Goal: Task Accomplishment & Management: Complete application form

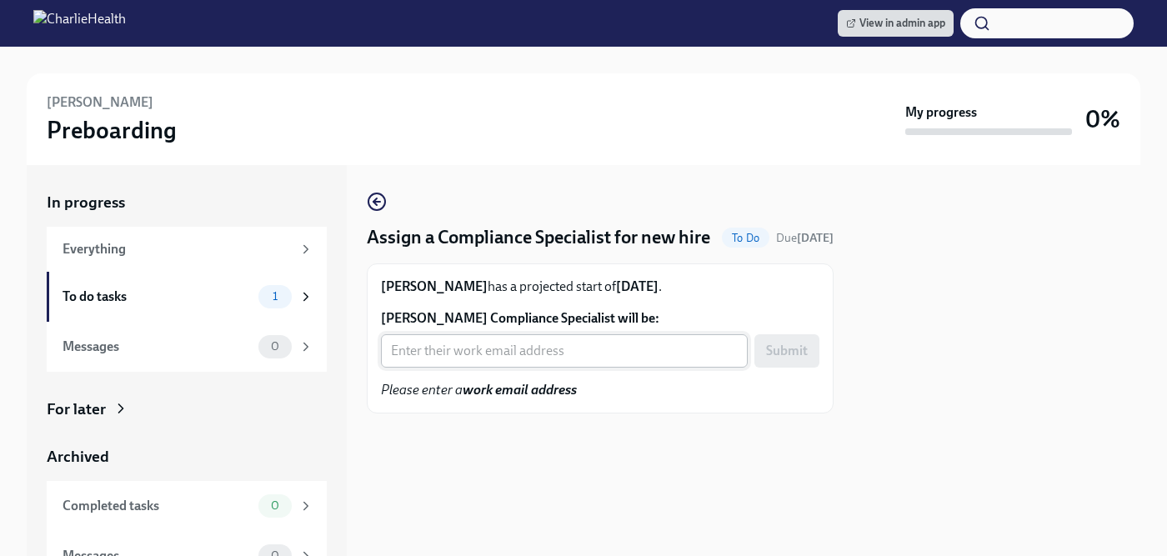
click at [534, 368] on input "Carey Juarez's Compliance Specialist will be:" at bounding box center [564, 350] width 367 height 33
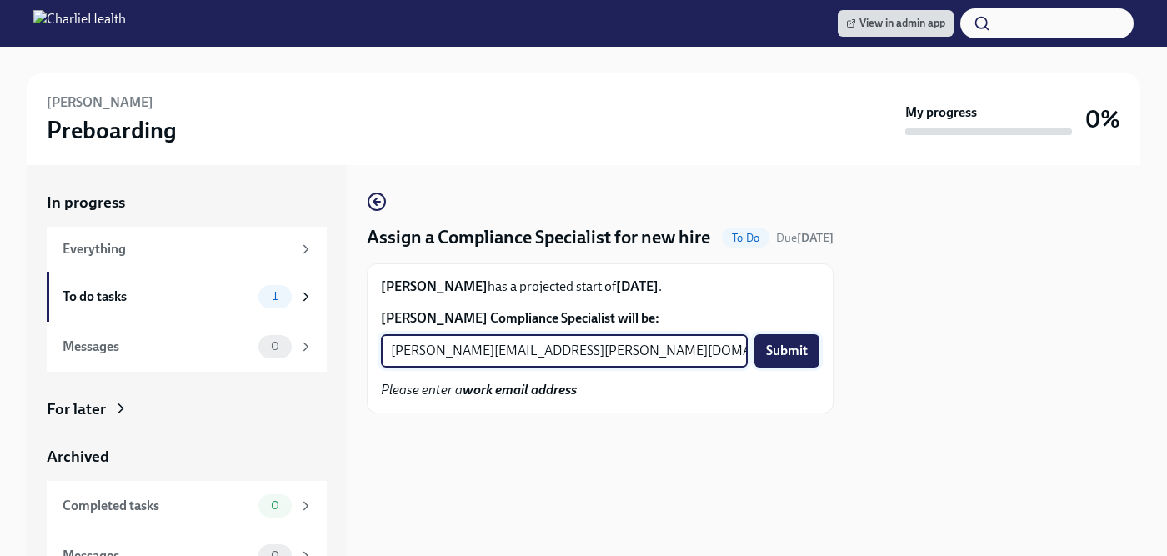
type input "chelsey.mendoza@charliehealth.com"
click at [778, 359] on span "Submit" at bounding box center [787, 351] width 42 height 17
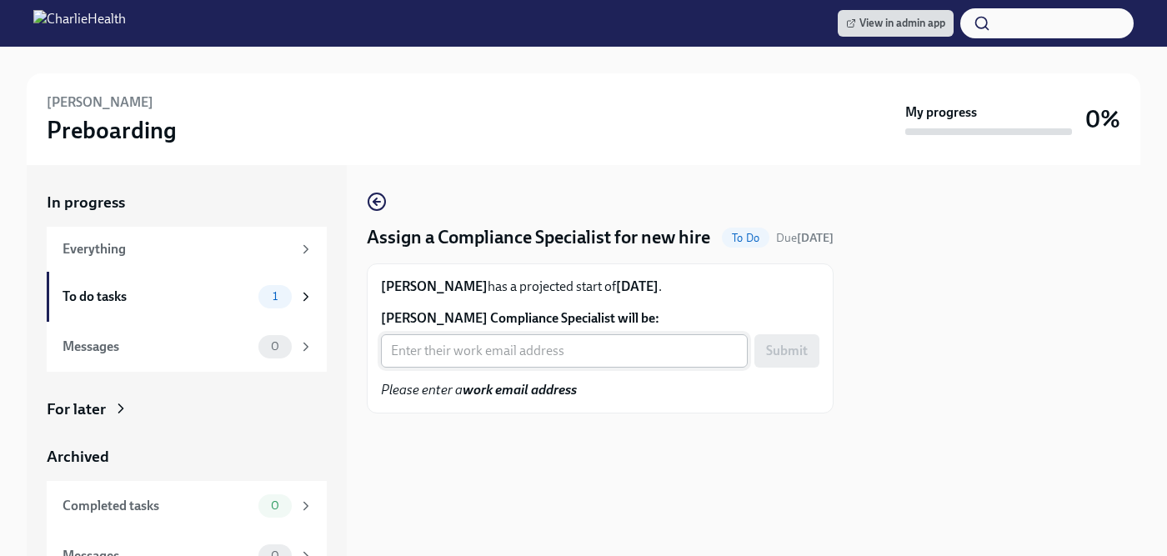
click at [505, 350] on input "Sarah Sultan's Compliance Specialist will be:" at bounding box center [564, 350] width 367 height 33
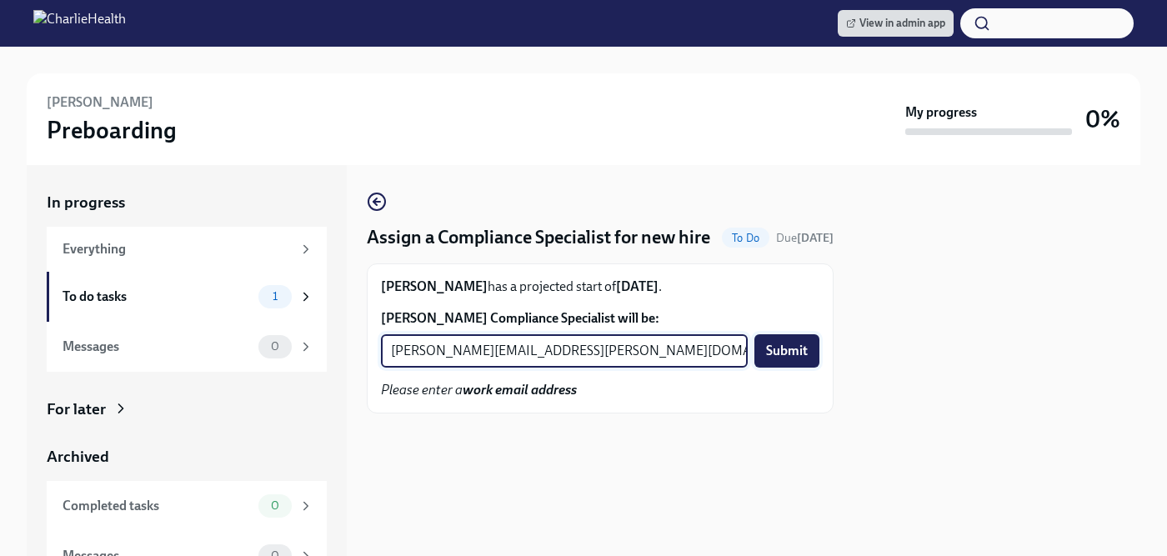
type input "michelle.winograd@charliehealth.com"
click at [782, 348] on span "Submit" at bounding box center [787, 351] width 42 height 17
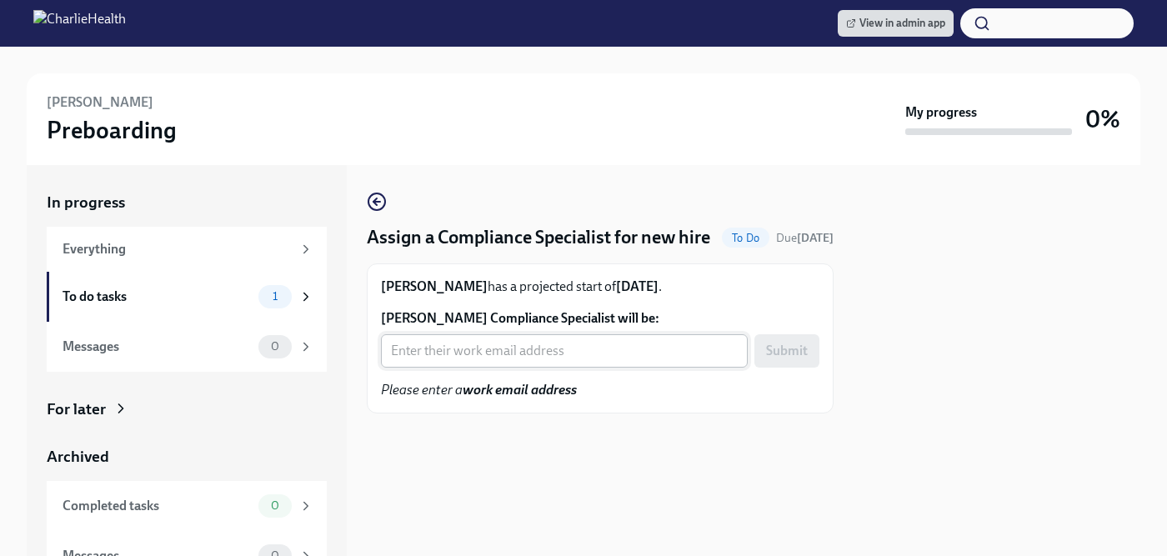
click at [495, 351] on input "Mary Beth Demartino's Compliance Specialist will be:" at bounding box center [564, 350] width 367 height 33
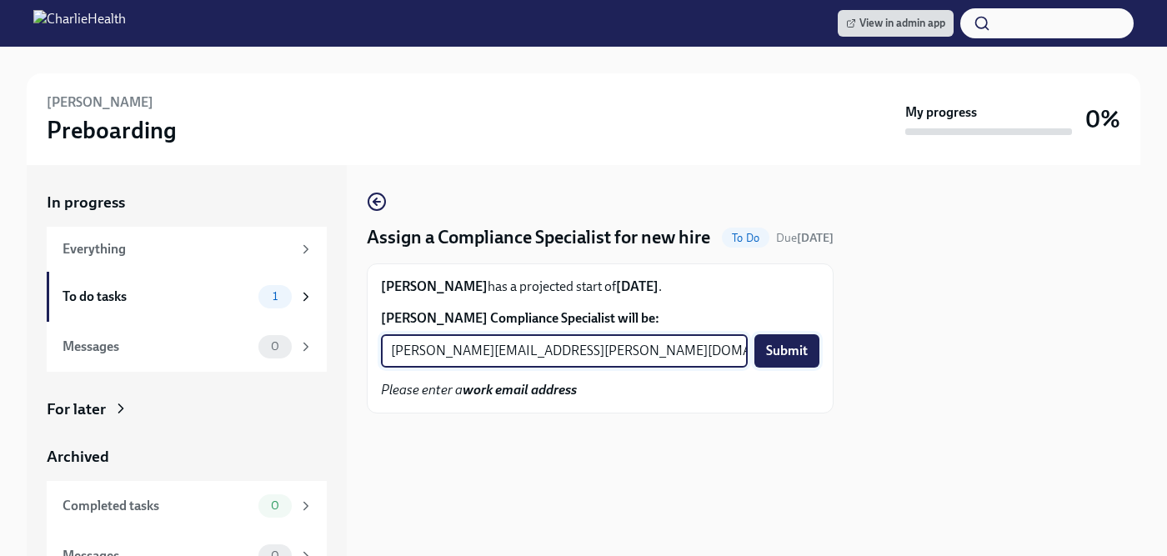
type input "tyler.pieper@charliehealth.com"
click at [787, 343] on span "Submit" at bounding box center [787, 351] width 42 height 17
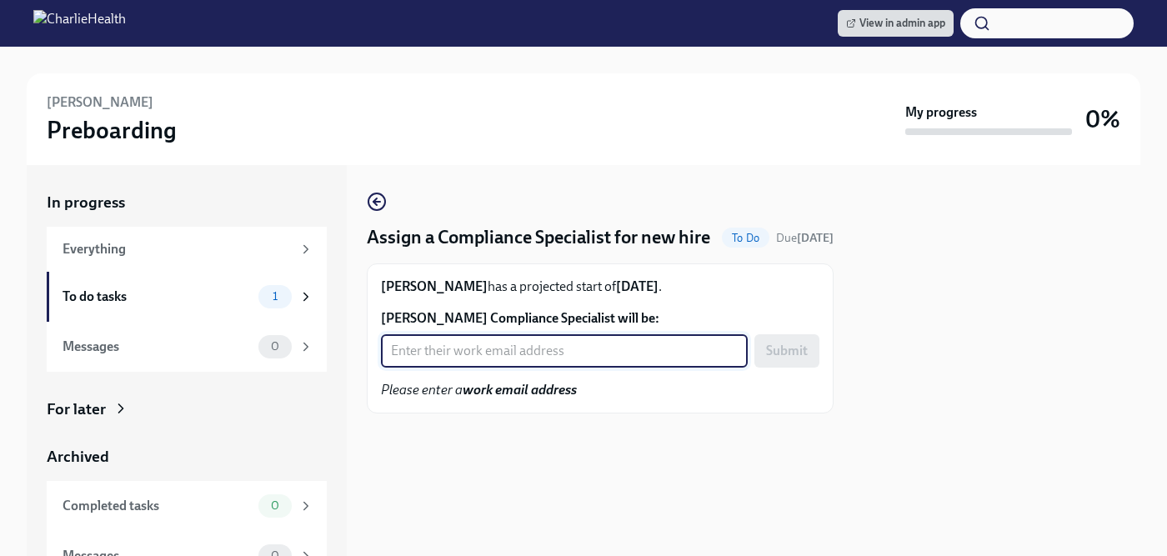
click at [490, 358] on input "Maija Arthur's Compliance Specialist will be:" at bounding box center [564, 350] width 367 height 33
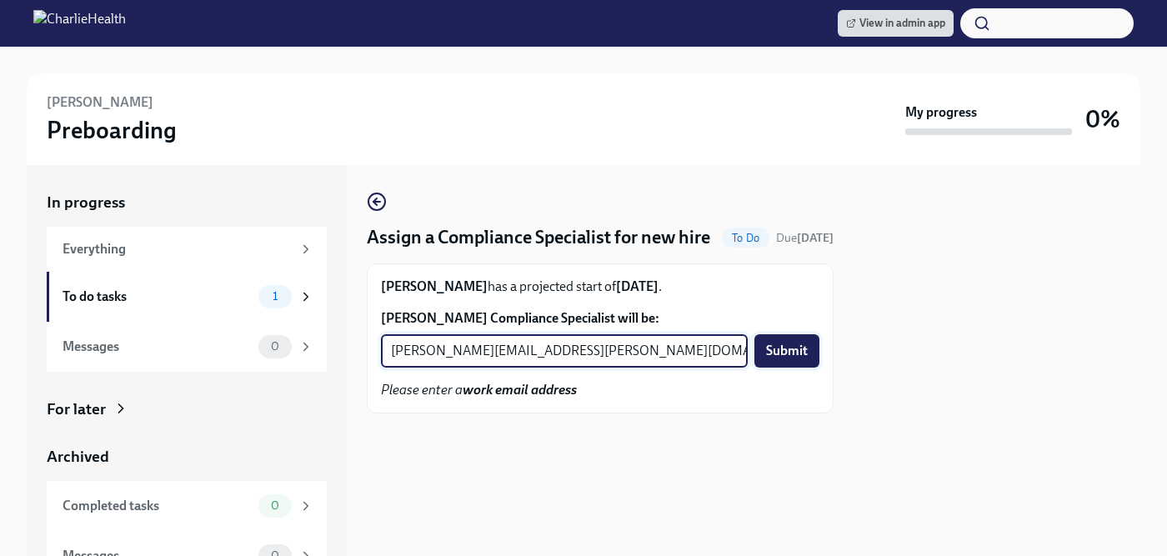
type input "[PERSON_NAME][EMAIL_ADDRESS][PERSON_NAME][DOMAIN_NAME]"
click at [771, 354] on span "Submit" at bounding box center [787, 351] width 42 height 17
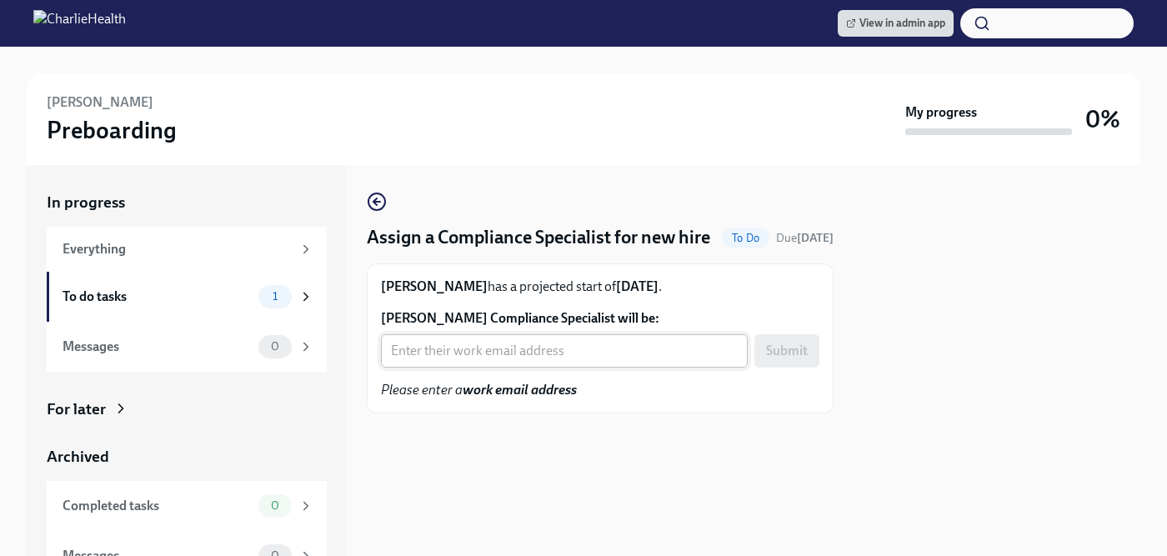
click at [491, 358] on input "[PERSON_NAME] Compliance Specialist will be:" at bounding box center [564, 350] width 367 height 33
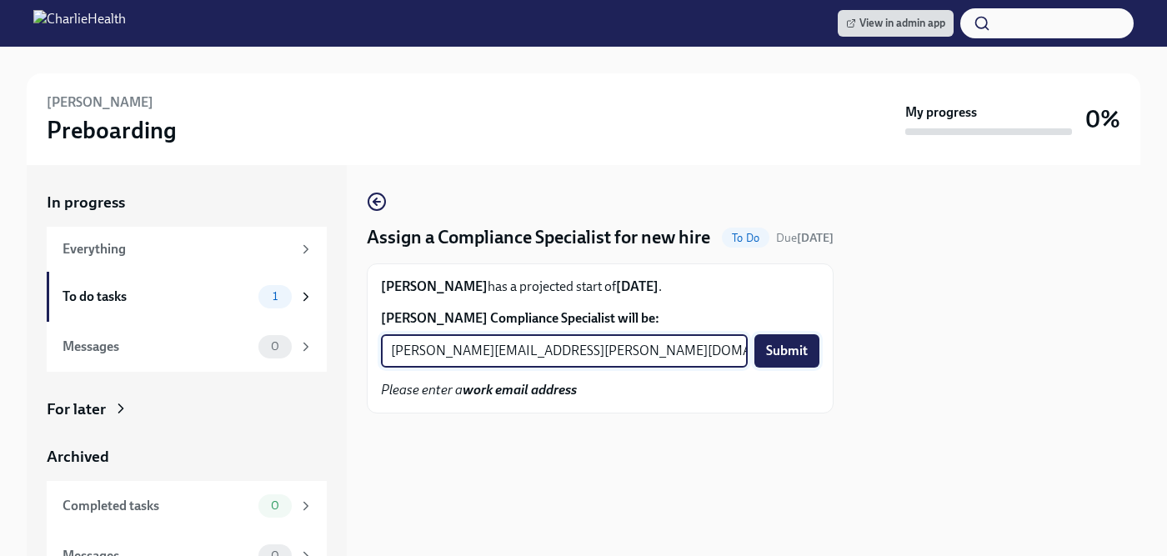
type input "[PERSON_NAME][EMAIL_ADDRESS][PERSON_NAME][DOMAIN_NAME]"
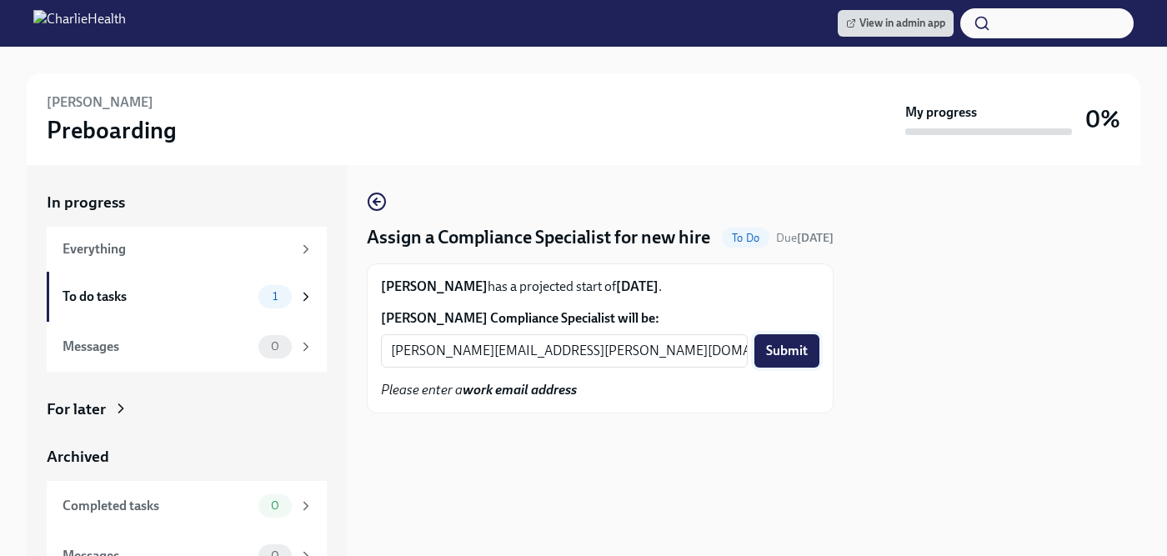
click at [798, 348] on span "Submit" at bounding box center [787, 351] width 42 height 17
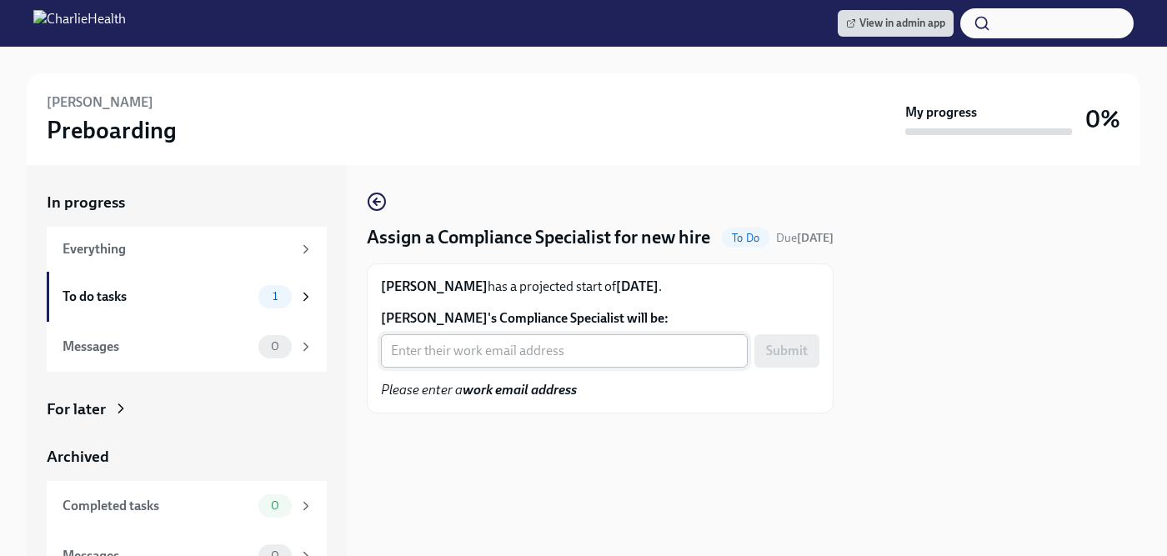
click at [528, 358] on input "Deniz Gul's Compliance Specialist will be:" at bounding box center [564, 350] width 367 height 33
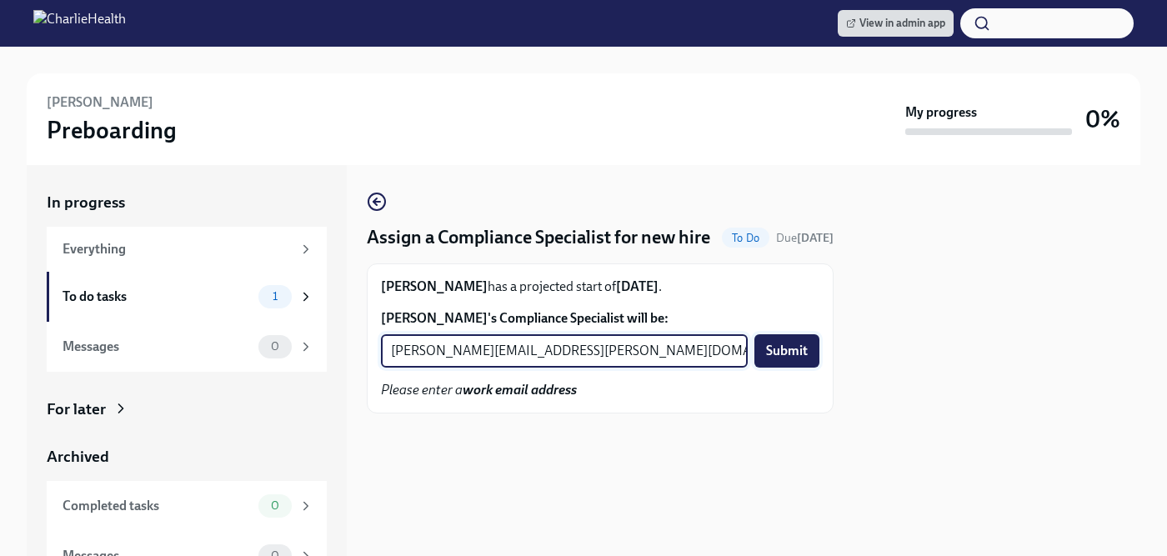
type input "jessica.barrett@charliehealth.com"
click at [784, 353] on span "Submit" at bounding box center [787, 351] width 42 height 17
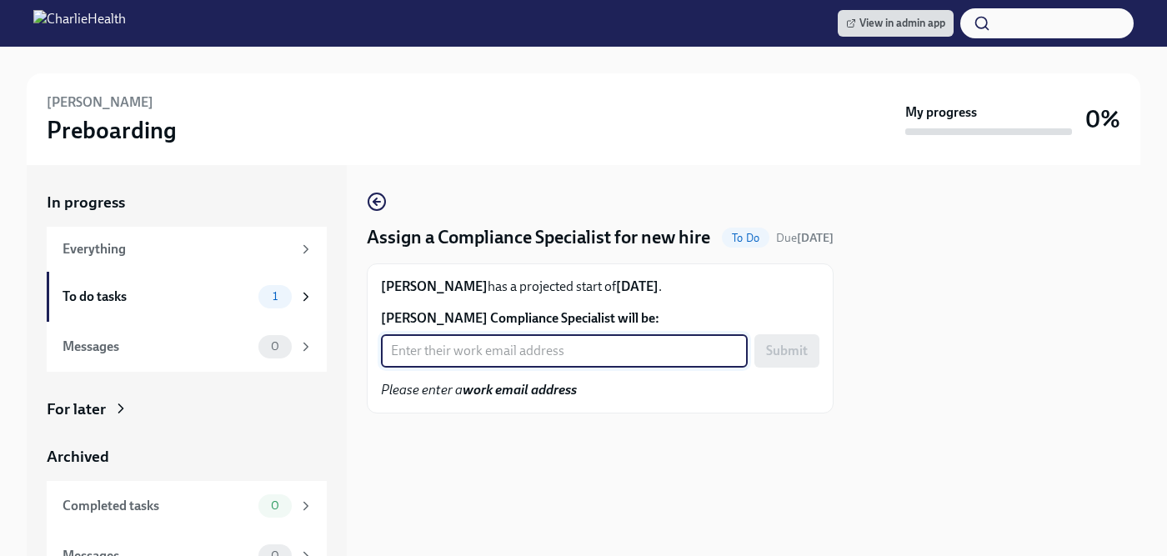
click at [480, 368] on input "Chasity Woodard's Compliance Specialist will be:" at bounding box center [564, 350] width 367 height 33
type input "crystal.hemenes@charliehealth.com"
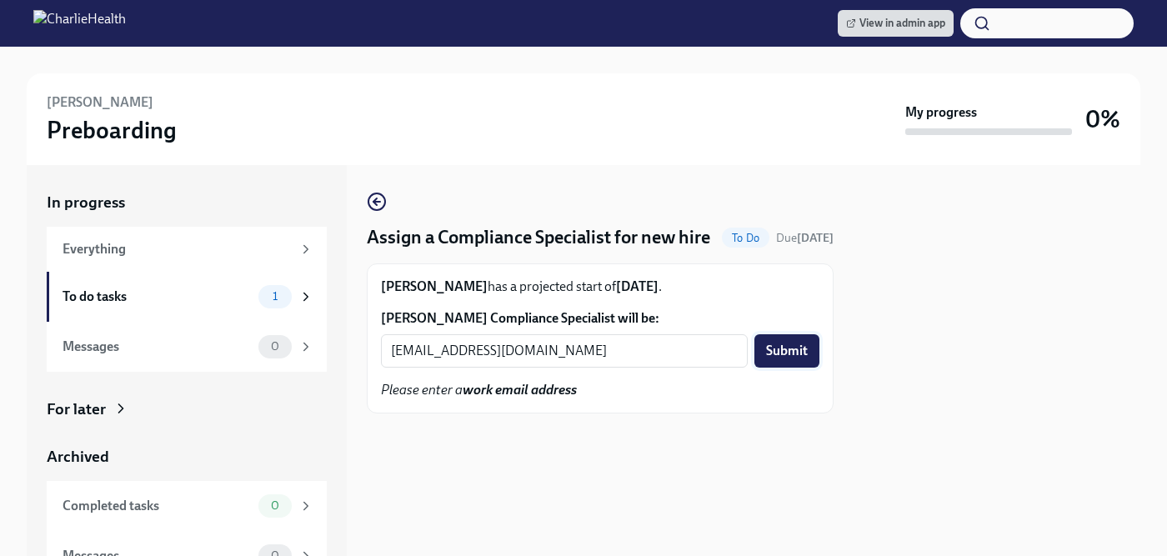
click at [787, 359] on span "Submit" at bounding box center [787, 351] width 42 height 17
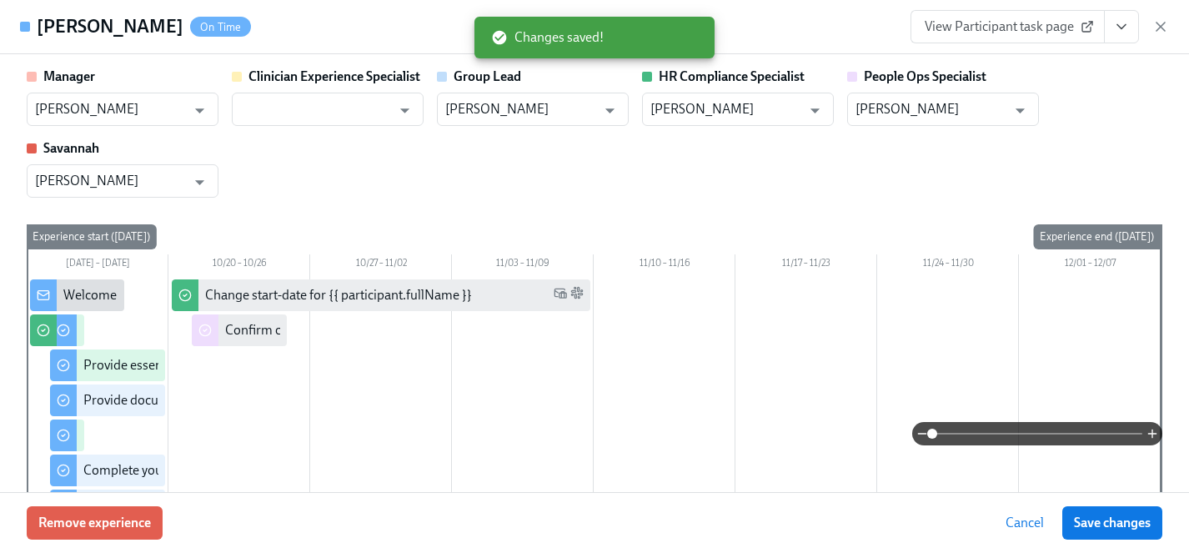
scroll to position [2345, 0]
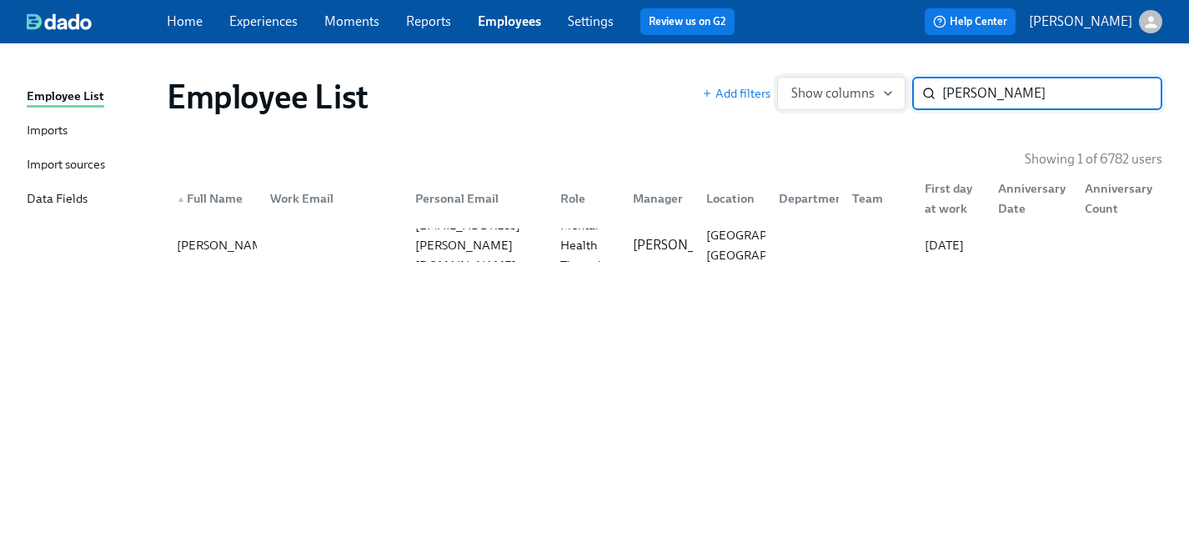
click at [862, 78] on div "Add filters Show columns curtiss ​" at bounding box center [932, 93] width 460 height 33
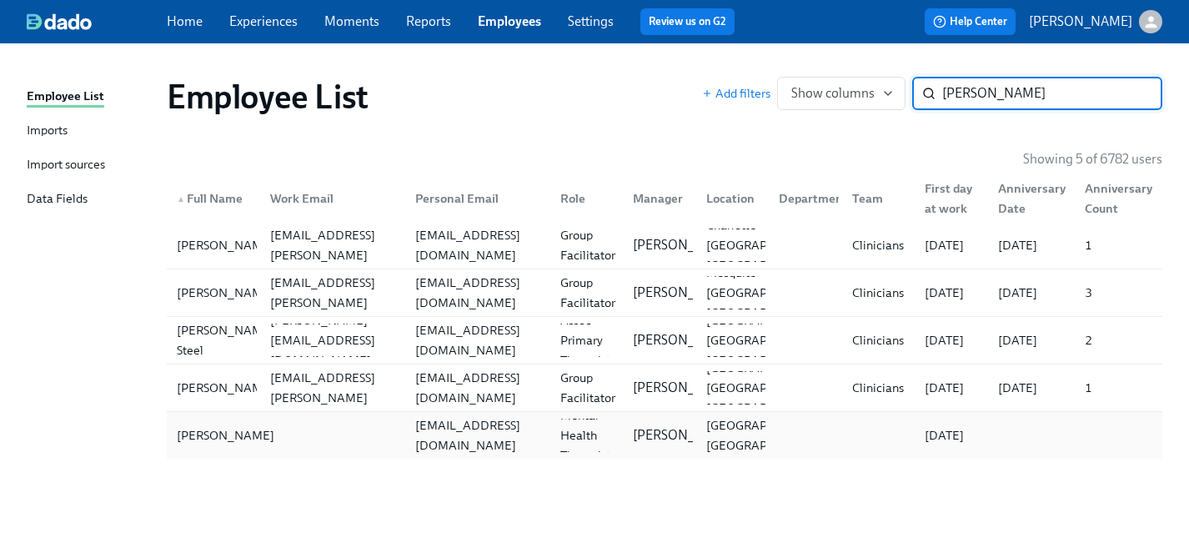
type input "chasity"
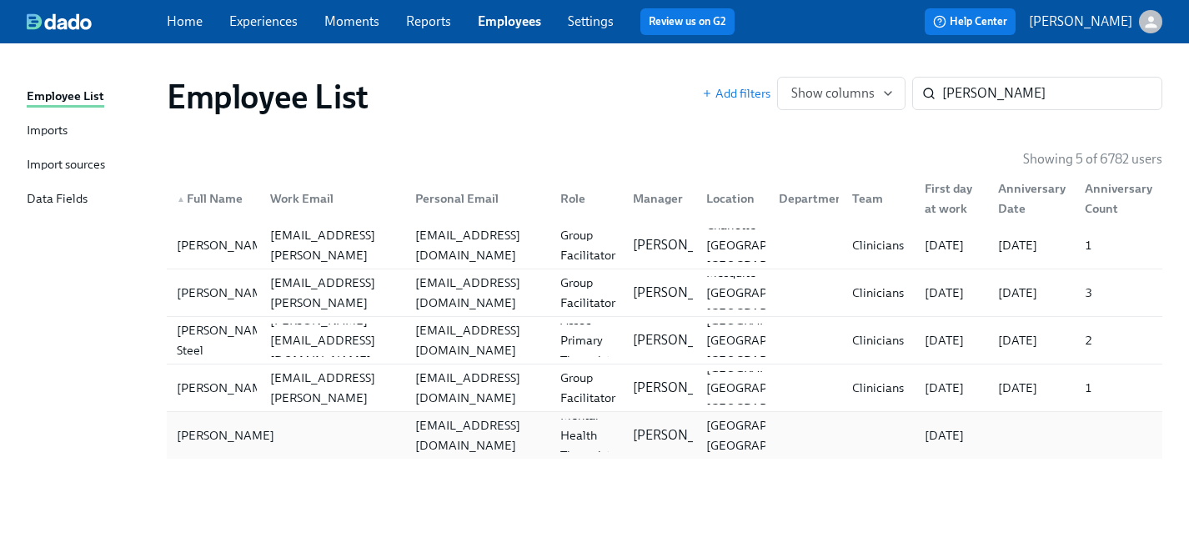
click at [198, 436] on div "Chasity Woodard" at bounding box center [225, 435] width 111 height 20
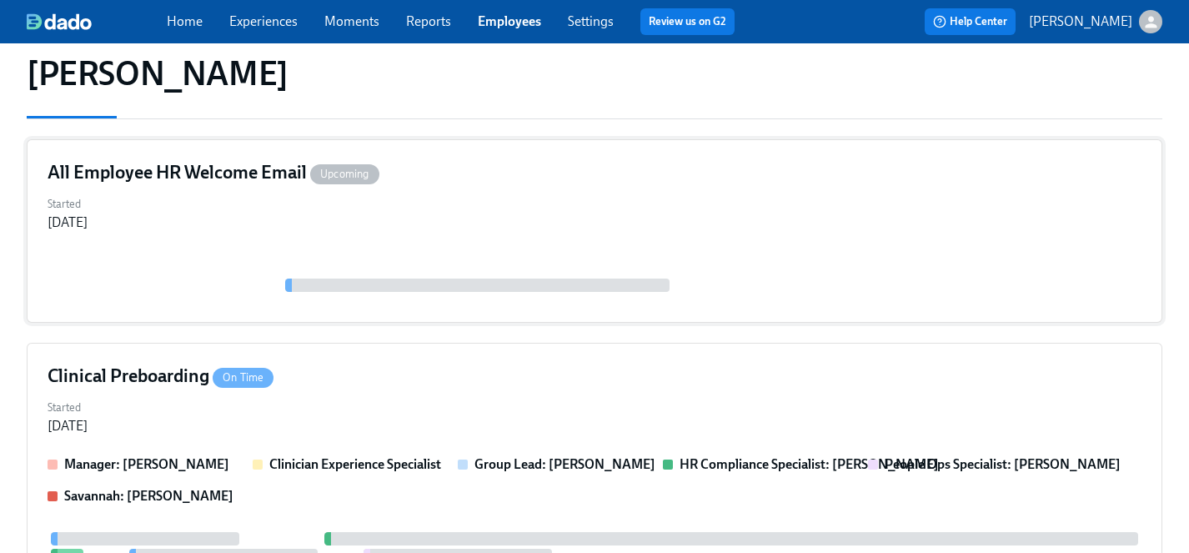
scroll to position [298, 0]
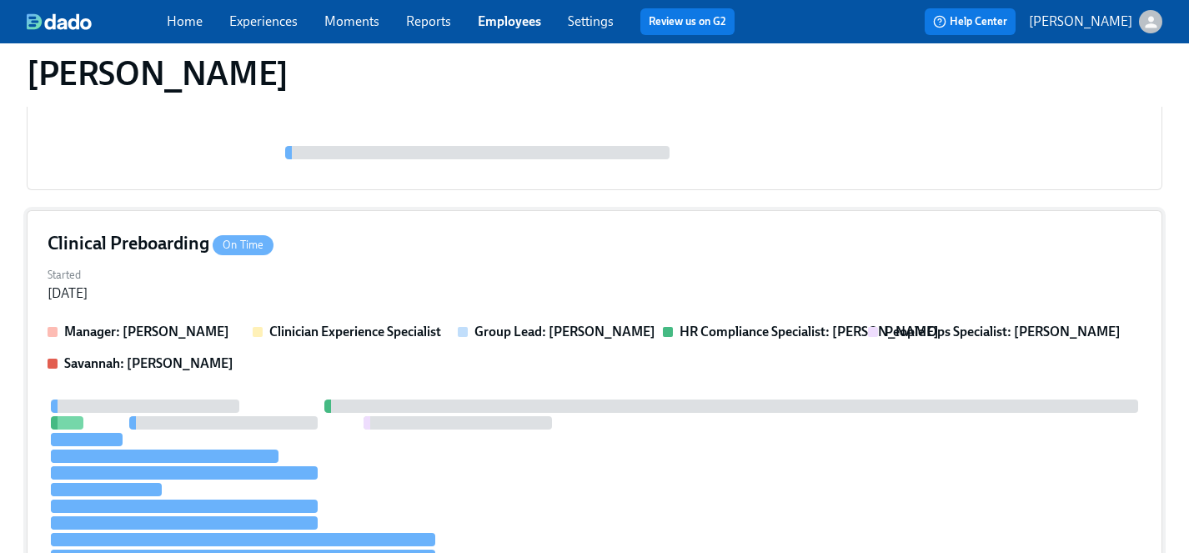
click at [484, 272] on div "Started Oct 14, 2025" at bounding box center [595, 283] width 1094 height 40
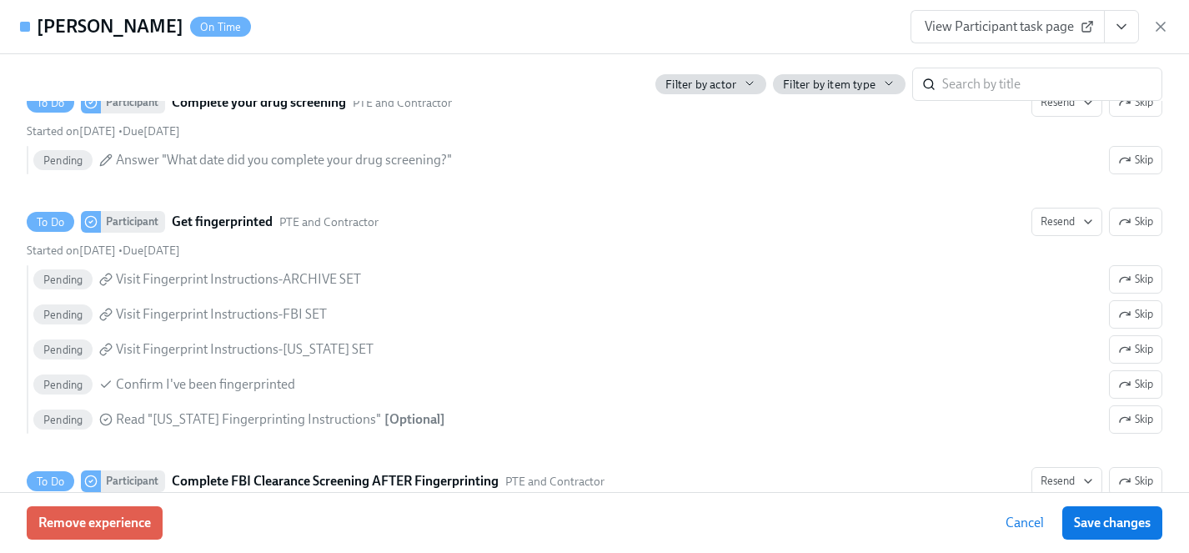
scroll to position [2255, 0]
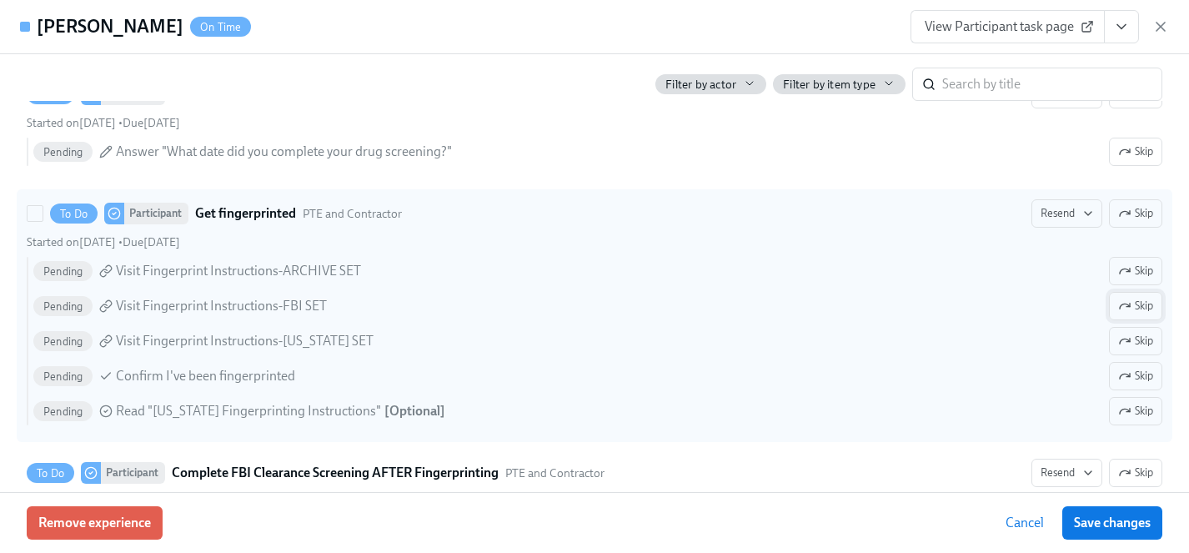
click at [1136, 307] on span "Skip" at bounding box center [1135, 306] width 35 height 17
click at [1136, 340] on span "Skip" at bounding box center [1135, 341] width 35 height 17
click at [1136, 413] on span "Skip" at bounding box center [1135, 411] width 35 height 17
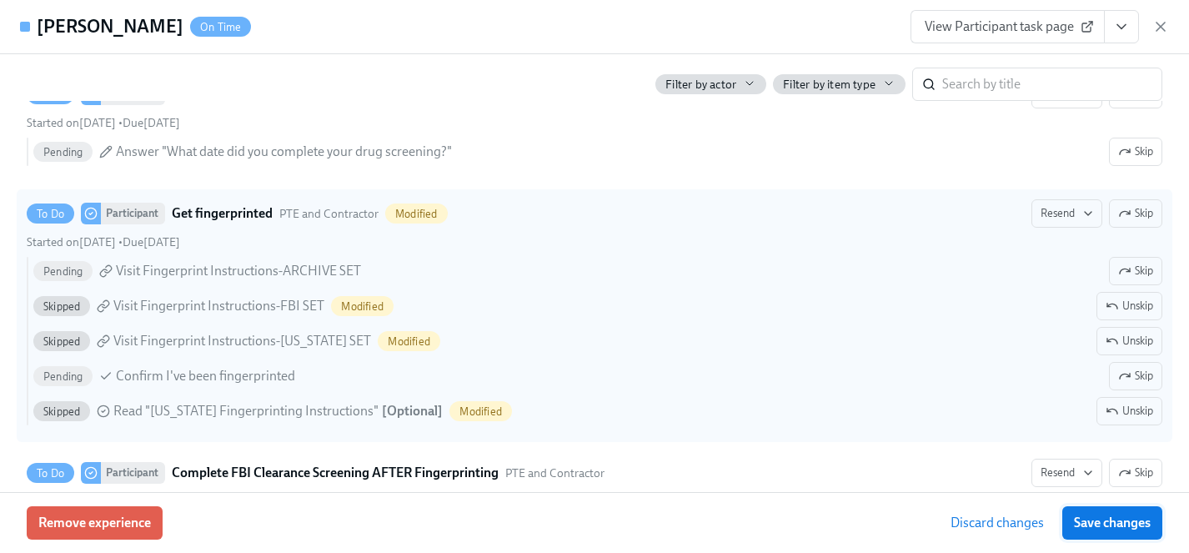
click at [1120, 521] on span "Save changes" at bounding box center [1112, 522] width 77 height 17
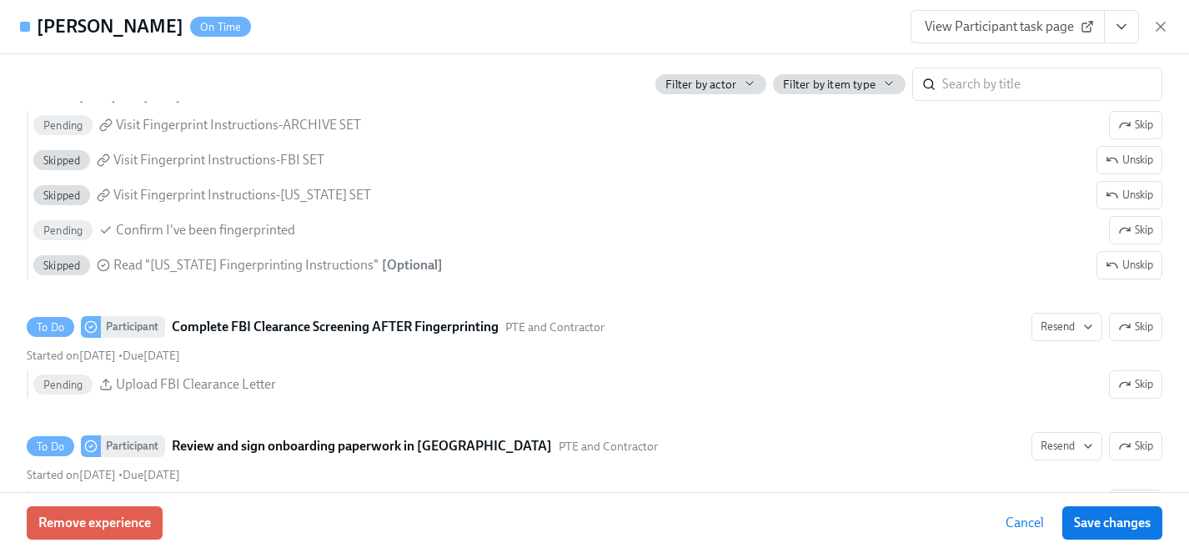
scroll to position [2402, 0]
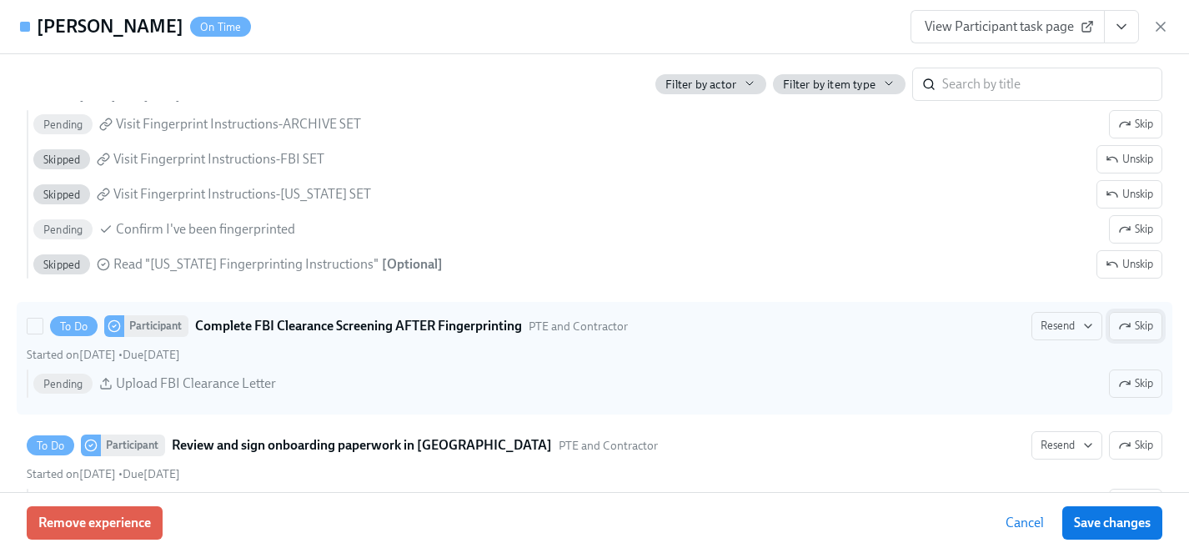
click at [1134, 325] on span "Skip" at bounding box center [1135, 326] width 35 height 17
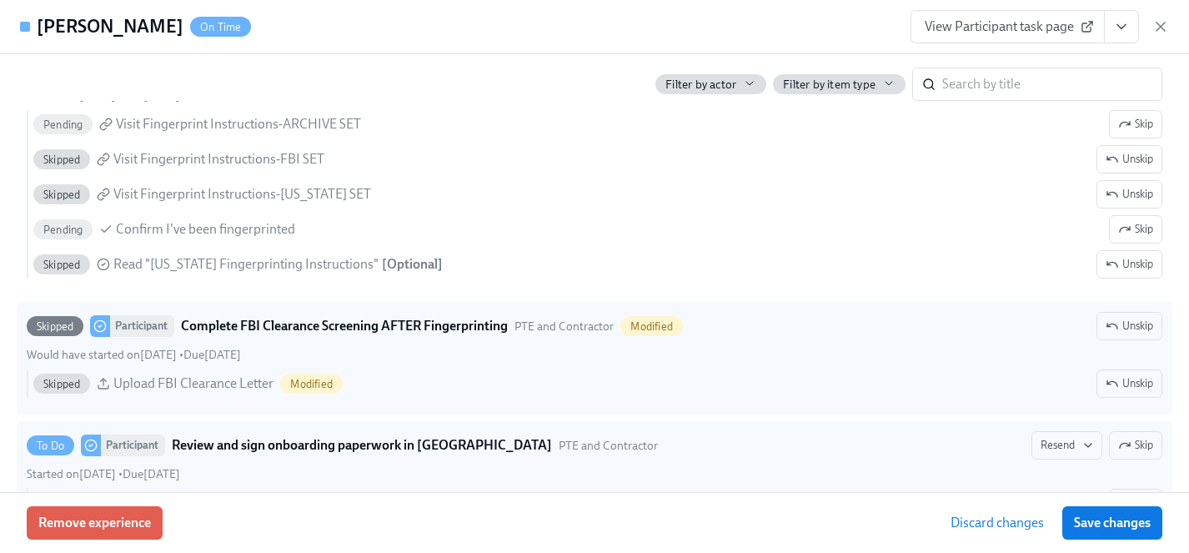
click at [1118, 525] on span "Save changes" at bounding box center [1112, 522] width 77 height 17
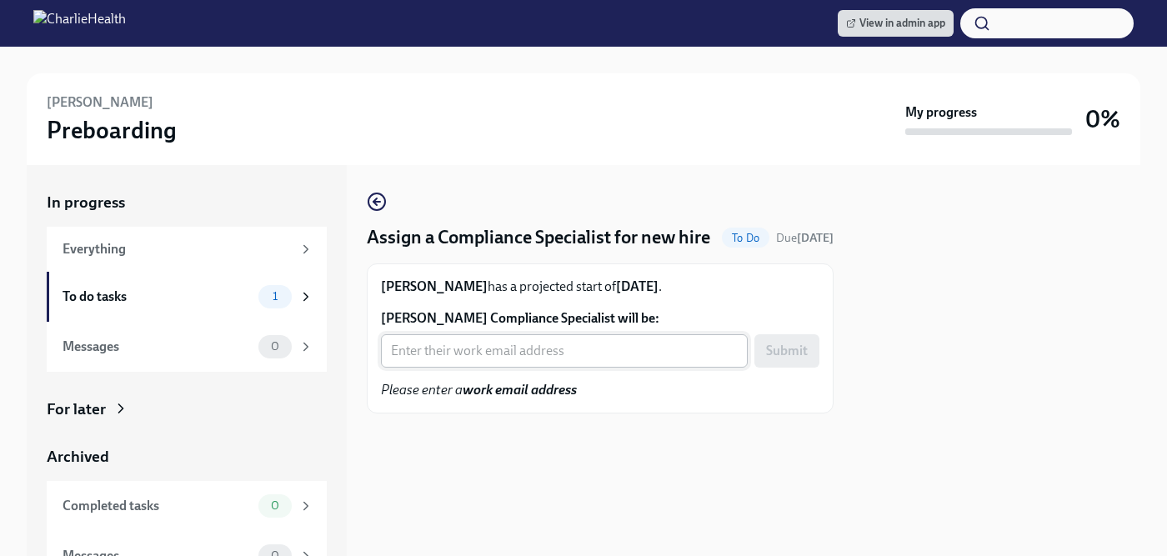
click at [486, 368] on input "Toniann Thompson's Compliance Specialist will be:" at bounding box center [564, 350] width 367 height 33
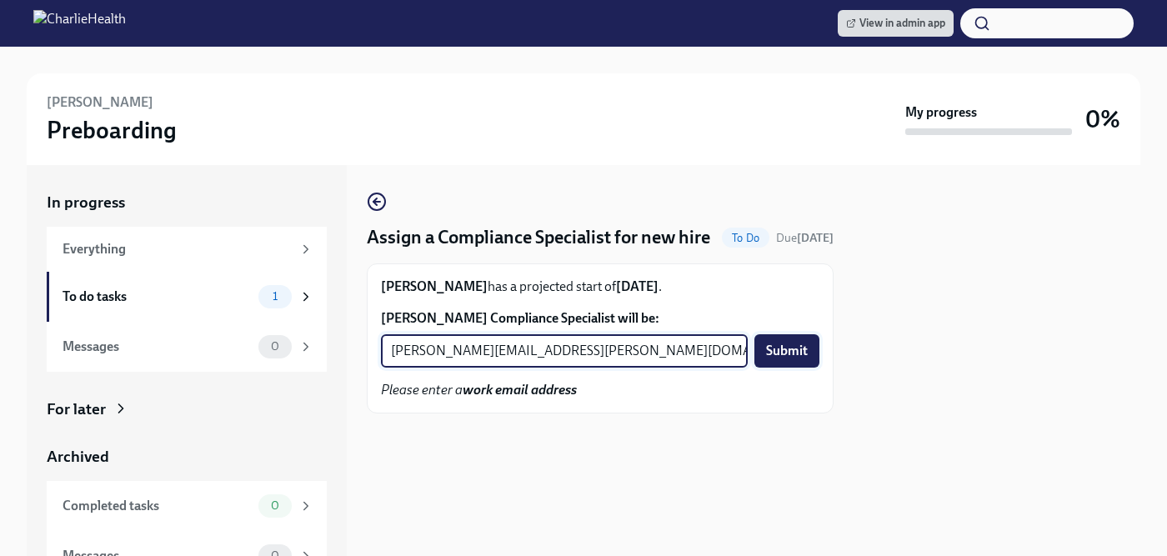
type input "michelle.winograd@charliehealth.com"
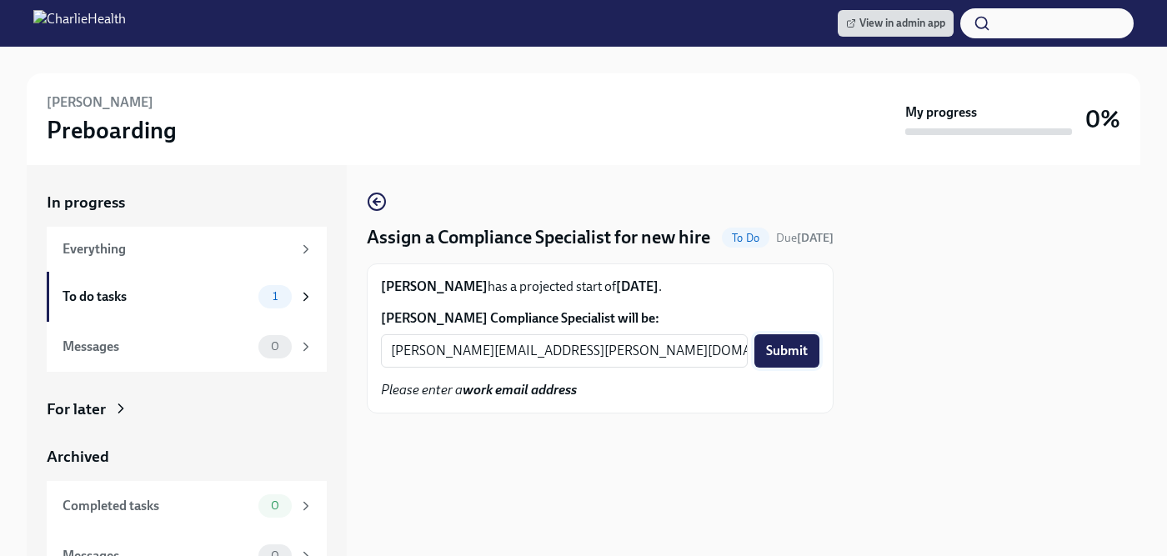
click at [786, 359] on span "Submit" at bounding box center [787, 351] width 42 height 17
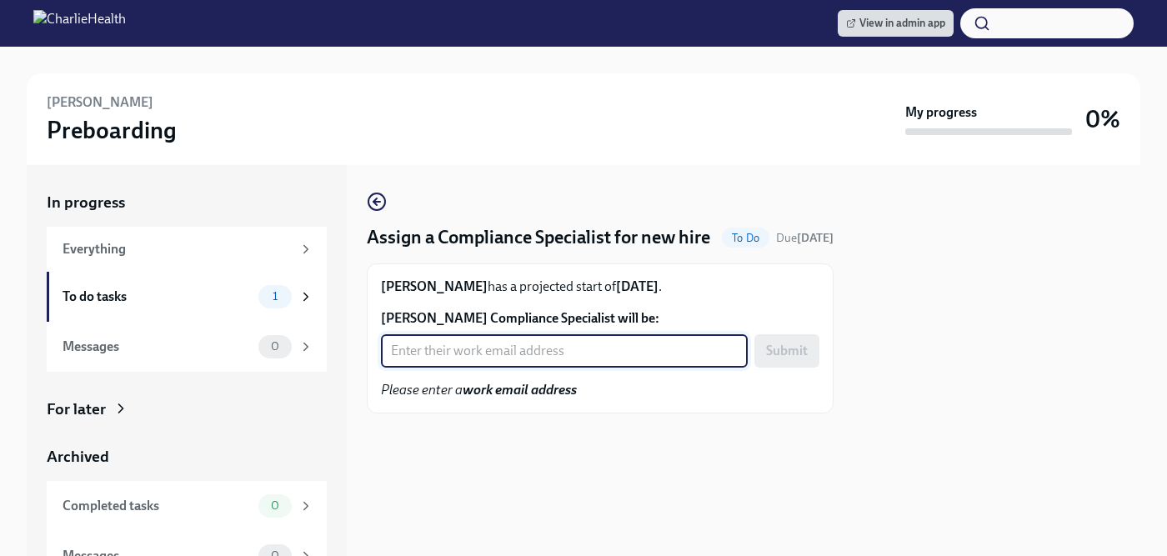
click at [504, 368] on input "[PERSON_NAME] Compliance Specialist will be:" at bounding box center [564, 350] width 367 height 33
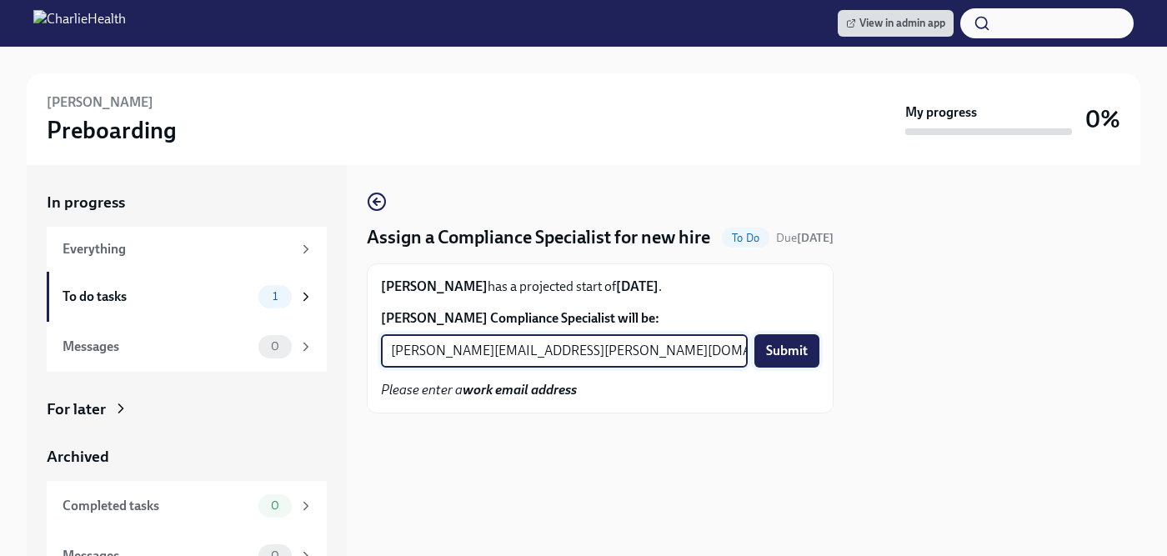
type input "kristy.johnson@charliehealth.com"
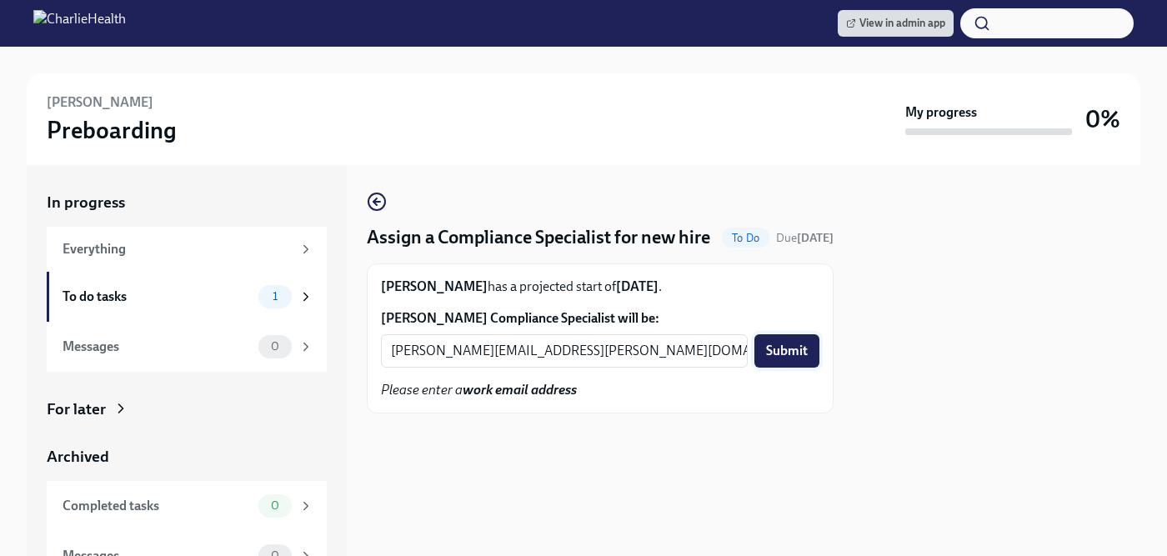
click at [788, 359] on span "Submit" at bounding box center [787, 351] width 42 height 17
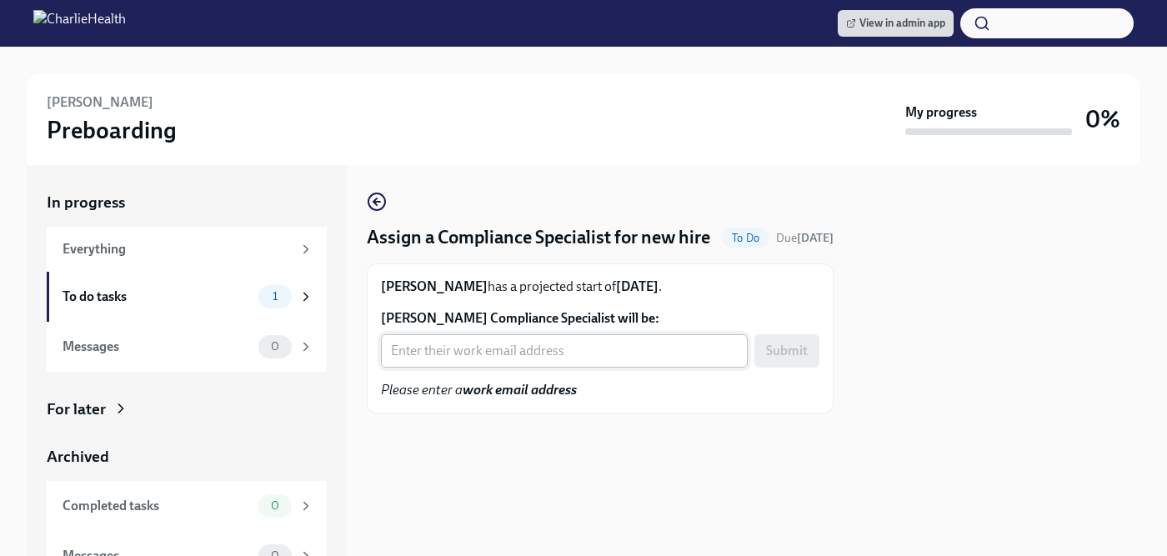
click at [530, 368] on input "[PERSON_NAME] Compliance Specialist will be:" at bounding box center [564, 350] width 367 height 33
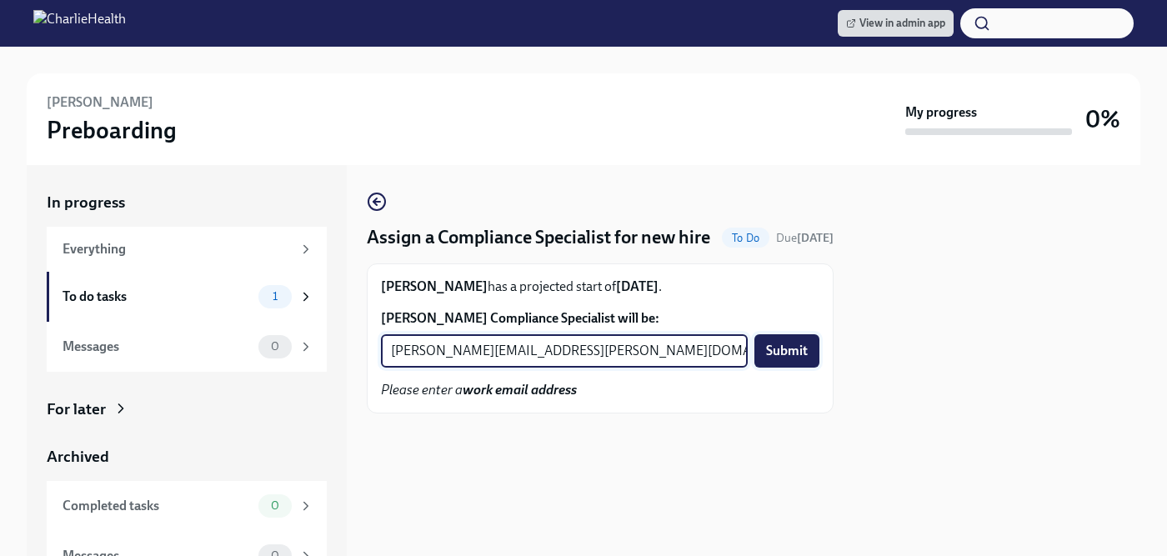
type input "[PERSON_NAME][EMAIL_ADDRESS][PERSON_NAME][DOMAIN_NAME]"
click at [783, 359] on span "Submit" at bounding box center [787, 351] width 42 height 17
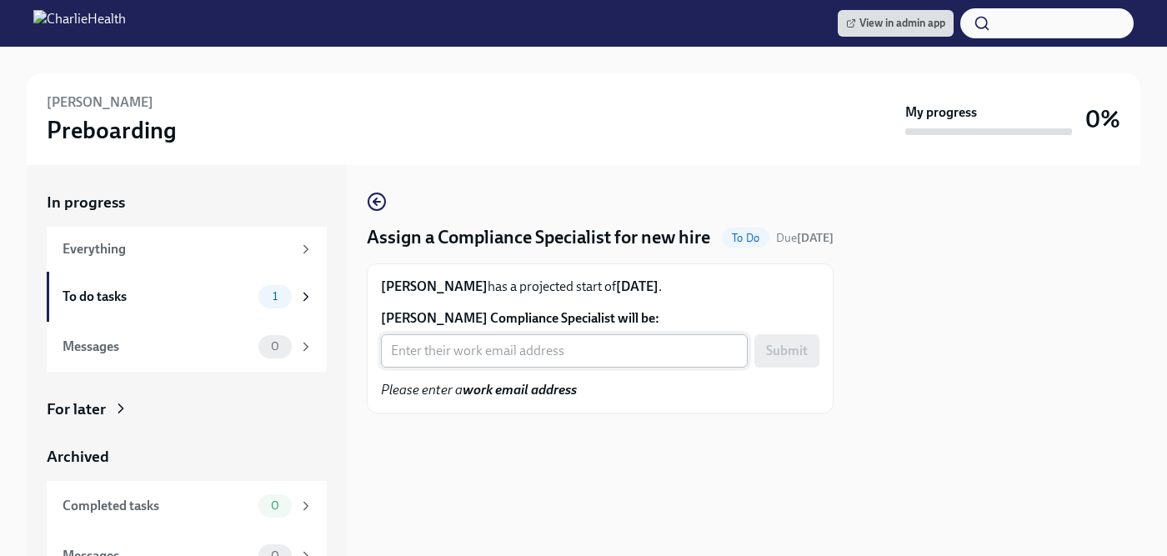
click at [496, 368] on input "Lauren Ashford's Compliance Specialist will be:" at bounding box center [564, 350] width 367 height 33
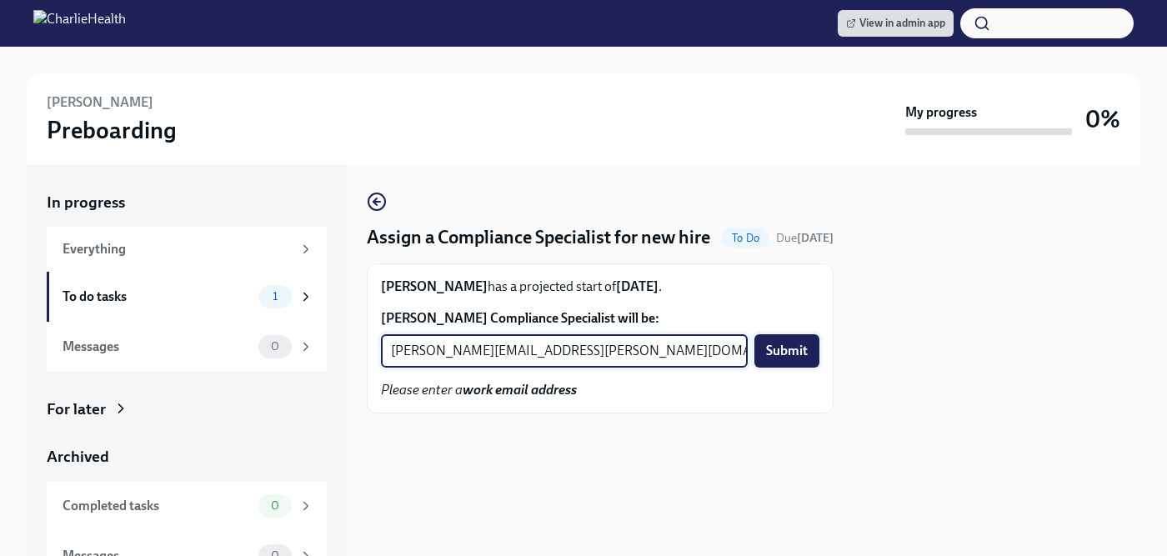
type input "michelle.winograd@charliehealth.com"
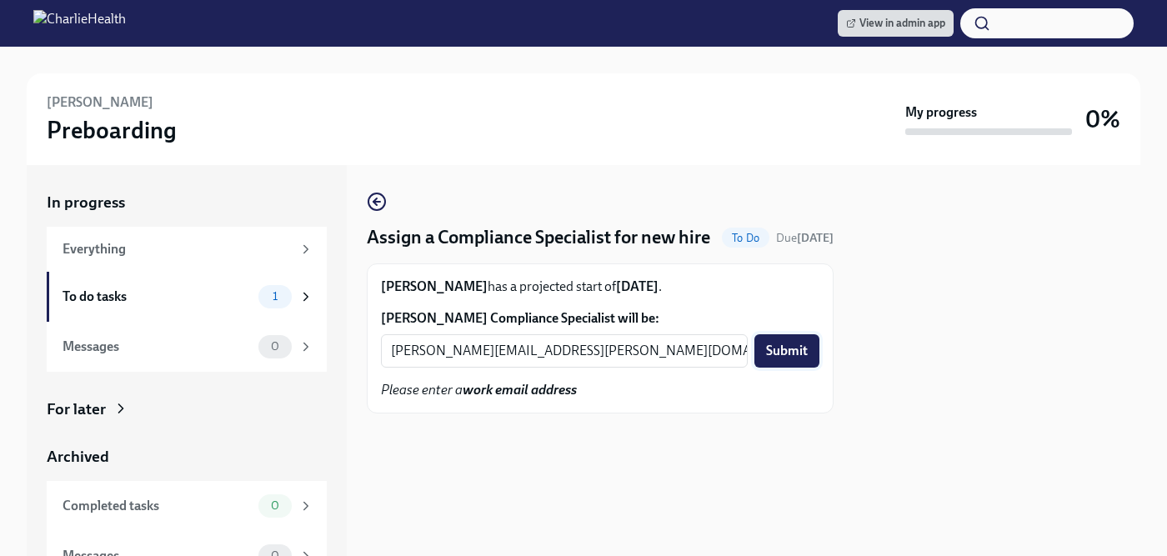
click at [780, 359] on span "Submit" at bounding box center [787, 351] width 42 height 17
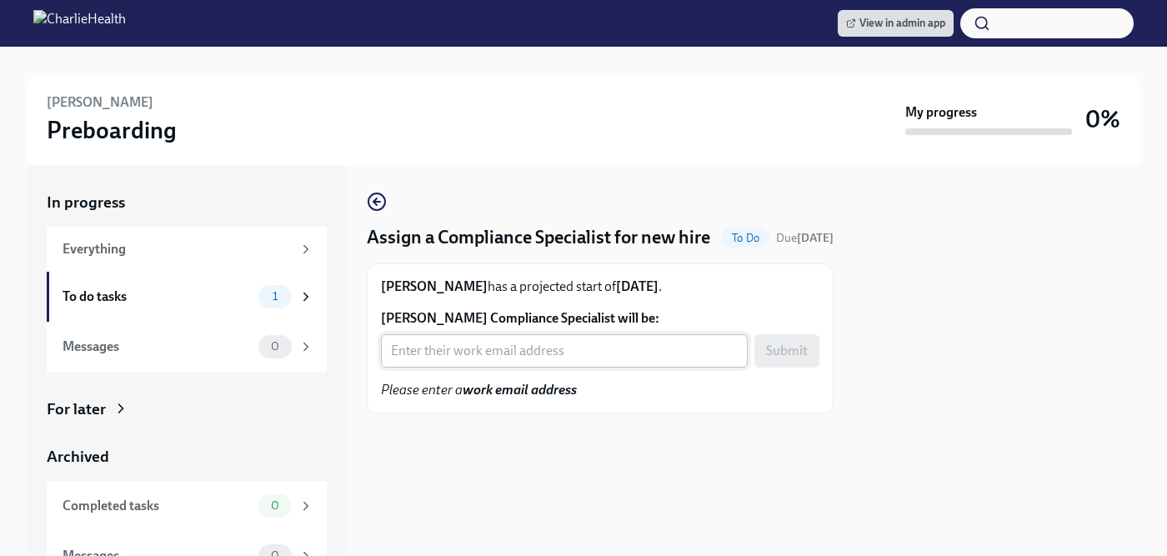
click at [451, 368] on input "[PERSON_NAME] Compliance Specialist will be:" at bounding box center [564, 350] width 367 height 33
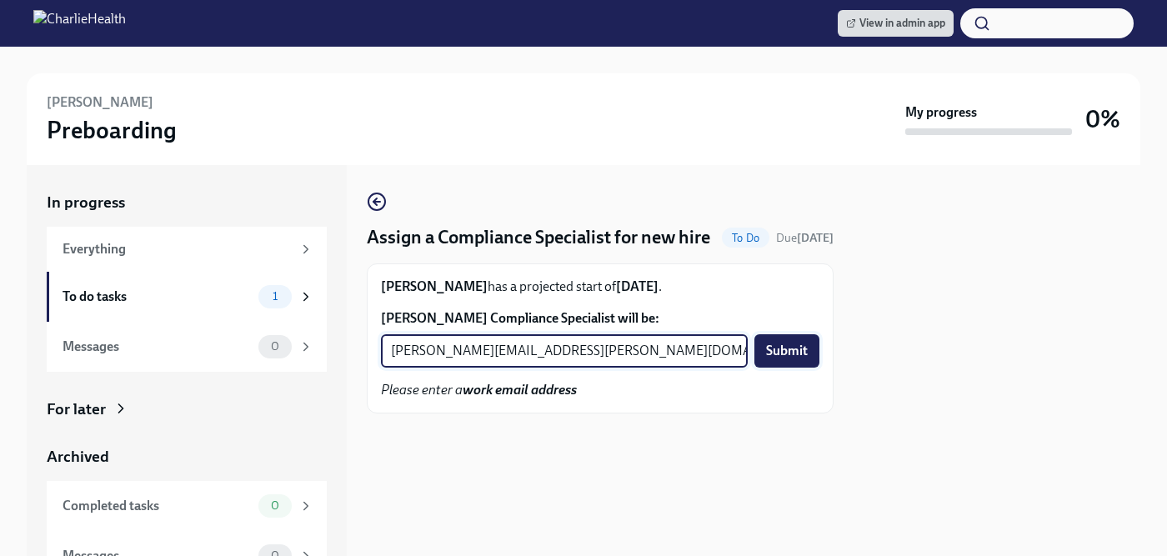
type input "[PERSON_NAME][EMAIL_ADDRESS][PERSON_NAME][DOMAIN_NAME]"
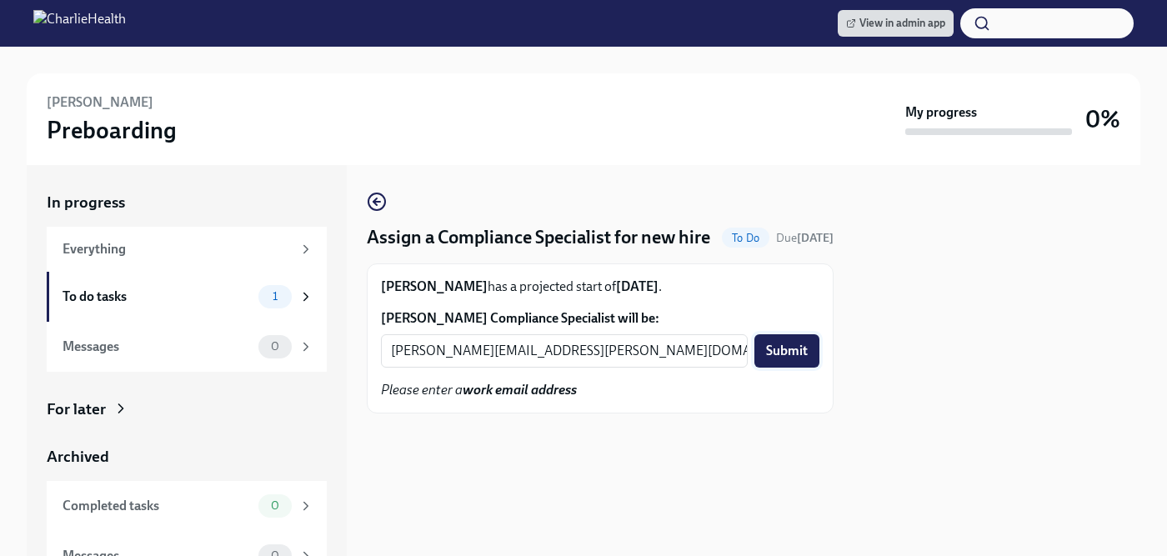
click at [792, 359] on span "Submit" at bounding box center [787, 351] width 42 height 17
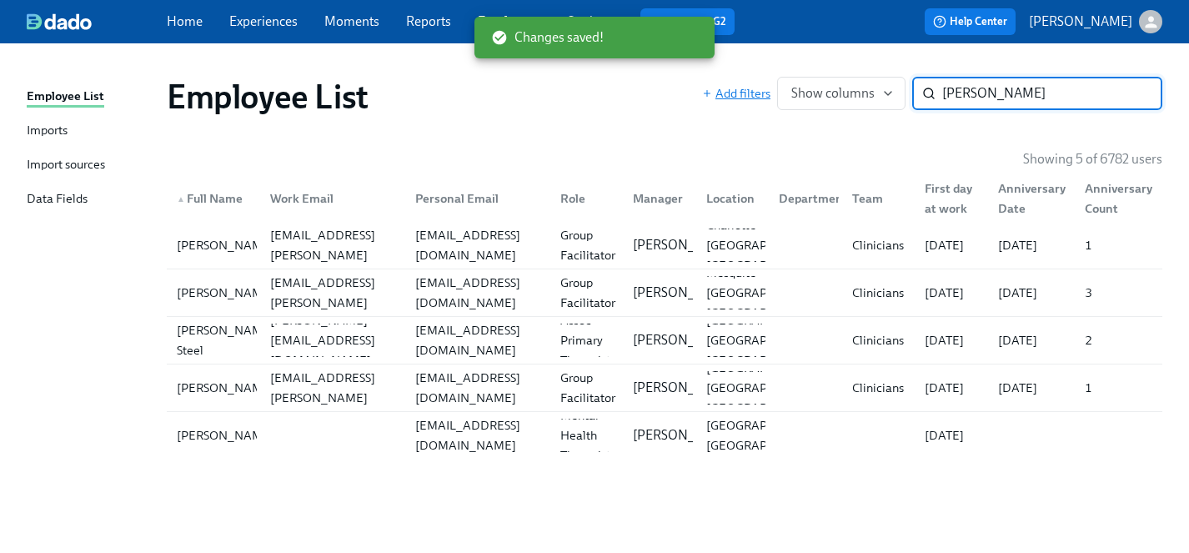
drag, startPoint x: 1005, startPoint y: 97, endPoint x: 749, endPoint y: 97, distance: 255.9
click at [749, 97] on div "Add filters Show columns chasity ​" at bounding box center [932, 93] width 460 height 33
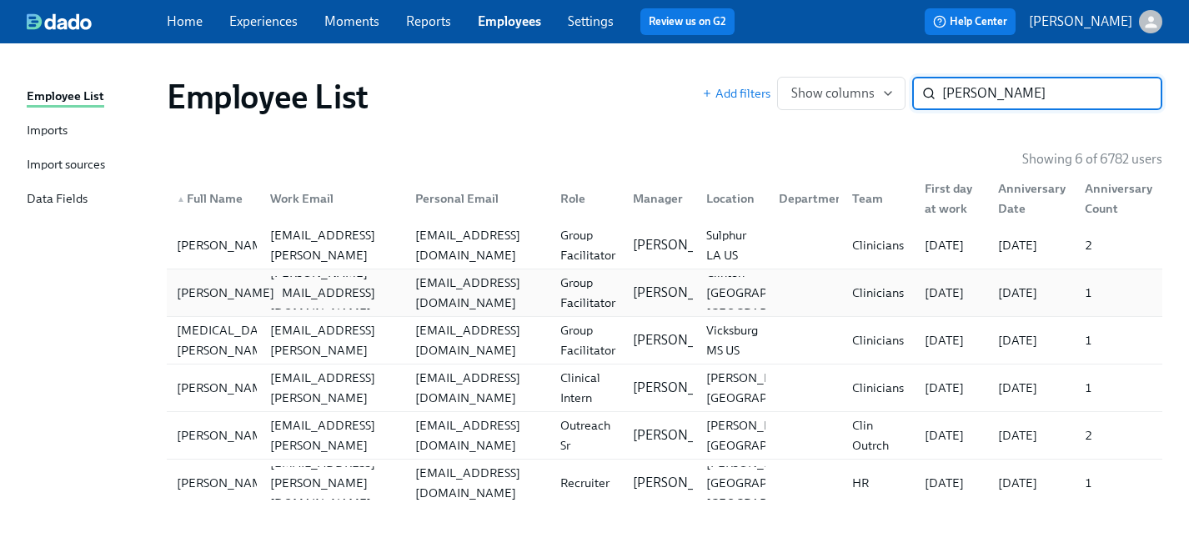
type input "reed"
click at [211, 287] on div "Kate Reed" at bounding box center [225, 293] width 111 height 20
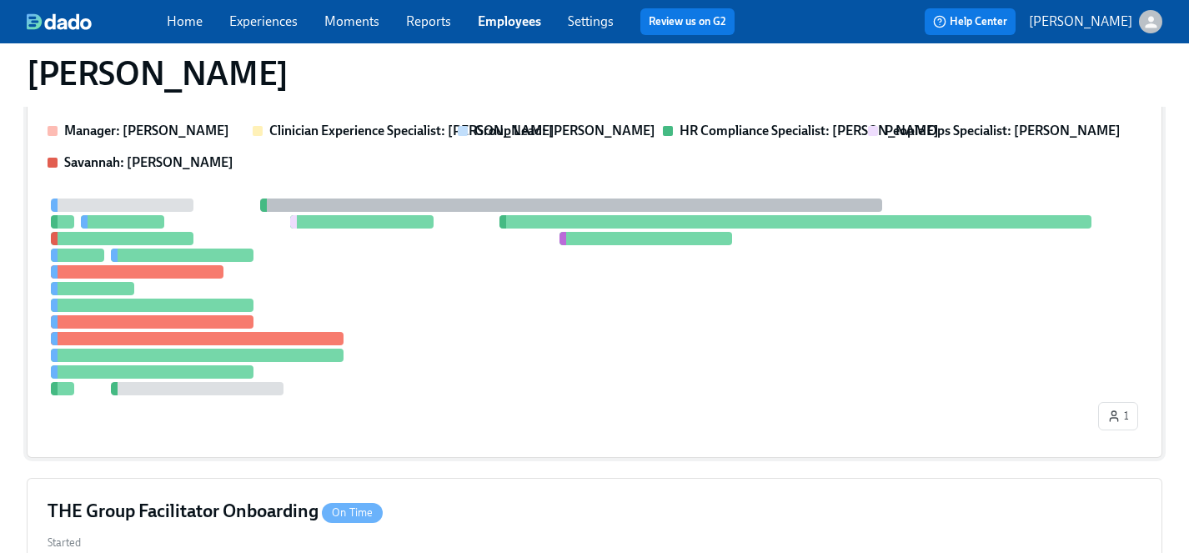
scroll to position [273, 0]
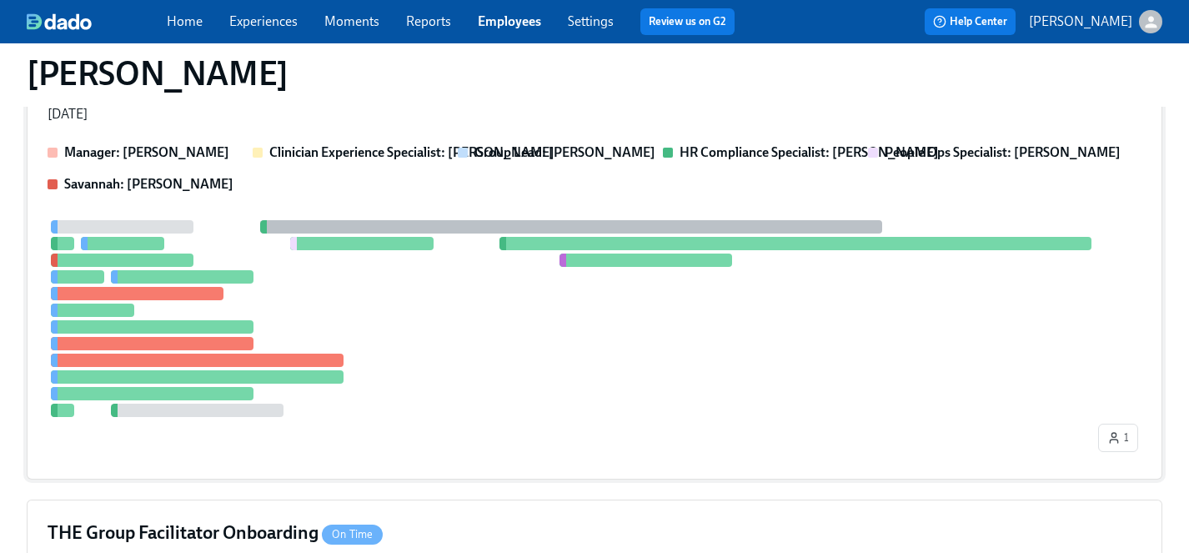
click at [411, 334] on div at bounding box center [571, 318] width 1047 height 197
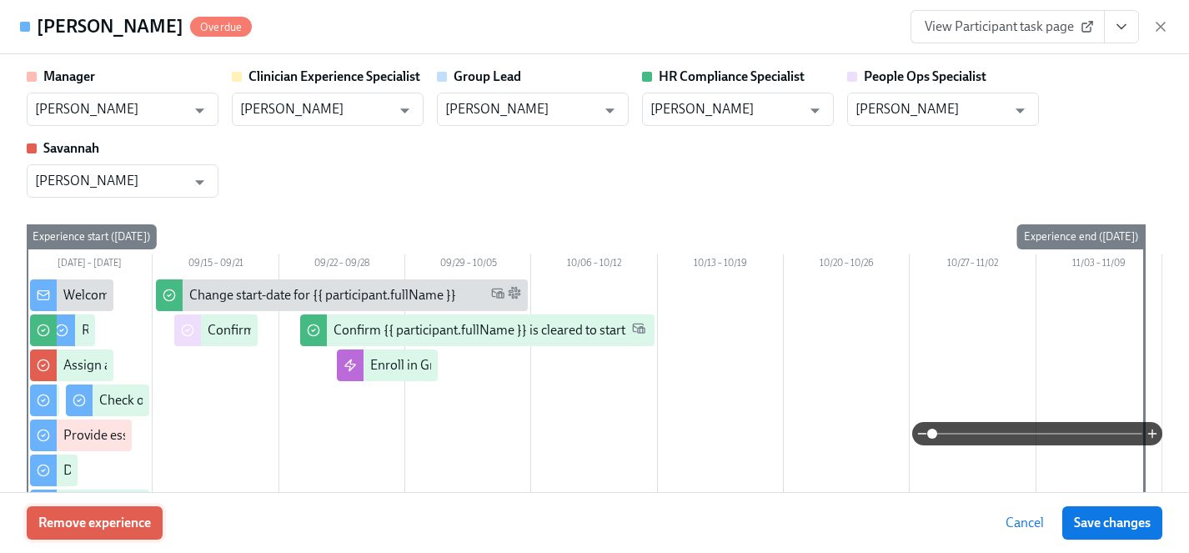
click at [122, 523] on span "Remove experience" at bounding box center [94, 522] width 113 height 17
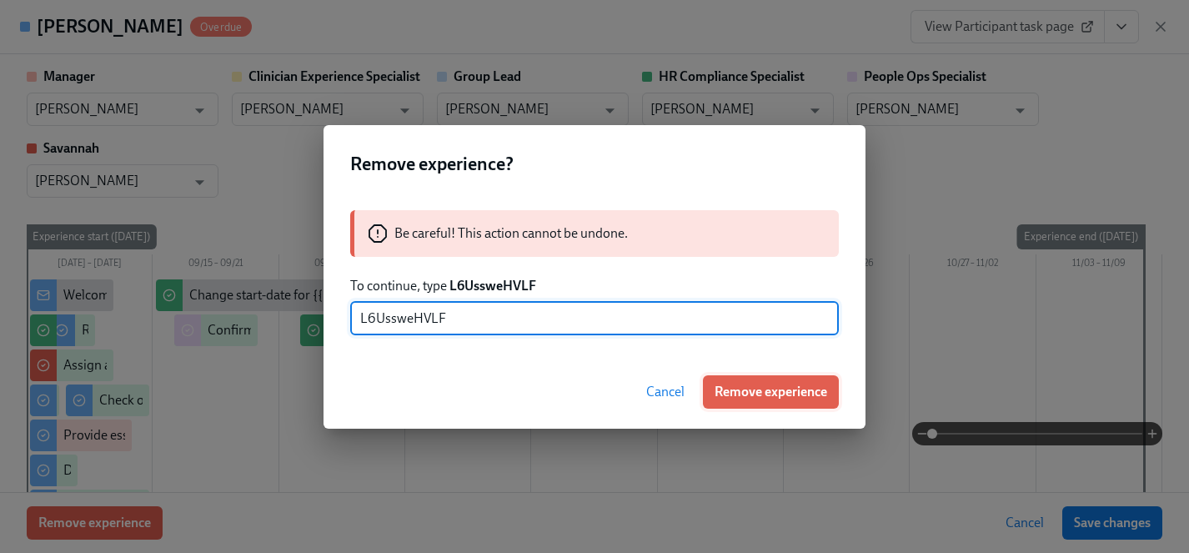
type input "L6UssweHVLF"
click at [768, 388] on span "Remove experience" at bounding box center [770, 391] width 113 height 17
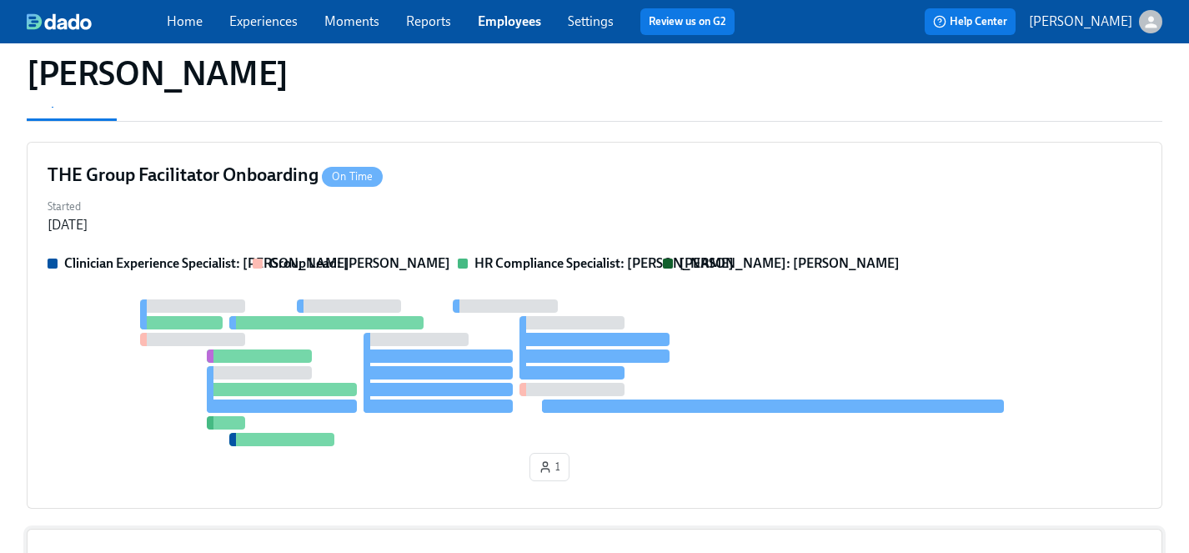
scroll to position [114, 0]
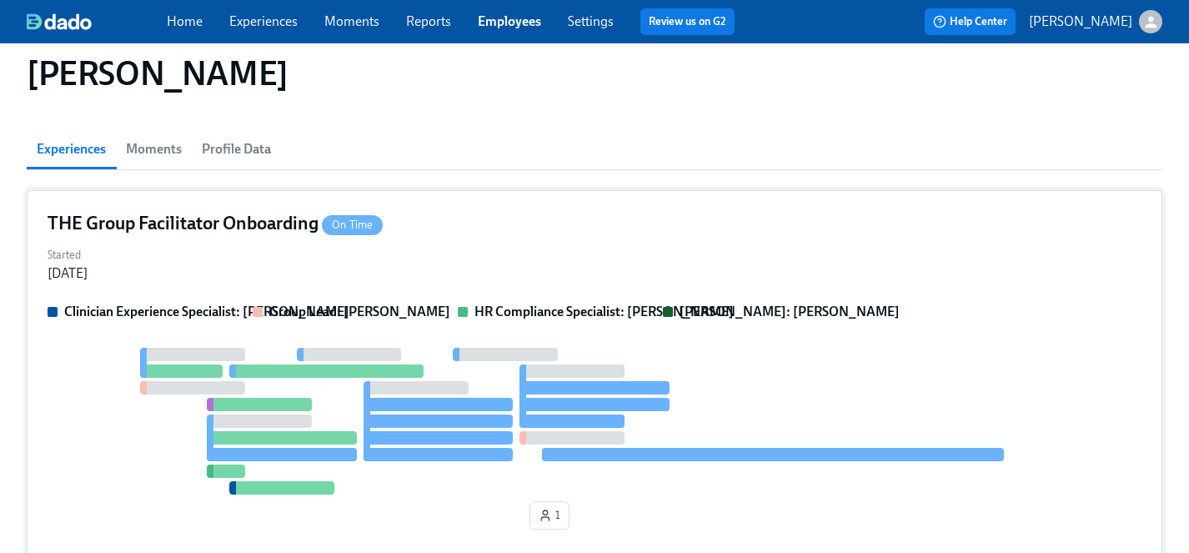
click at [136, 438] on div at bounding box center [595, 421] width 1094 height 147
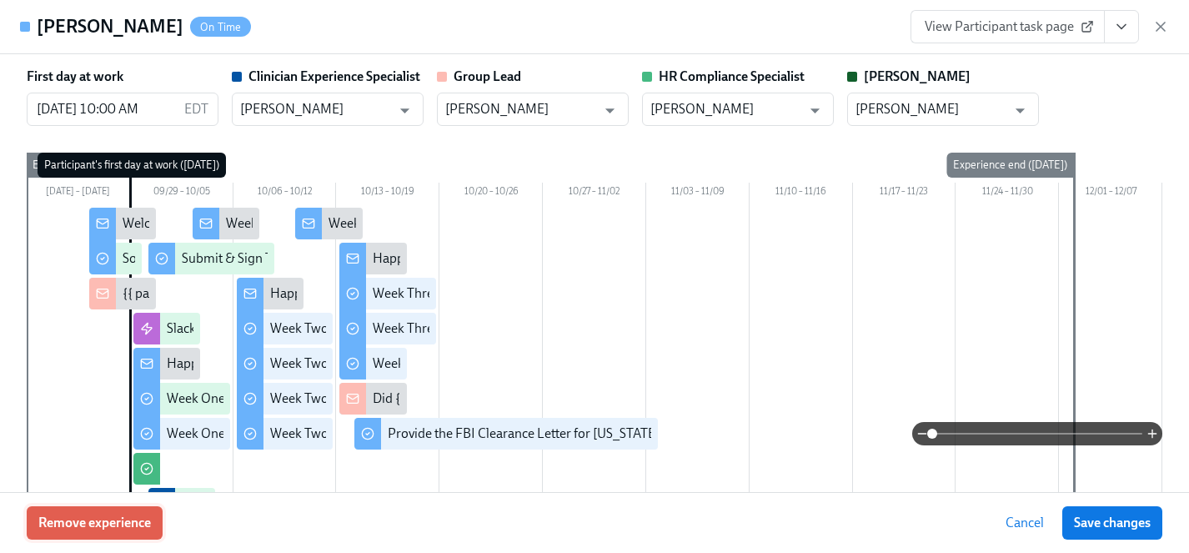
click at [97, 524] on span "Remove experience" at bounding box center [94, 522] width 113 height 17
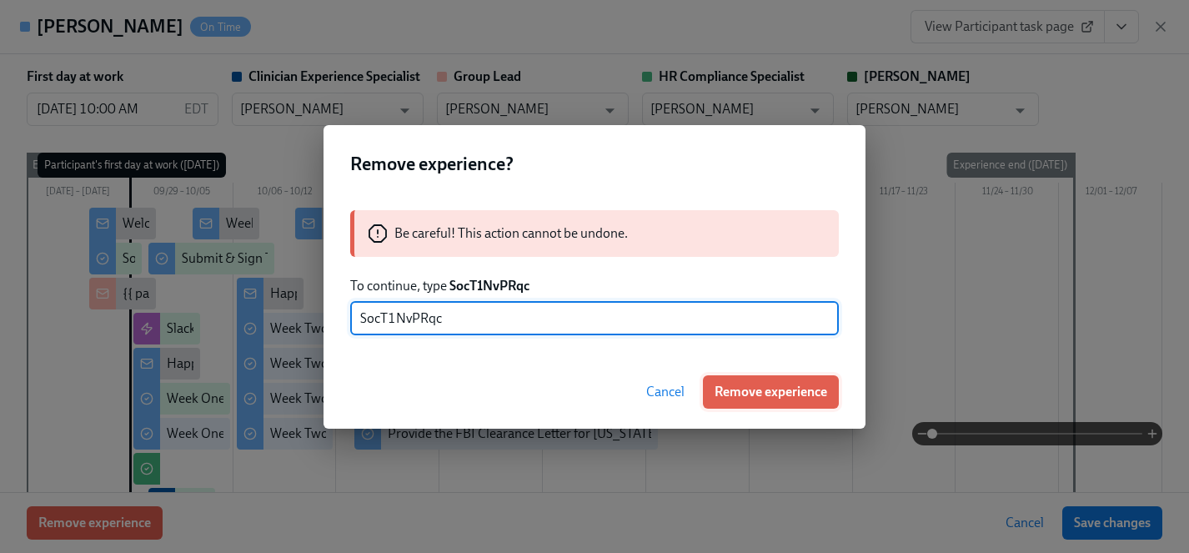
type input "SocT1NvPRqc"
click at [768, 387] on span "Remove experience" at bounding box center [770, 391] width 113 height 17
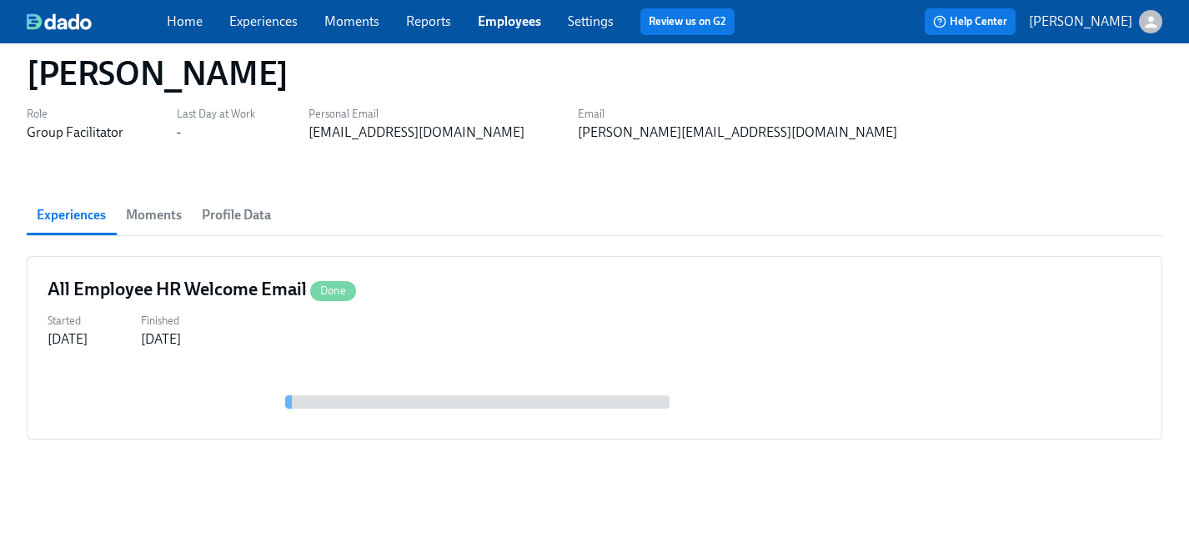
scroll to position [0, 0]
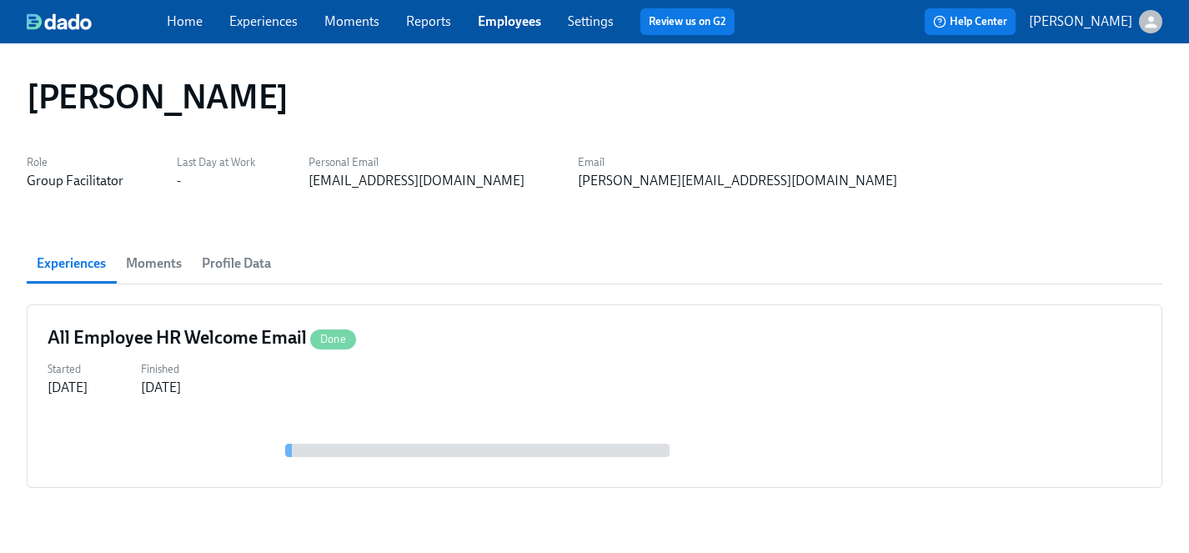
drag, startPoint x: 264, startPoint y: 23, endPoint x: 255, endPoint y: 5, distance: 19.8
click at [264, 23] on link "Experiences" at bounding box center [263, 21] width 68 height 16
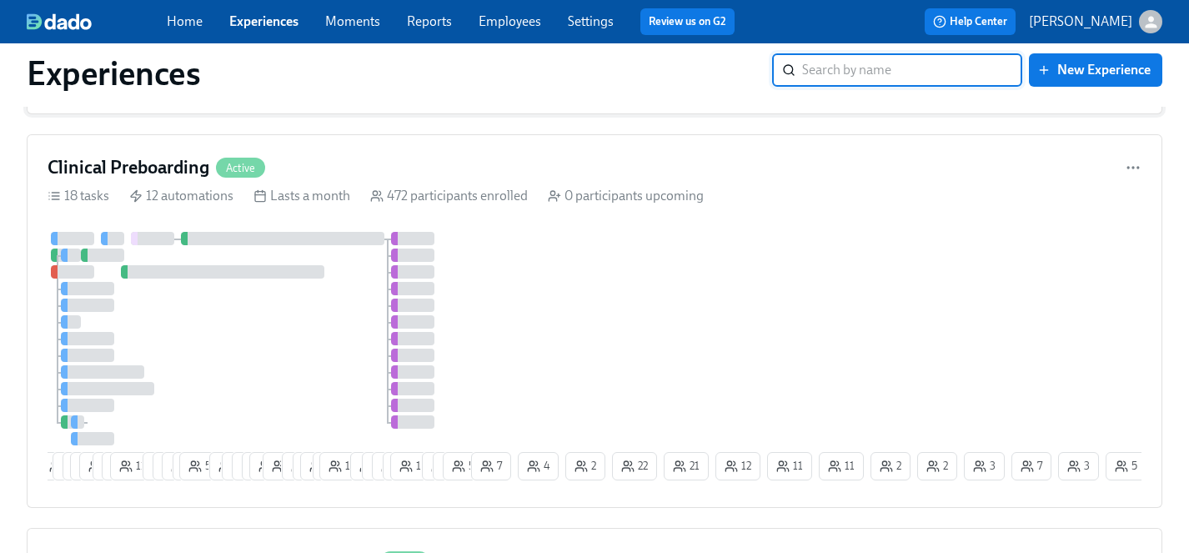
scroll to position [739, 0]
drag, startPoint x: 558, startPoint y: 312, endPoint x: 568, endPoint y: 552, distance: 240.3
click at [558, 312] on div "8 22 3 1 13 10 4 8 11 7 4 6 5 53 10 6 9 9 18 2 9 2 14 2 16 12 6 6 3 11 8 1 5 7 …" at bounding box center [595, 362] width 1094 height 255
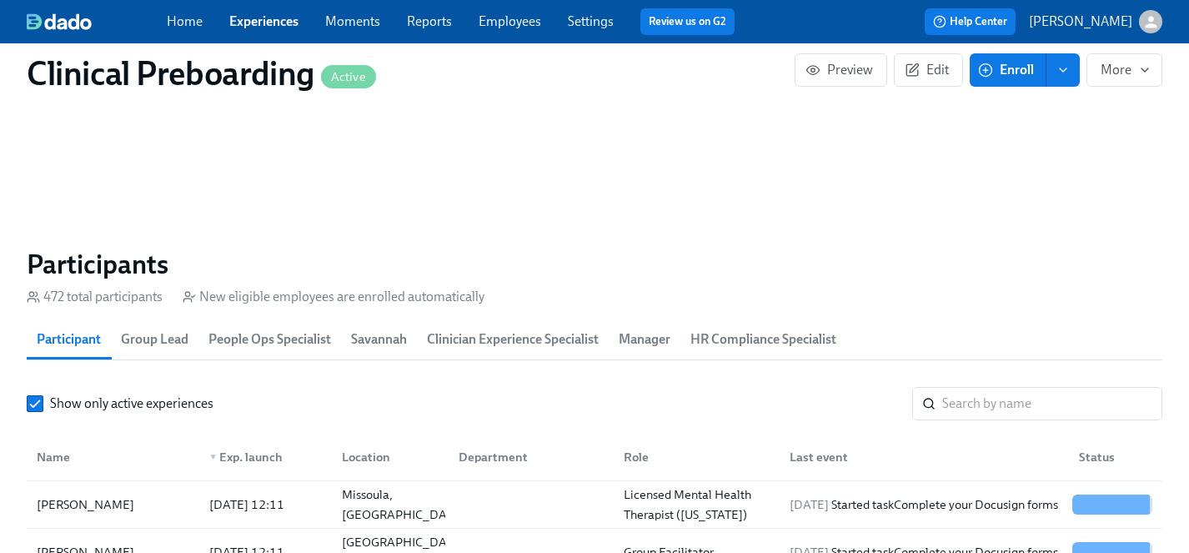
scroll to position [1709, 0]
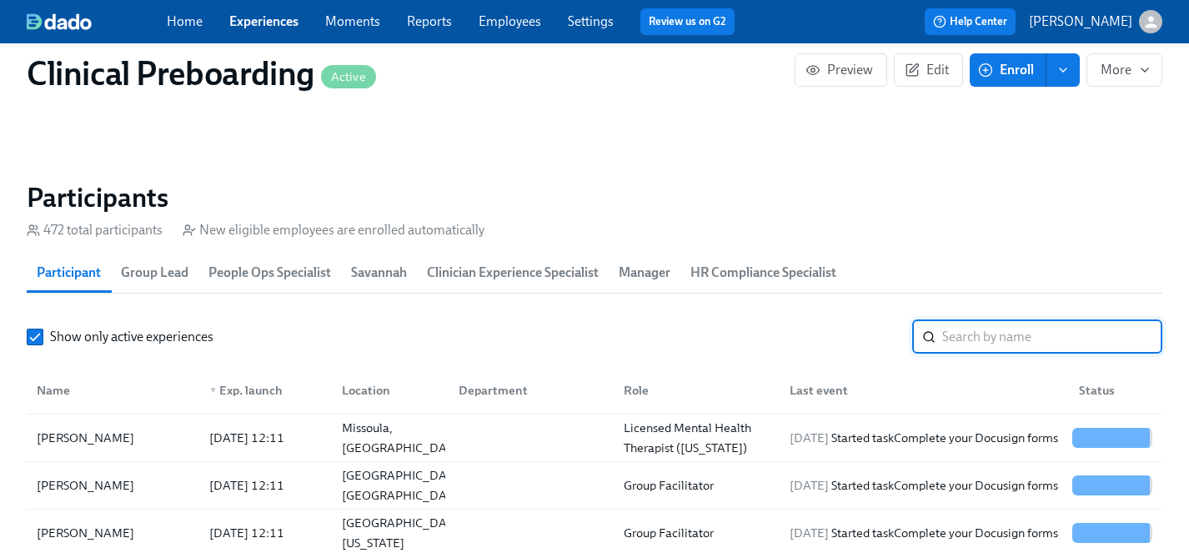
click at [1026, 328] on input "search" at bounding box center [1052, 336] width 220 height 33
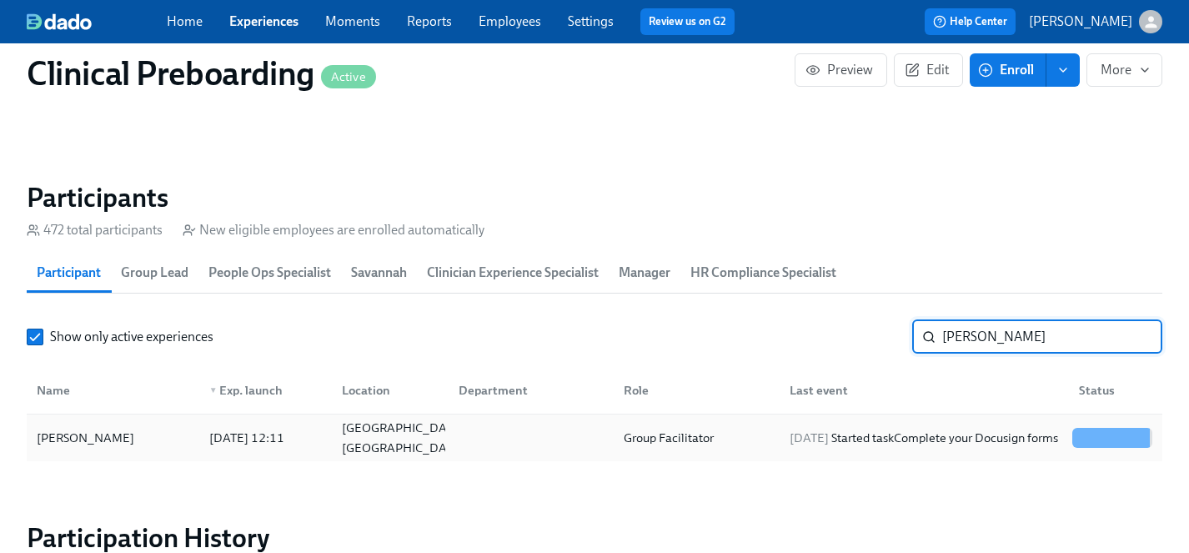
type input "whatley"
click at [126, 438] on div "Alexzandria Whatley" at bounding box center [85, 438] width 111 height 20
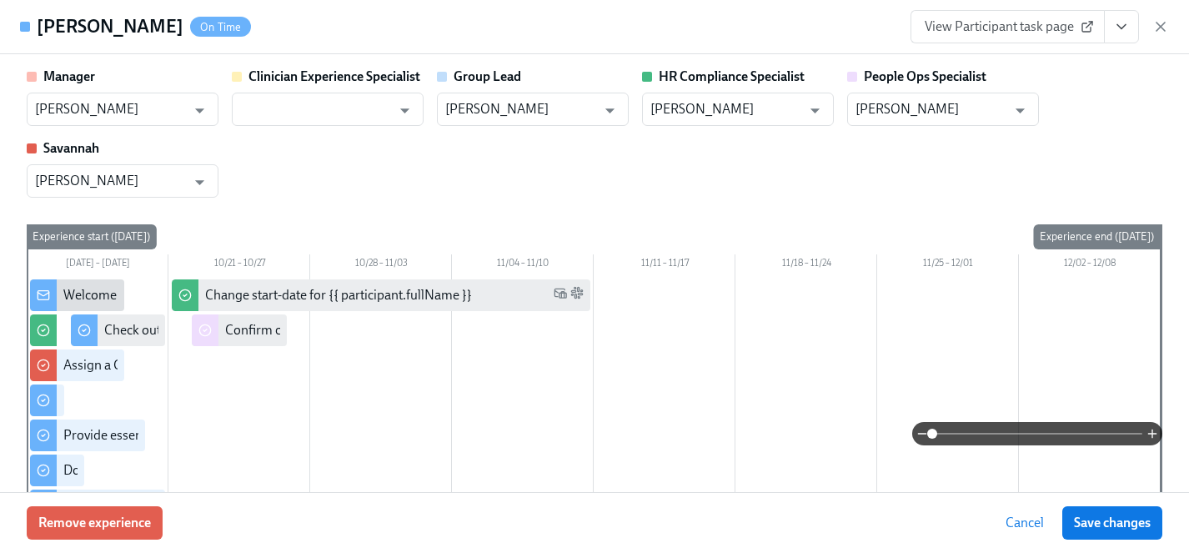
click at [1117, 29] on icon "View task page" at bounding box center [1121, 26] width 17 height 17
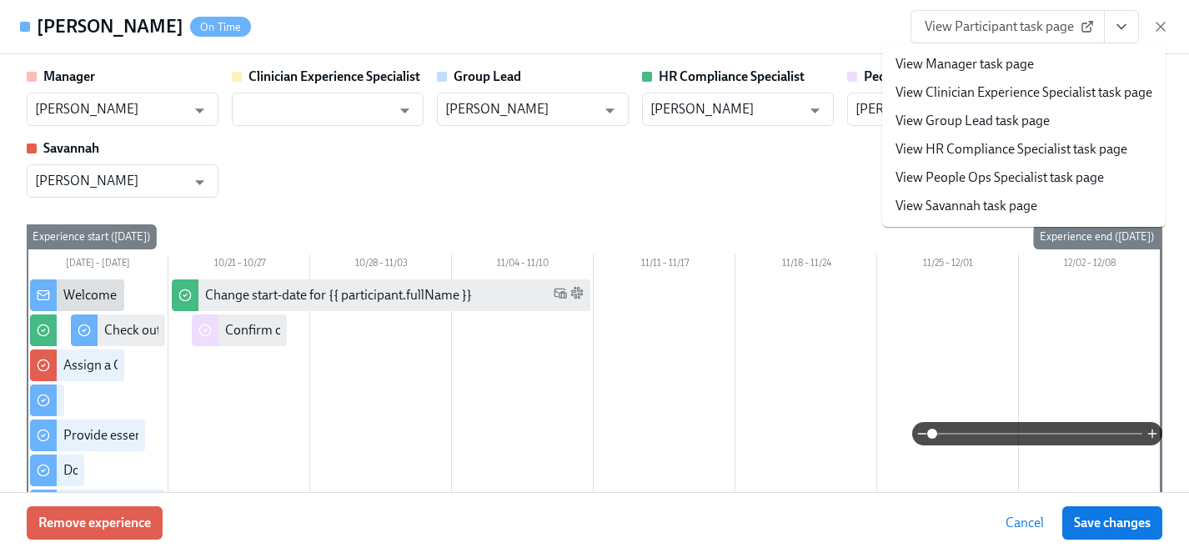
click at [959, 150] on link "View HR Compliance Specialist task page" at bounding box center [1011, 149] width 232 height 18
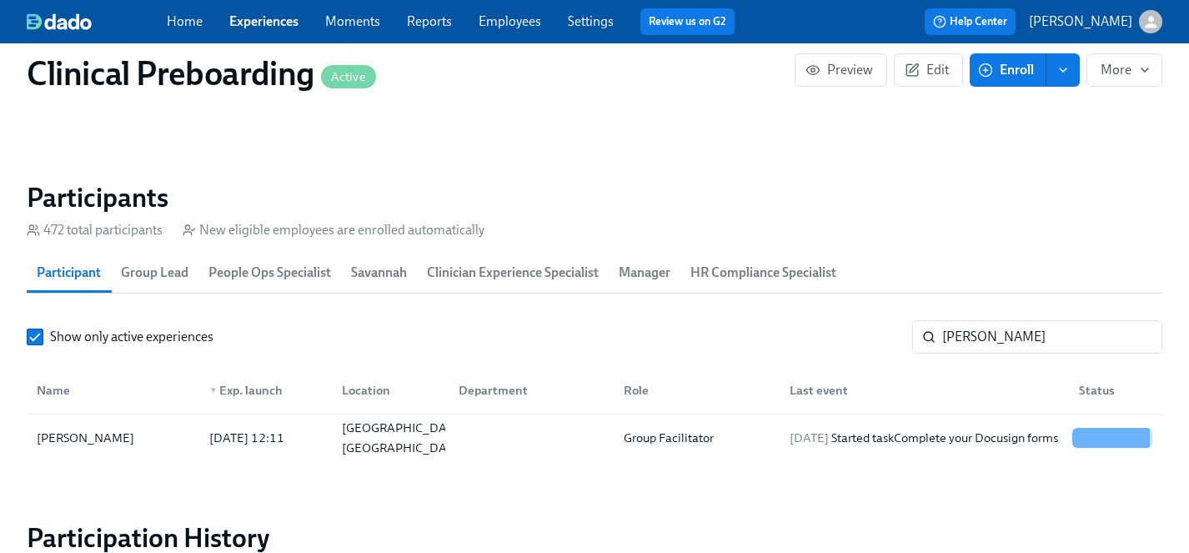
click at [512, 16] on link "Employees" at bounding box center [509, 21] width 63 height 16
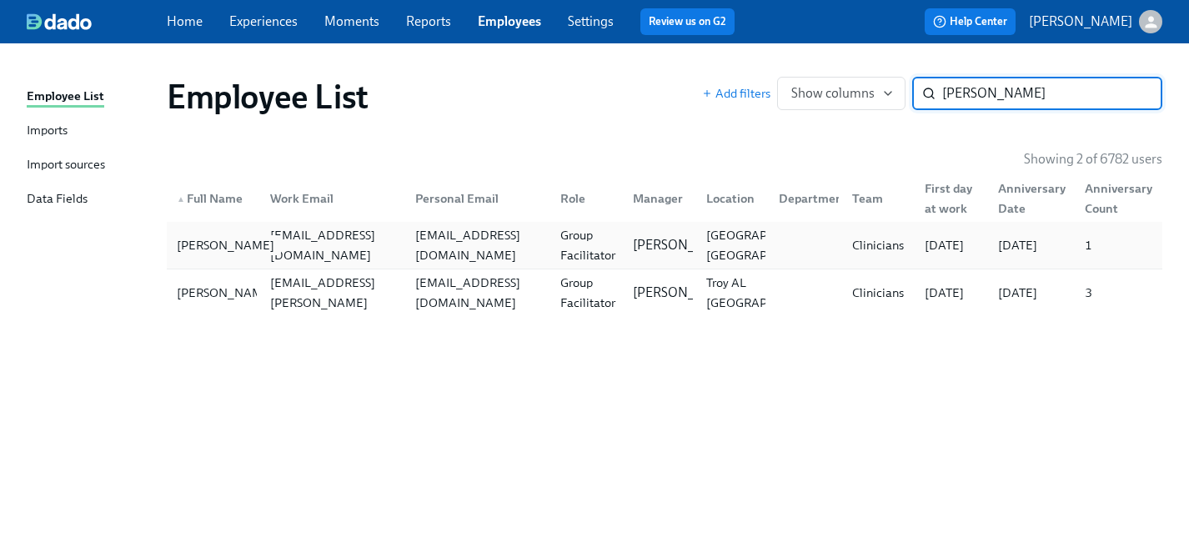
type input "ashley griffin"
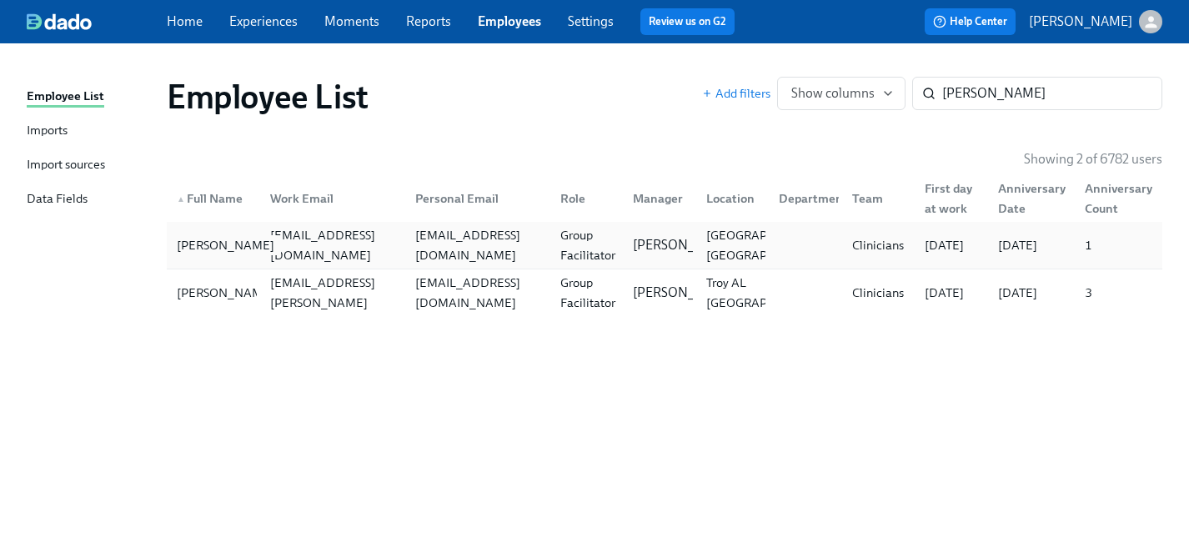
click at [208, 245] on div "Ashley Griffin" at bounding box center [225, 245] width 111 height 20
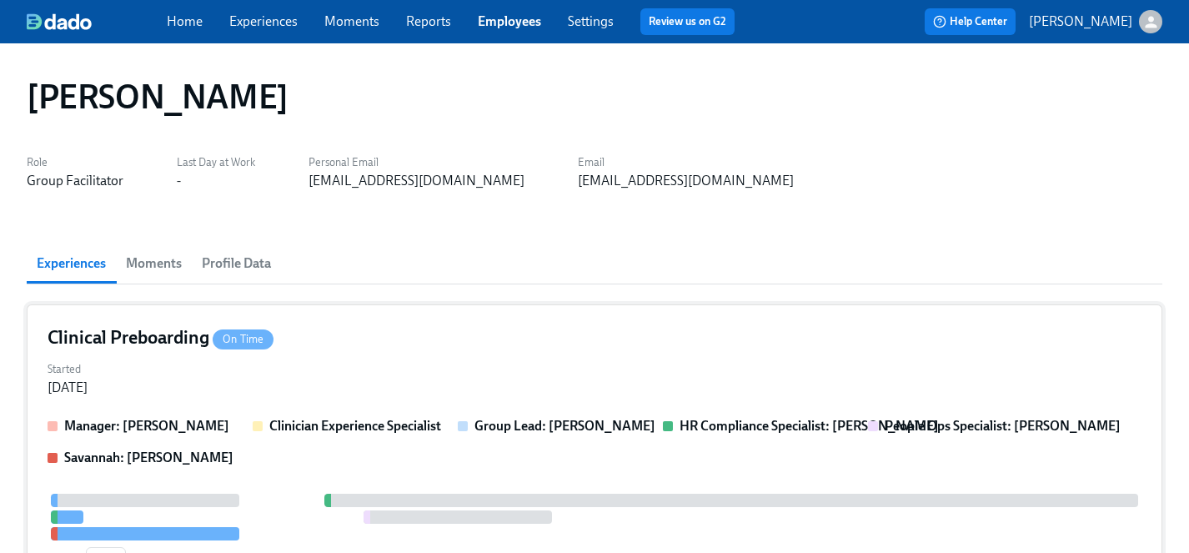
click at [334, 364] on div "Started Oct 13, 2025" at bounding box center [595, 377] width 1094 height 40
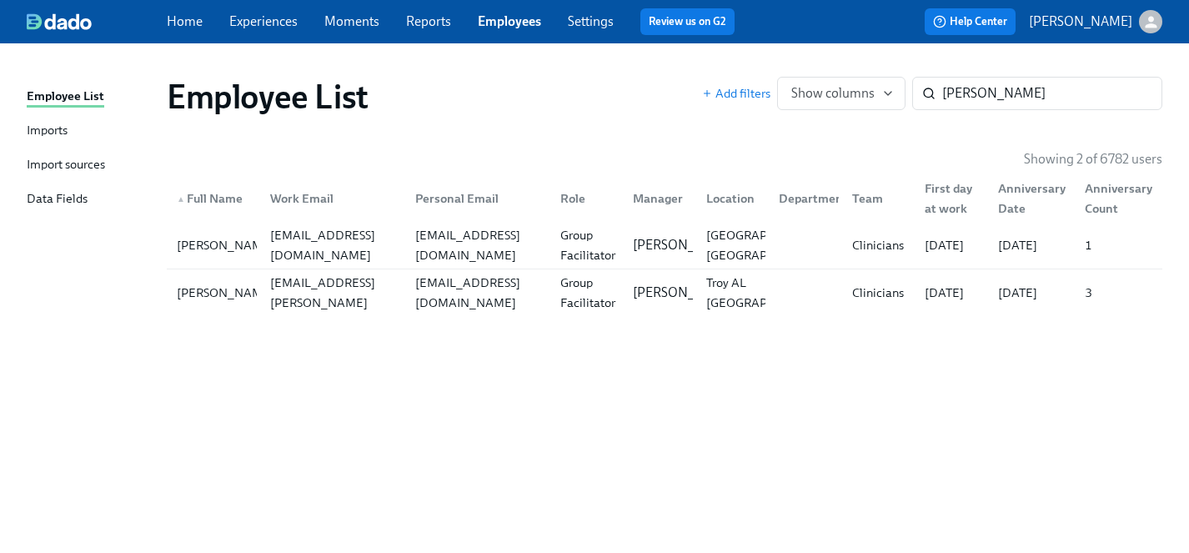
click at [254, 22] on link "Experiences" at bounding box center [263, 21] width 68 height 16
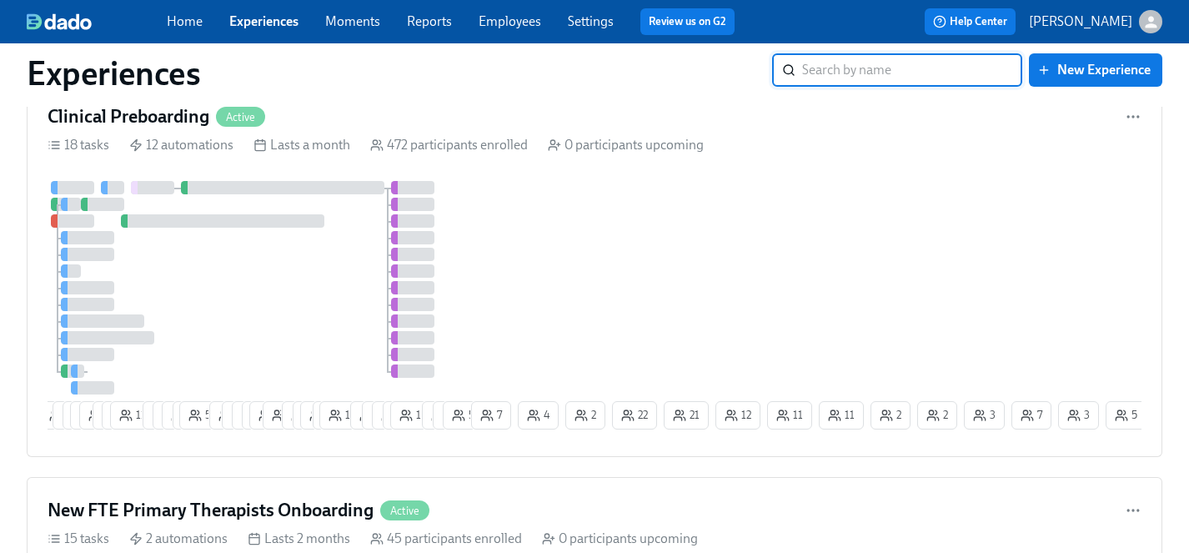
scroll to position [800, 0]
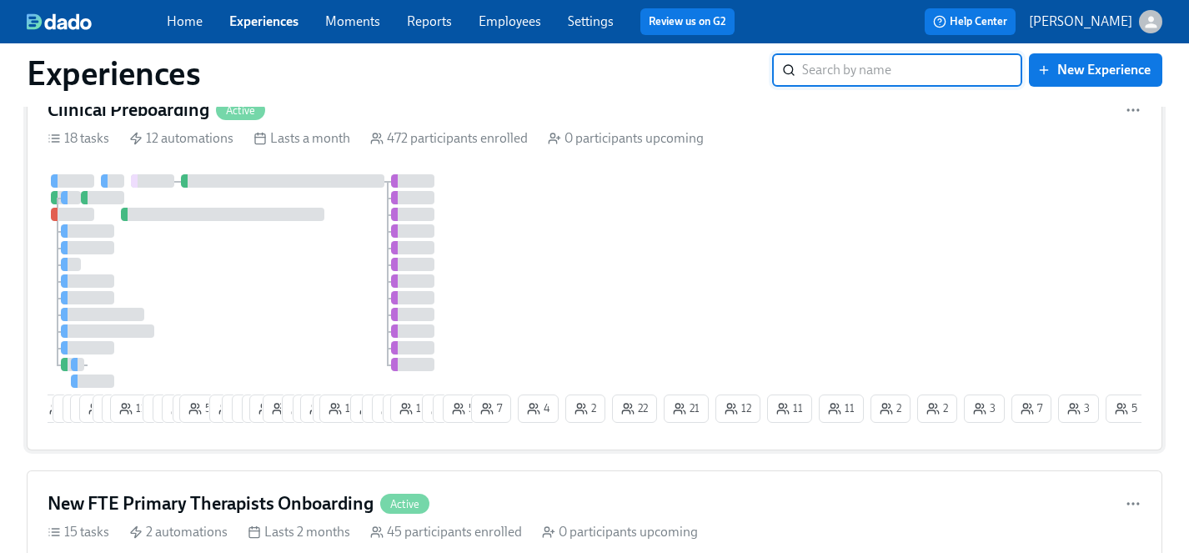
click at [325, 273] on div at bounding box center [258, 280] width 420 height 213
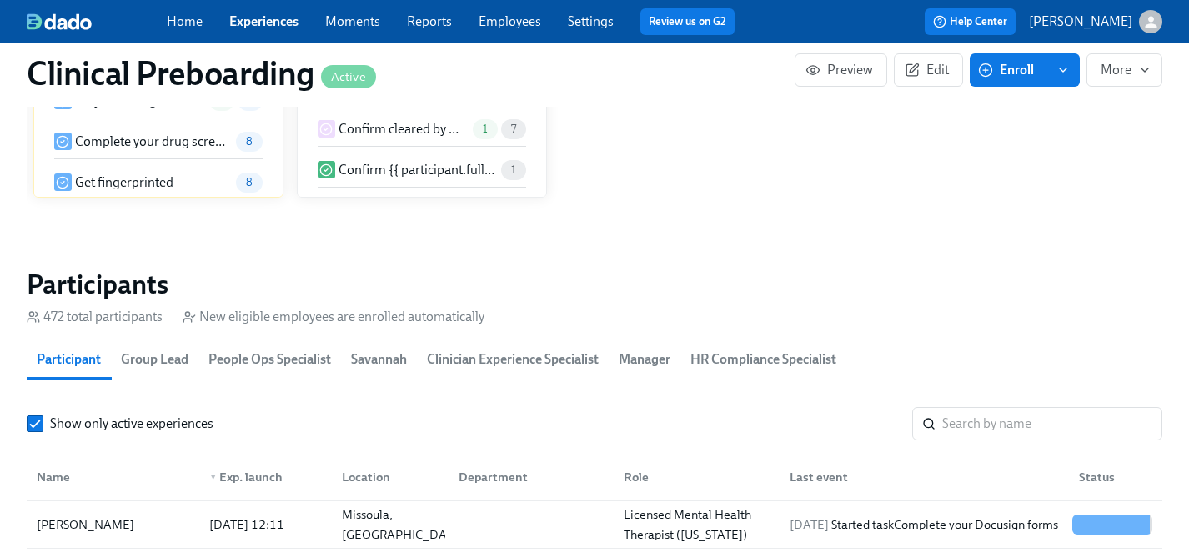
scroll to position [1709, 0]
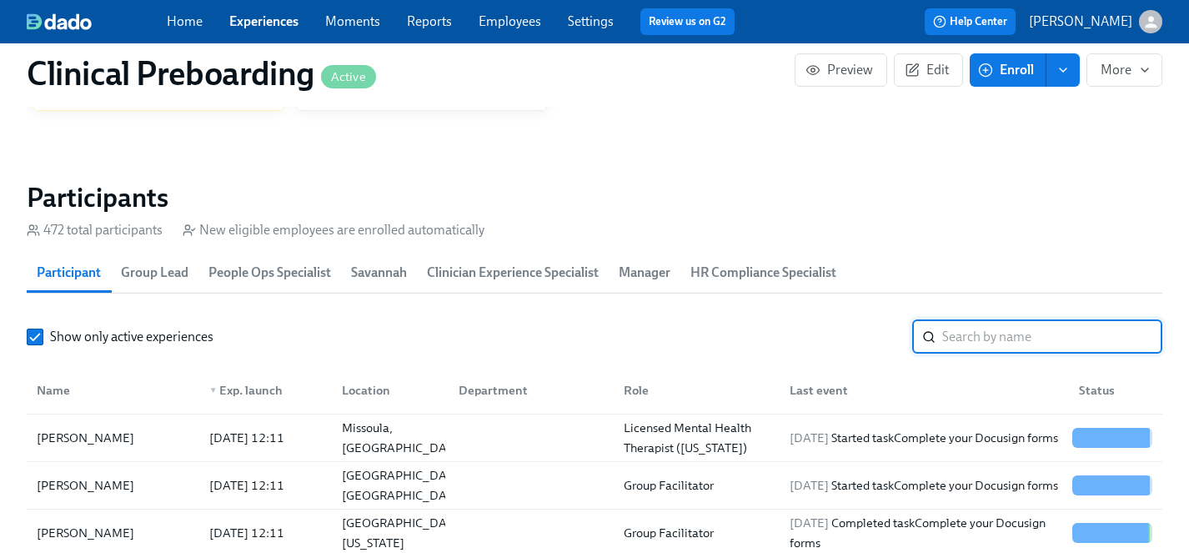
click at [993, 342] on input "search" at bounding box center [1052, 336] width 220 height 33
type input "a"
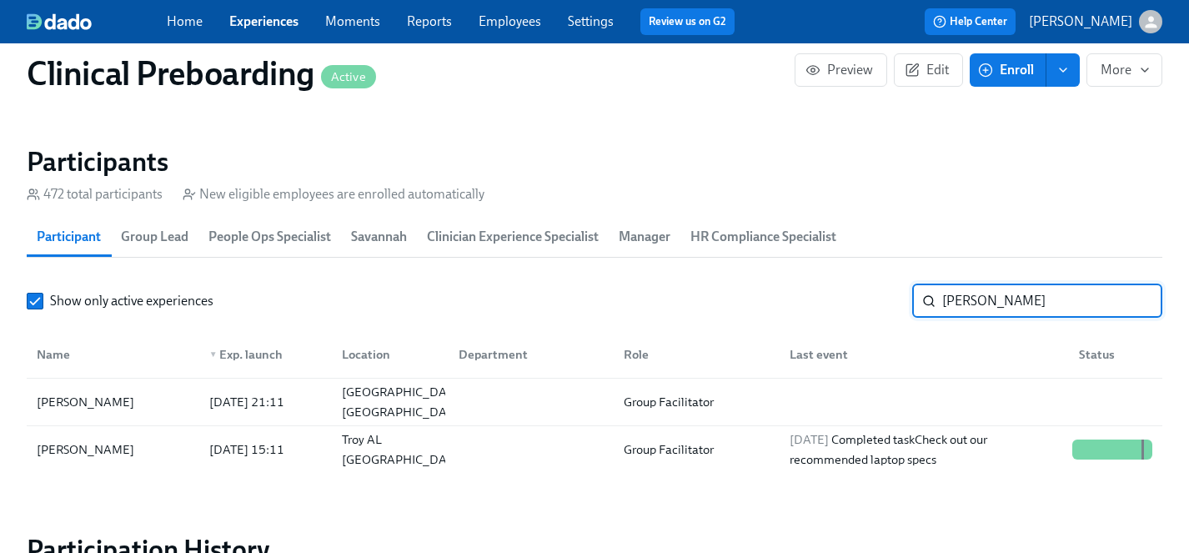
scroll to position [1745, 0]
type input "ashley griffin"
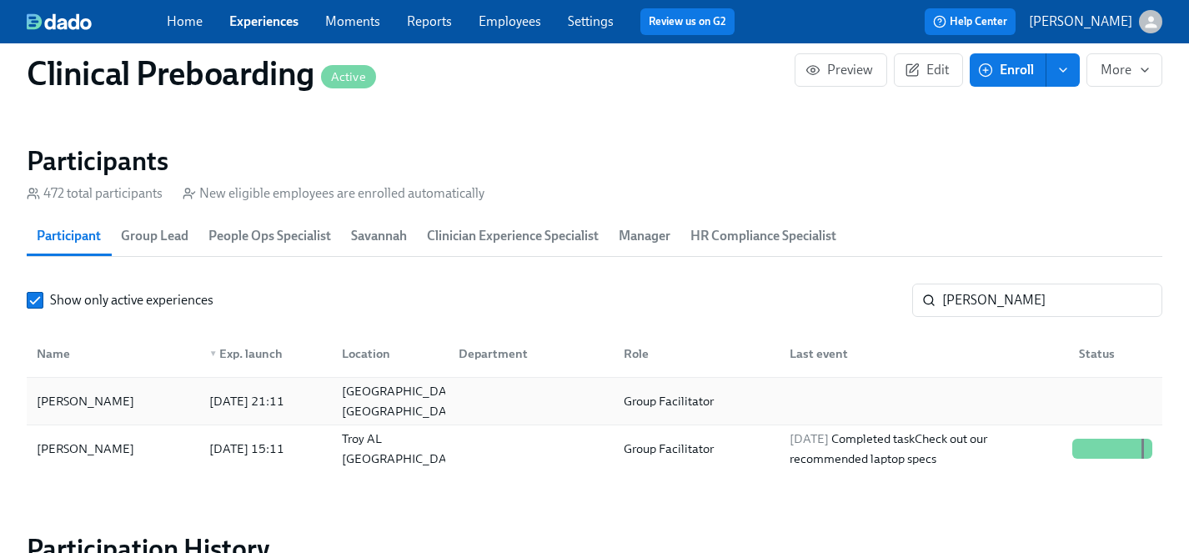
click at [73, 398] on div "Ashley Griffin" at bounding box center [85, 401] width 111 height 20
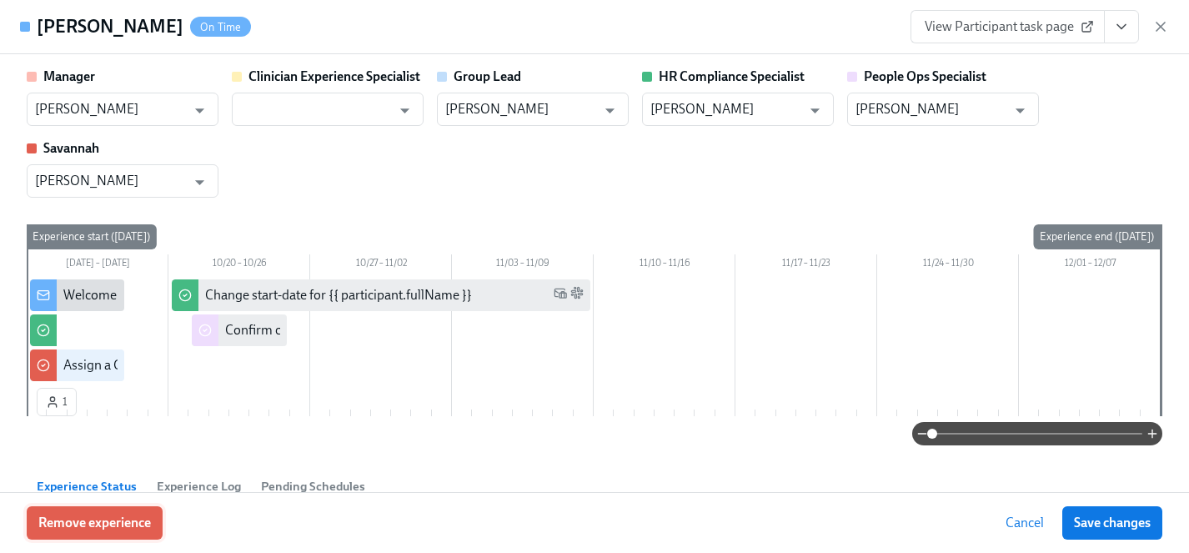
click at [111, 521] on span "Remove experience" at bounding box center [94, 522] width 113 height 17
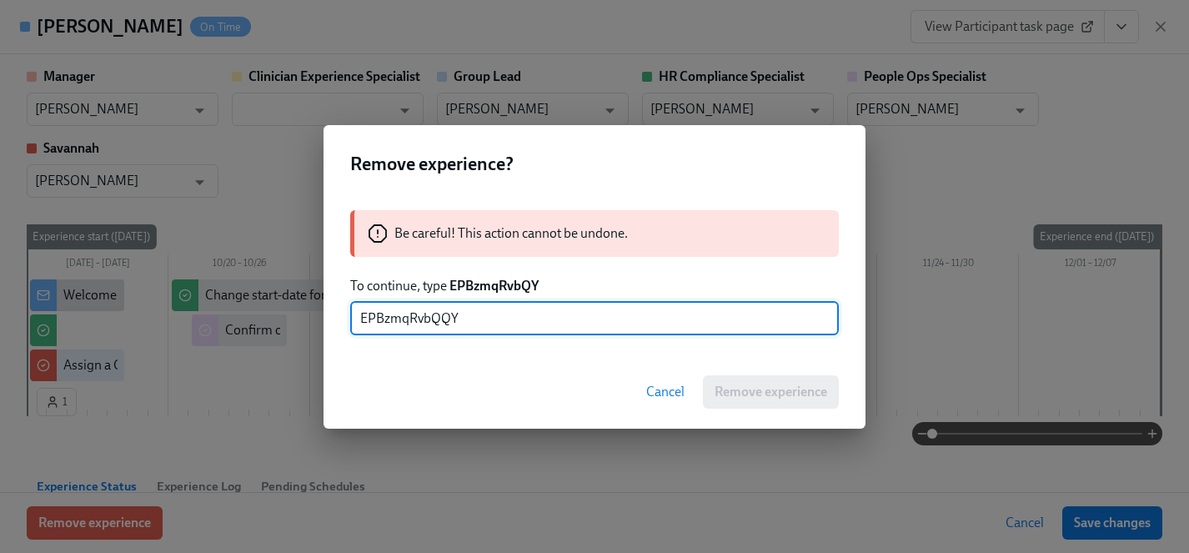
click at [439, 314] on input "EPBzmqRvbQQY" at bounding box center [594, 318] width 488 height 33
type input "EPBzmqRvbQY"
click at [733, 394] on span "Remove experience" at bounding box center [770, 391] width 113 height 17
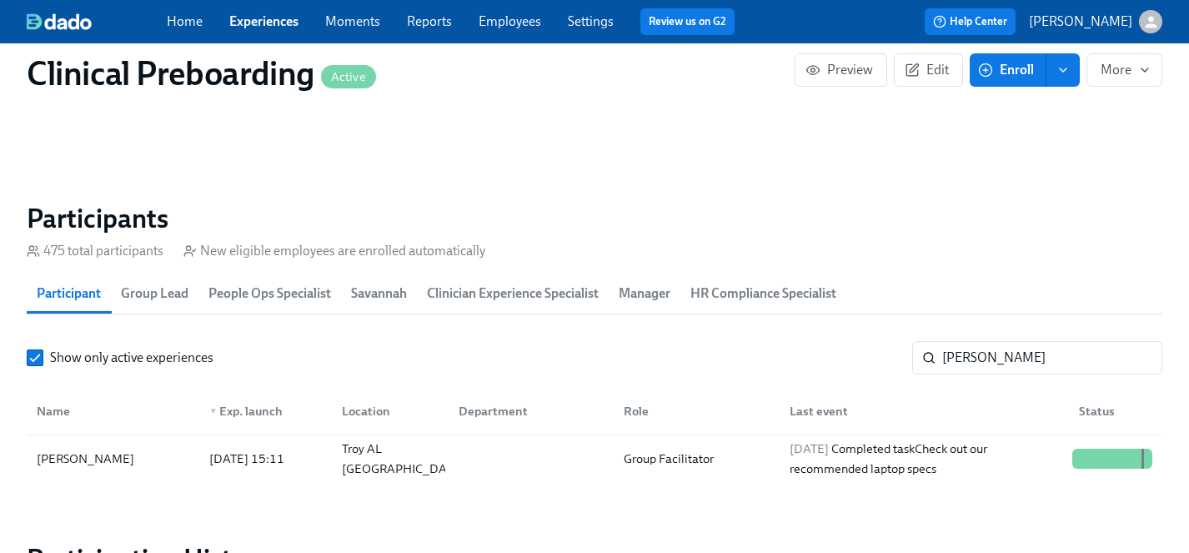
scroll to position [1729, 0]
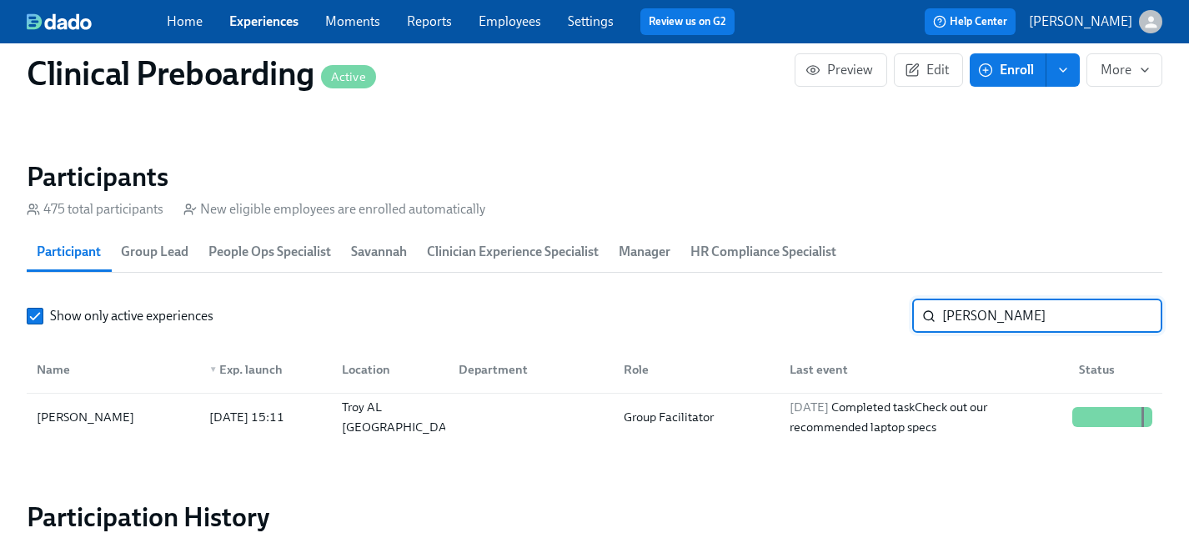
click at [1079, 321] on input "ashley griffin" at bounding box center [1052, 315] width 220 height 33
drag, startPoint x: 1054, startPoint y: 319, endPoint x: 696, endPoint y: 318, distance: 357.6
click at [696, 318] on div "Show only active experiences ashley griffin ​" at bounding box center [594, 315] width 1135 height 33
type input "celeste"
click at [116, 417] on div "Celeste Wilson-Davis" at bounding box center [85, 417] width 111 height 20
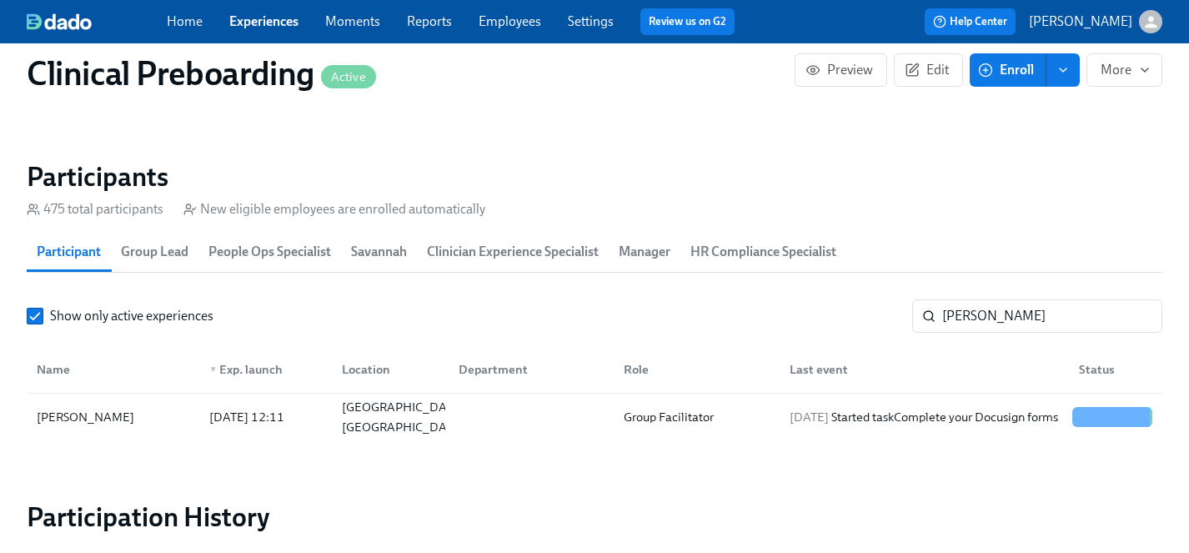
click at [274, 24] on link "Experiences" at bounding box center [263, 21] width 69 height 16
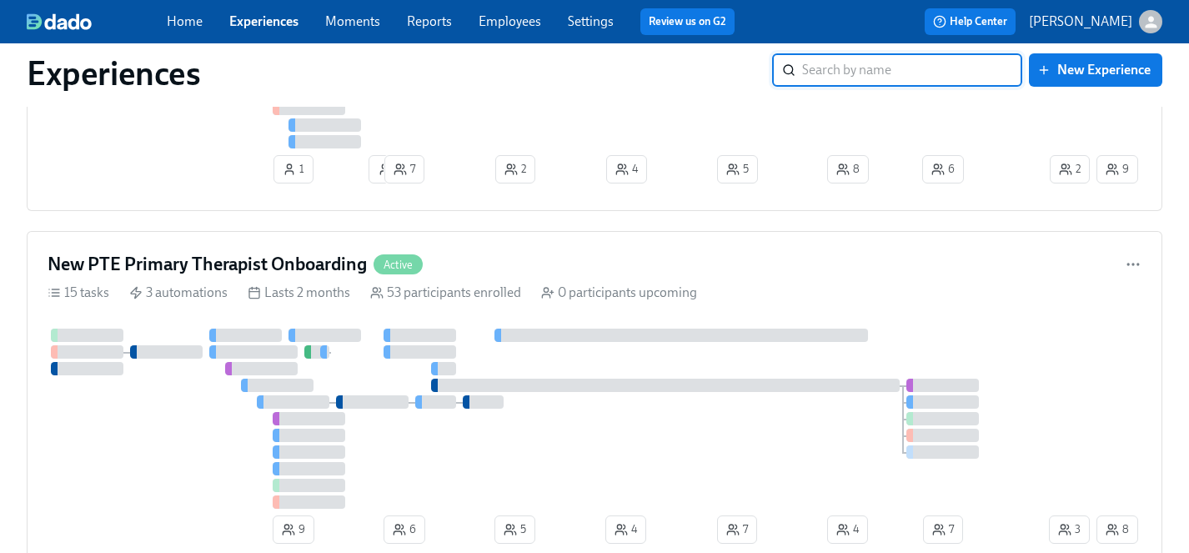
scroll to position [1499, 0]
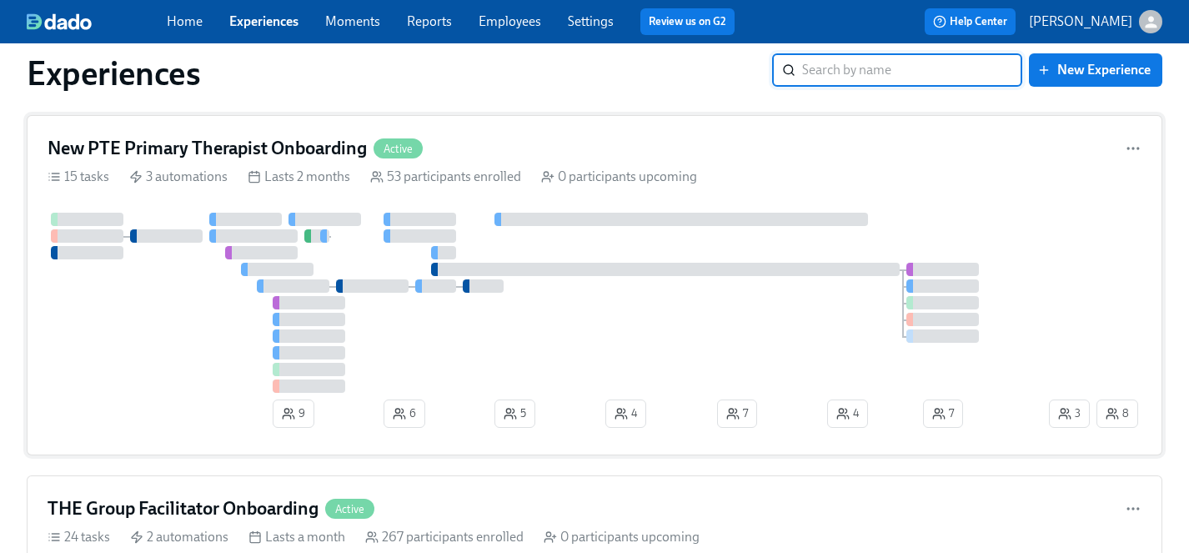
click at [501, 344] on div at bounding box center [547, 303] width 998 height 180
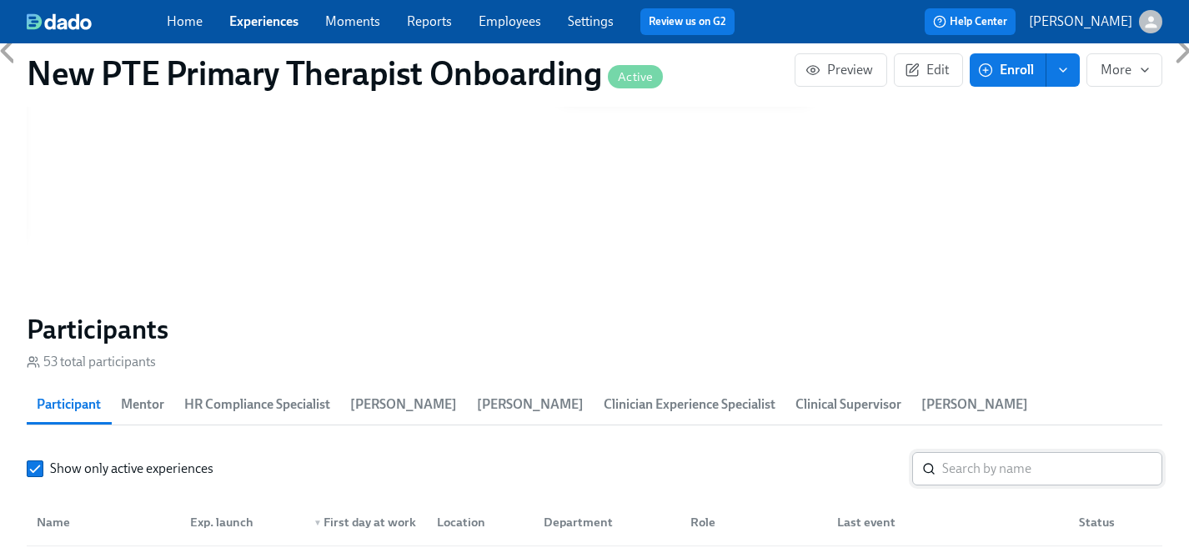
click at [963, 452] on input "search" at bounding box center [1052, 468] width 220 height 33
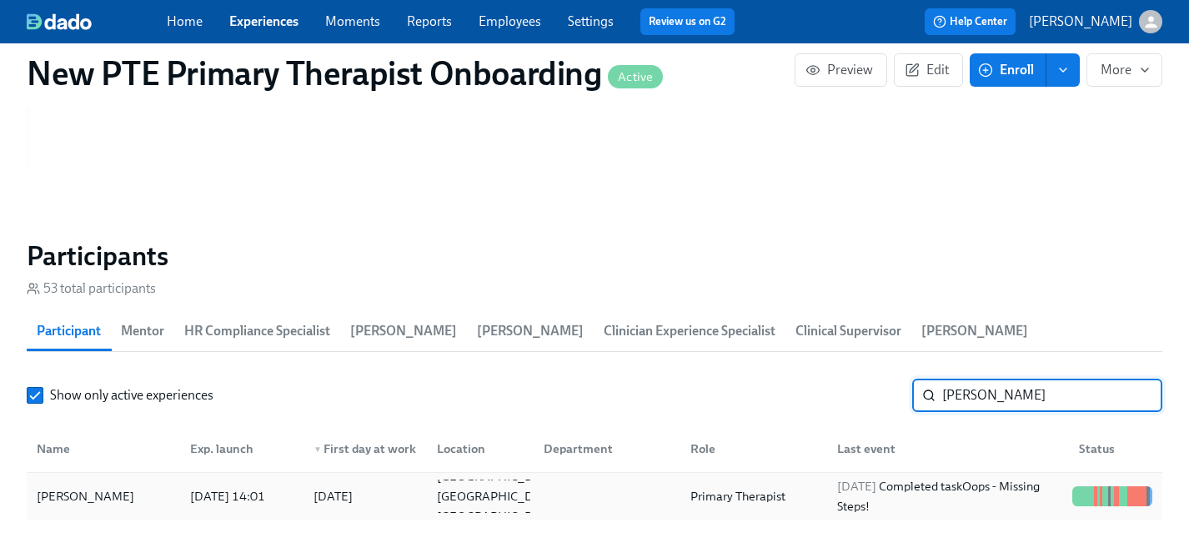
scroll to position [1411, 0]
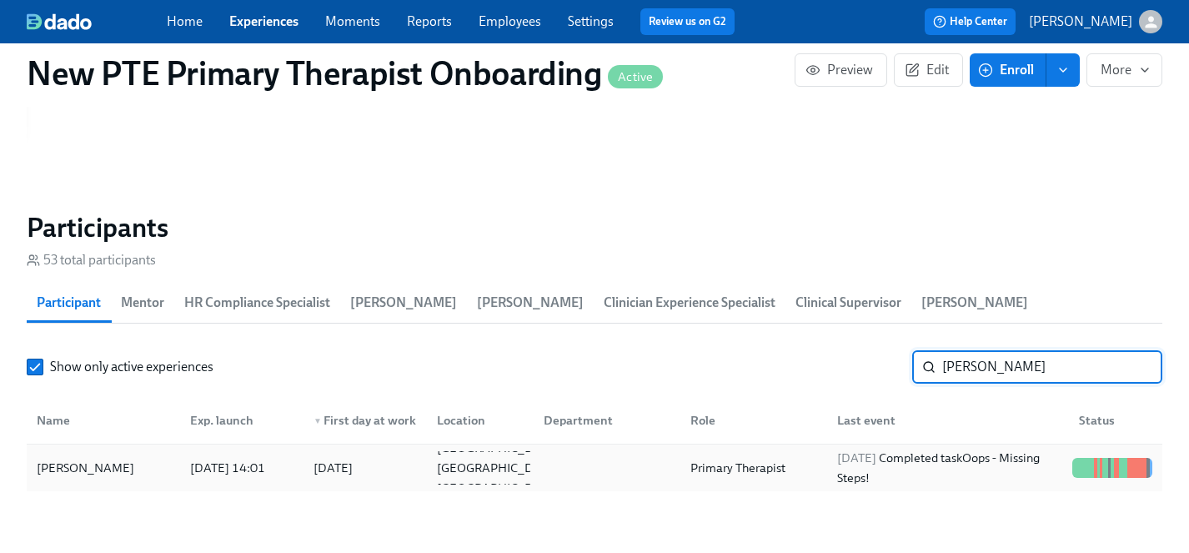
type input "erica"
click at [90, 458] on div "Erica Threet" at bounding box center [85, 468] width 111 height 20
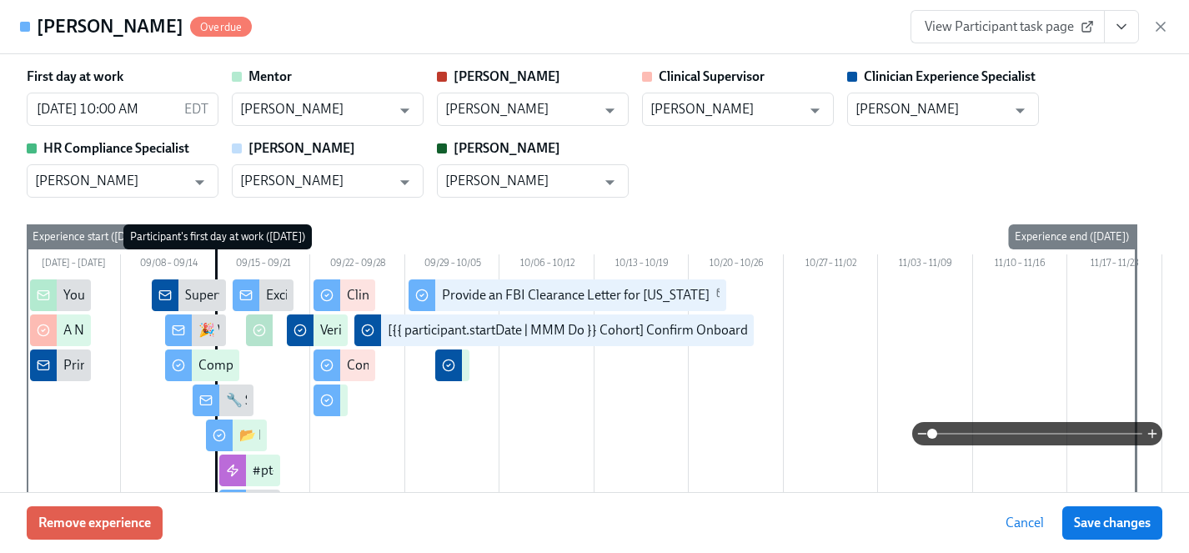
click at [981, 26] on span "View Participant task page" at bounding box center [1007, 26] width 166 height 17
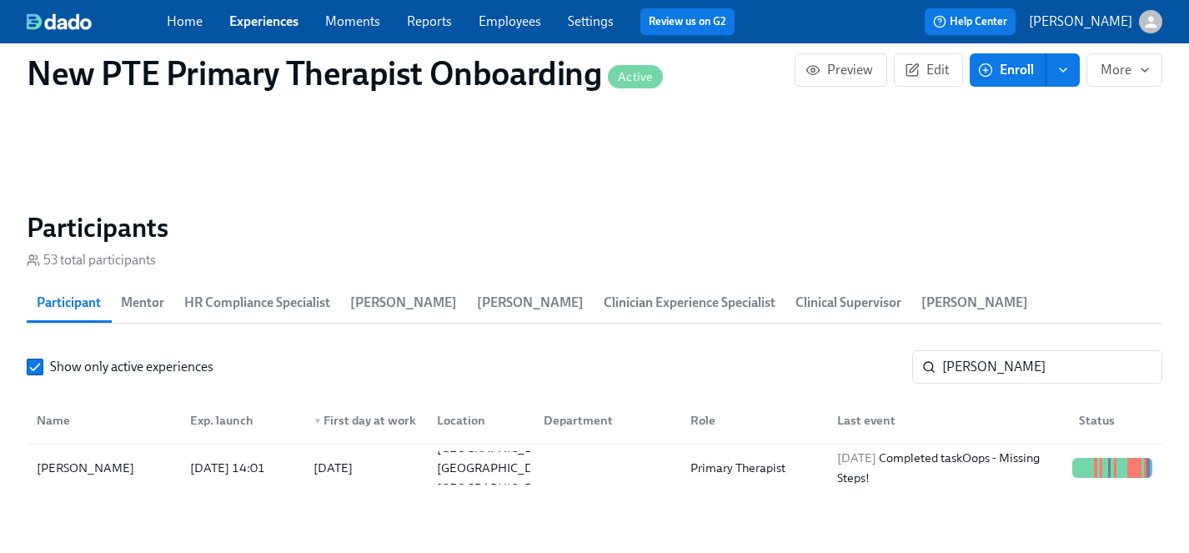
click at [512, 14] on link "Employees" at bounding box center [509, 21] width 63 height 16
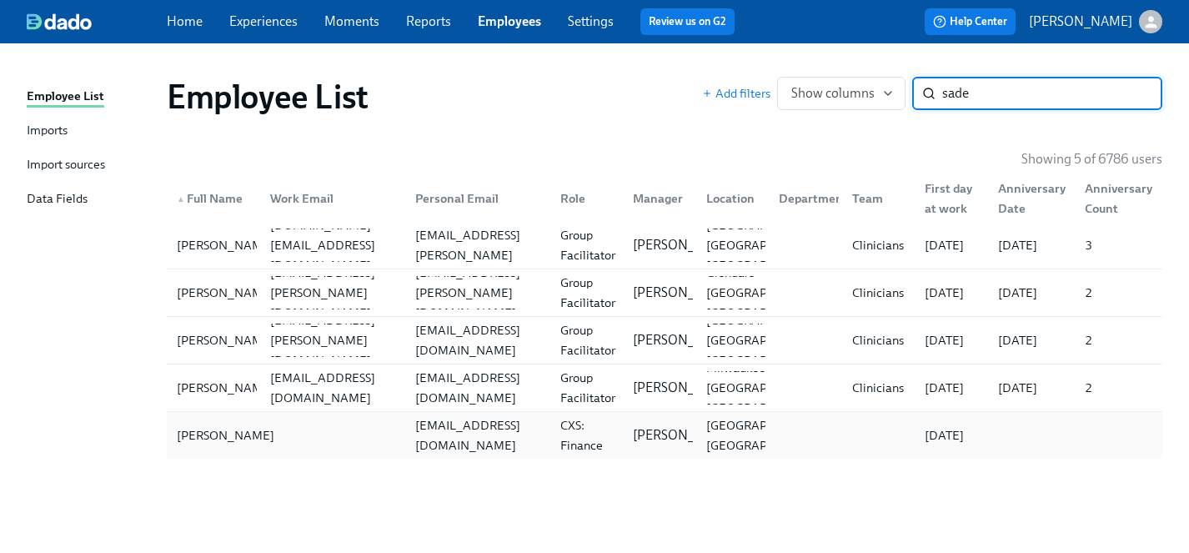
type input "sade"
click at [209, 429] on div "[PERSON_NAME]" at bounding box center [225, 435] width 111 height 20
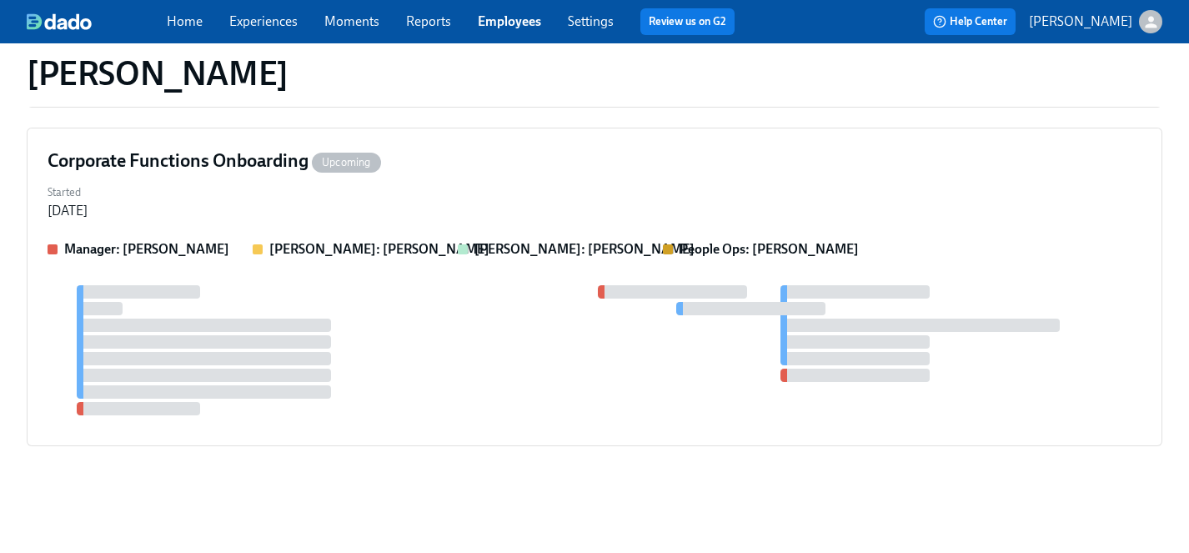
scroll to position [387, 0]
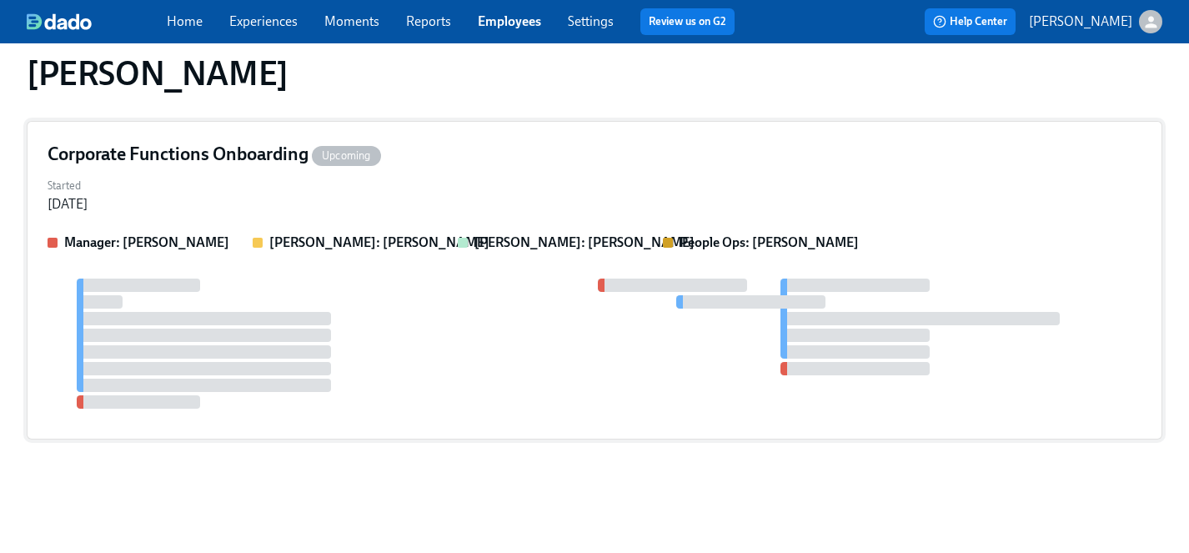
click at [457, 349] on div at bounding box center [595, 343] width 1094 height 130
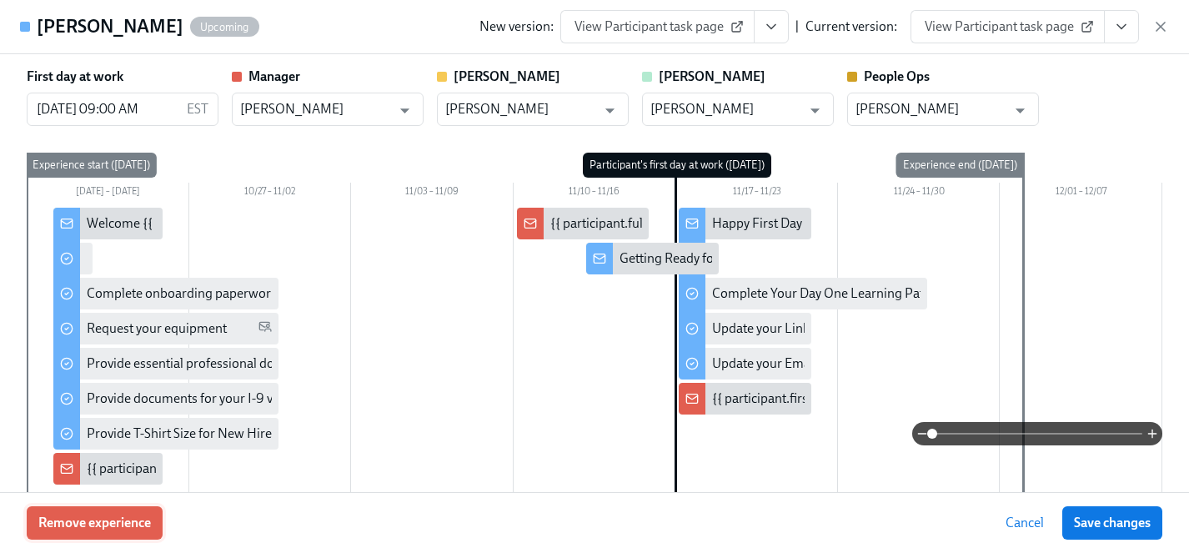
click at [124, 523] on span "Remove experience" at bounding box center [94, 522] width 113 height 17
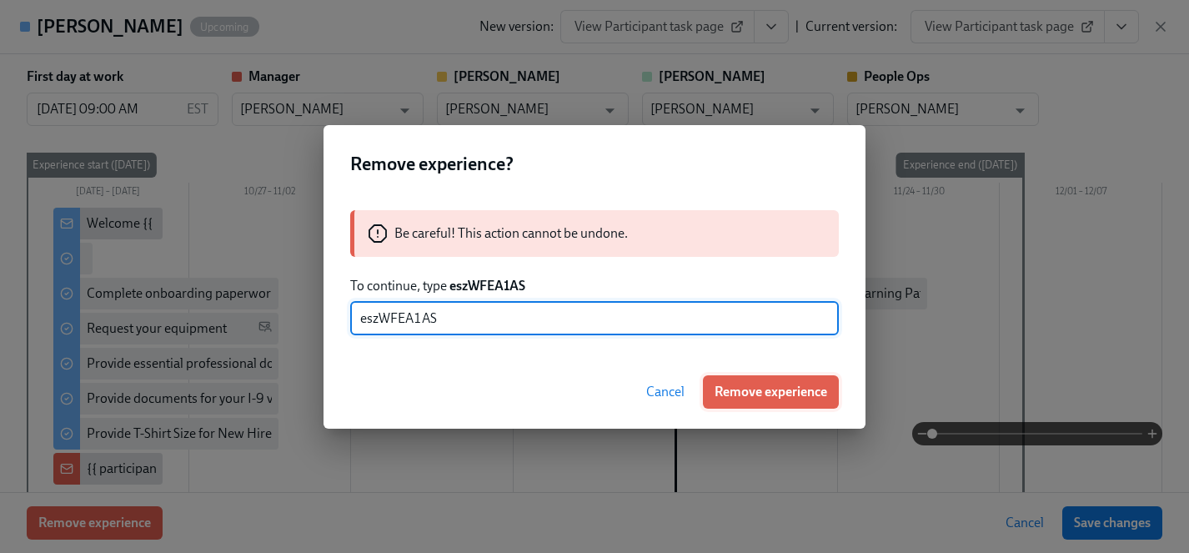
type input "eszWFEA1AS"
click at [784, 391] on span "Remove experience" at bounding box center [770, 391] width 113 height 17
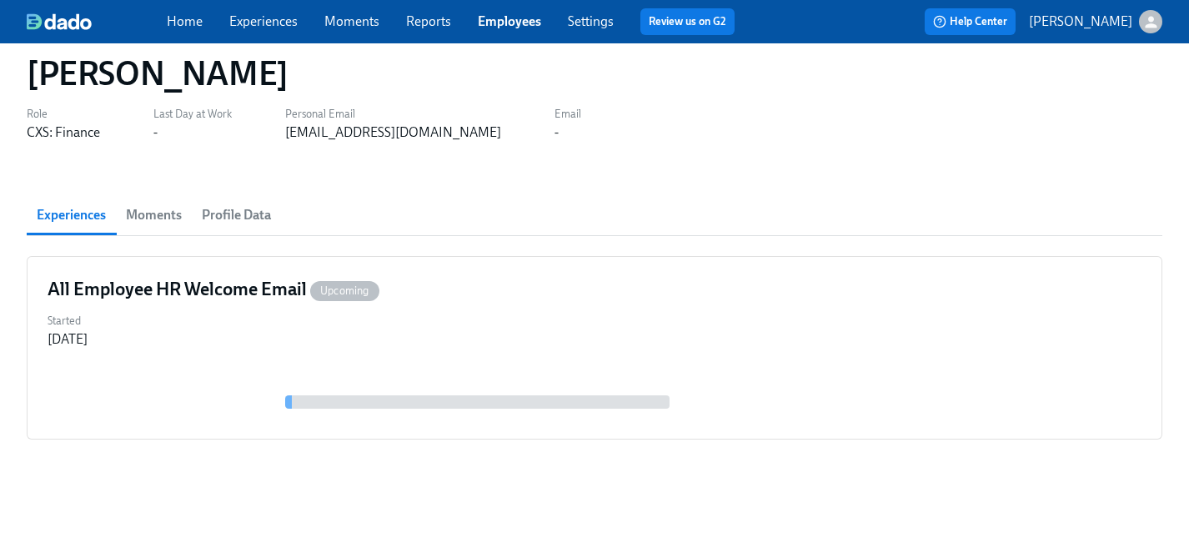
scroll to position [48, 0]
click at [261, 23] on link "Experiences" at bounding box center [263, 21] width 68 height 16
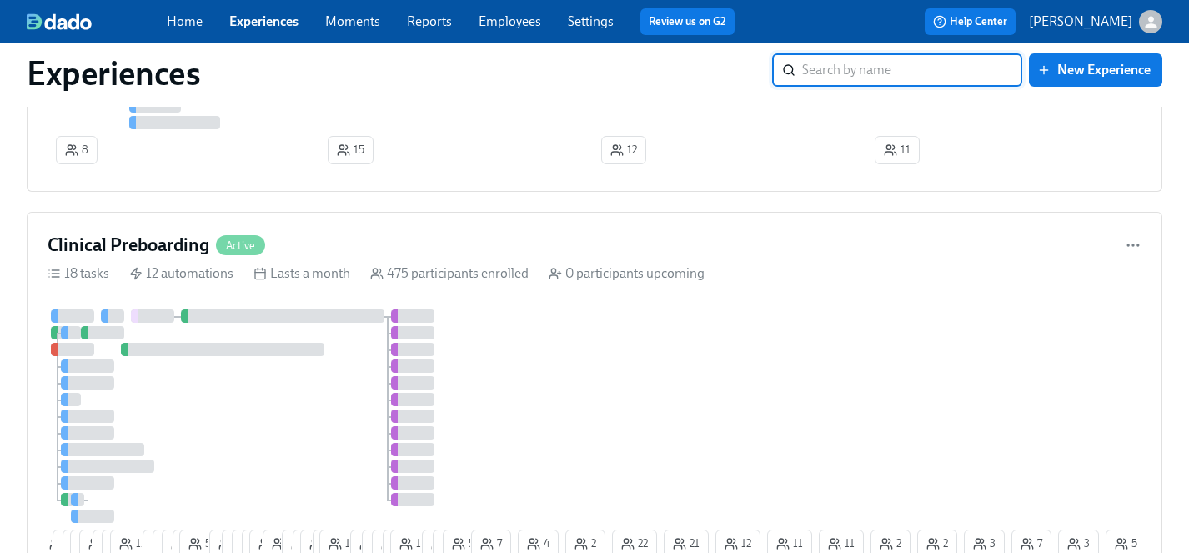
scroll to position [697, 0]
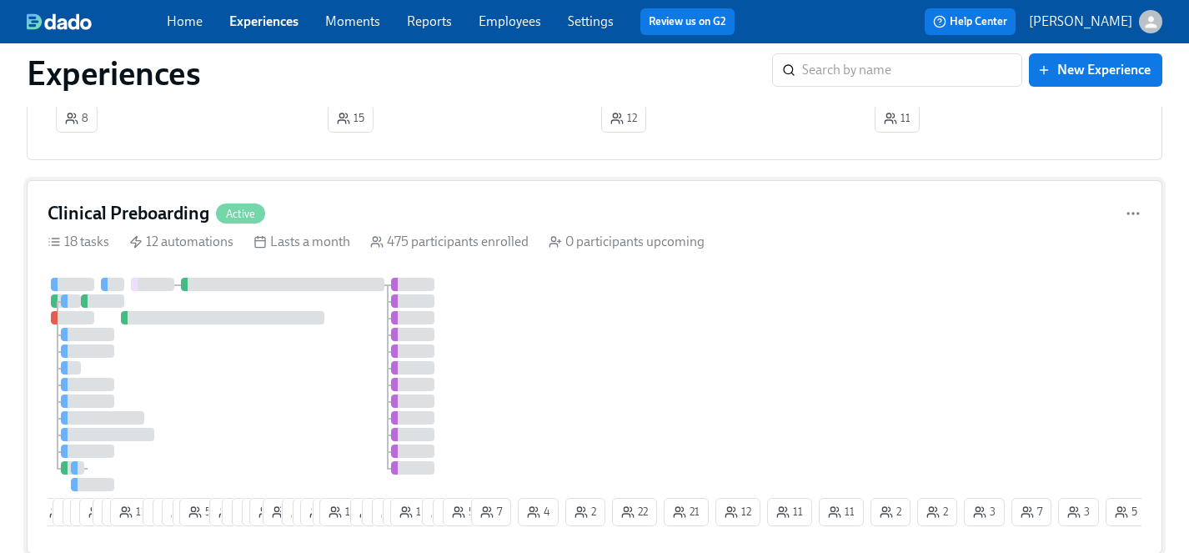
click at [593, 349] on div "12 21 3 1 13 10 4 8 11 7 4 6 5 53 10 6 9 9 18 2 9 2 14 2 16 12 6 6 3 11 8 1 5 7…" at bounding box center [595, 405] width 1094 height 255
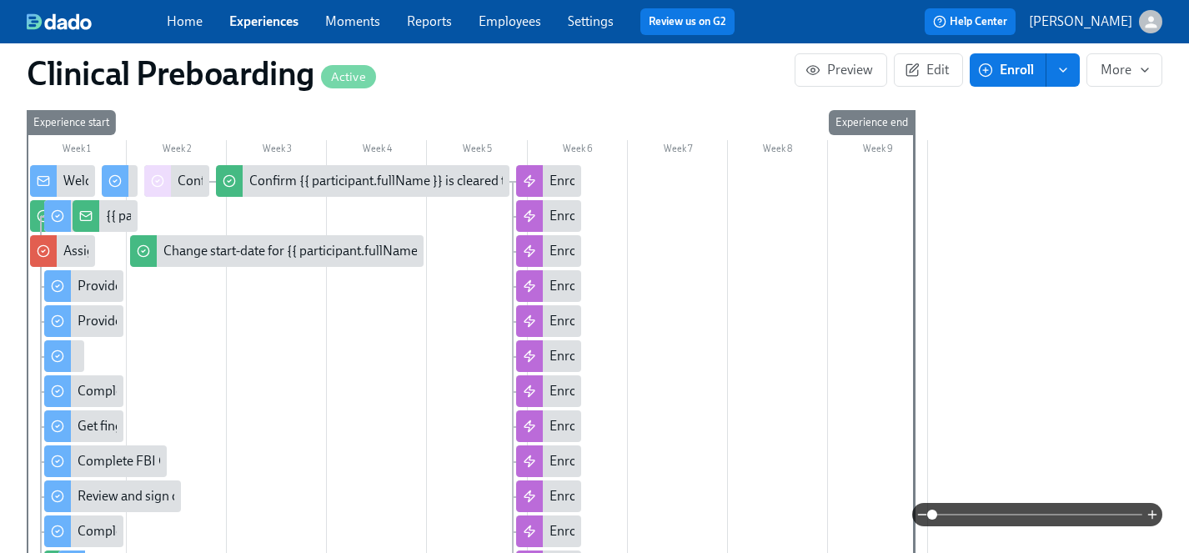
scroll to position [1004, 0]
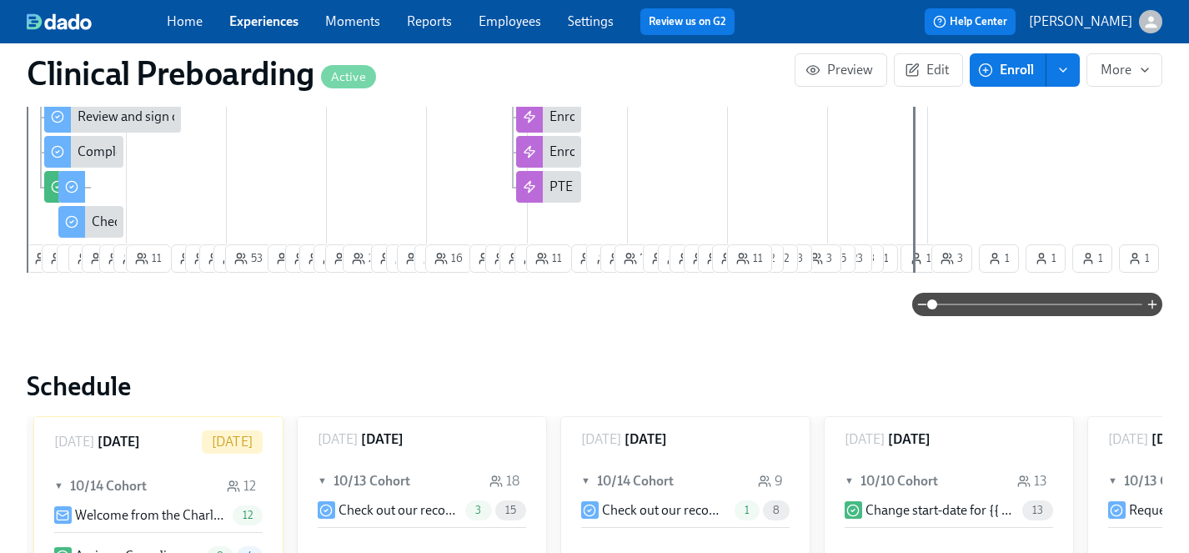
click at [1014, 68] on span "Enroll" at bounding box center [1007, 70] width 53 height 17
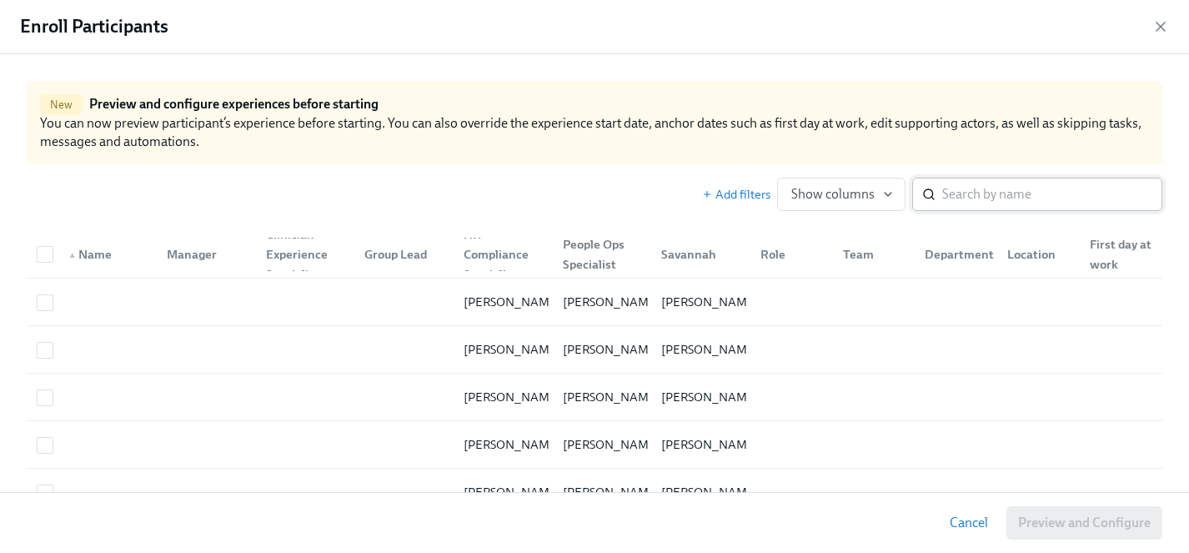
click at [984, 183] on input "search" at bounding box center [1052, 194] width 220 height 33
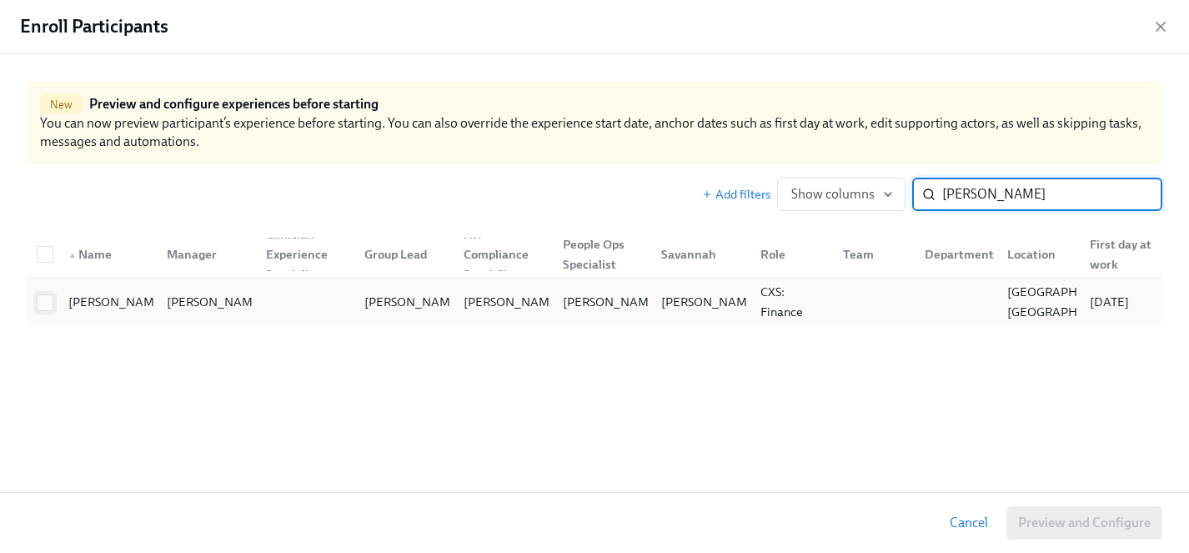
type input "solano"
click at [45, 302] on input "checkbox" at bounding box center [45, 302] width 15 height 15
checkbox input "true"
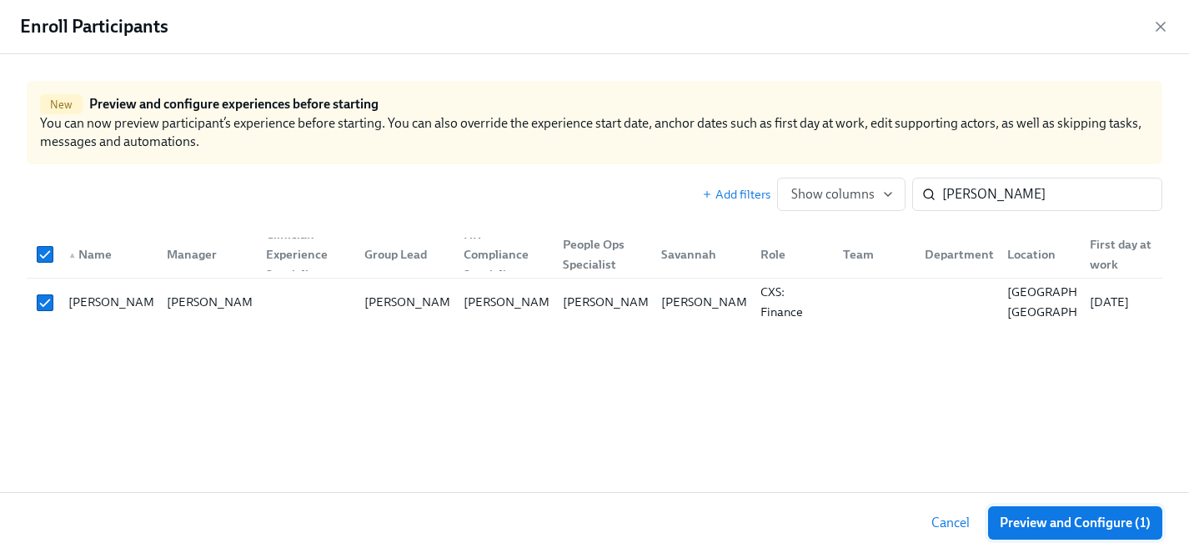
click at [1084, 522] on span "Preview and Configure (1)" at bounding box center [1074, 522] width 151 height 17
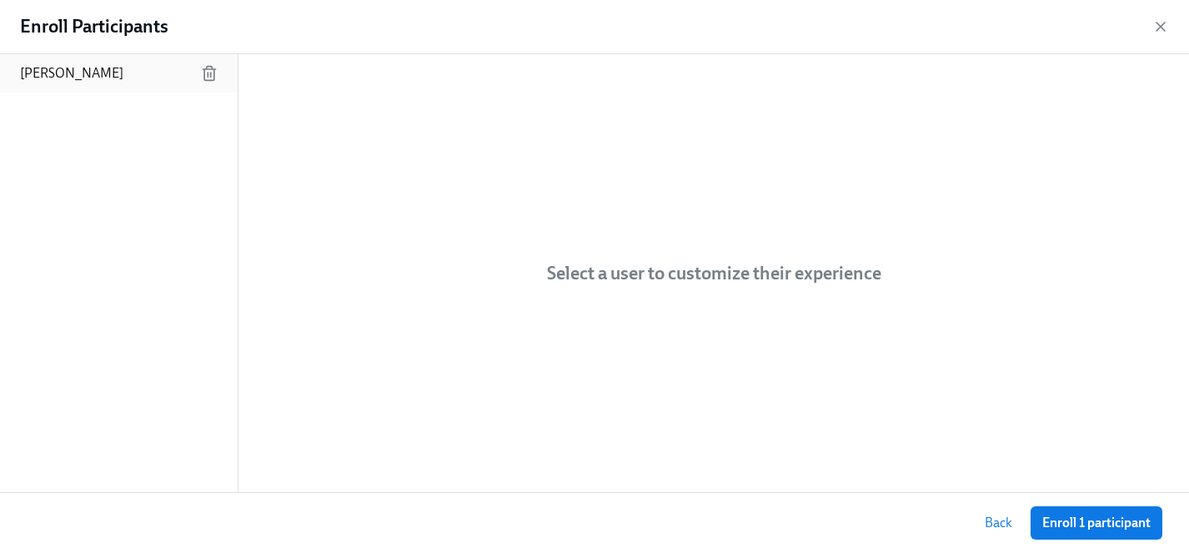
click at [49, 73] on p "[PERSON_NAME]" at bounding box center [71, 73] width 103 height 18
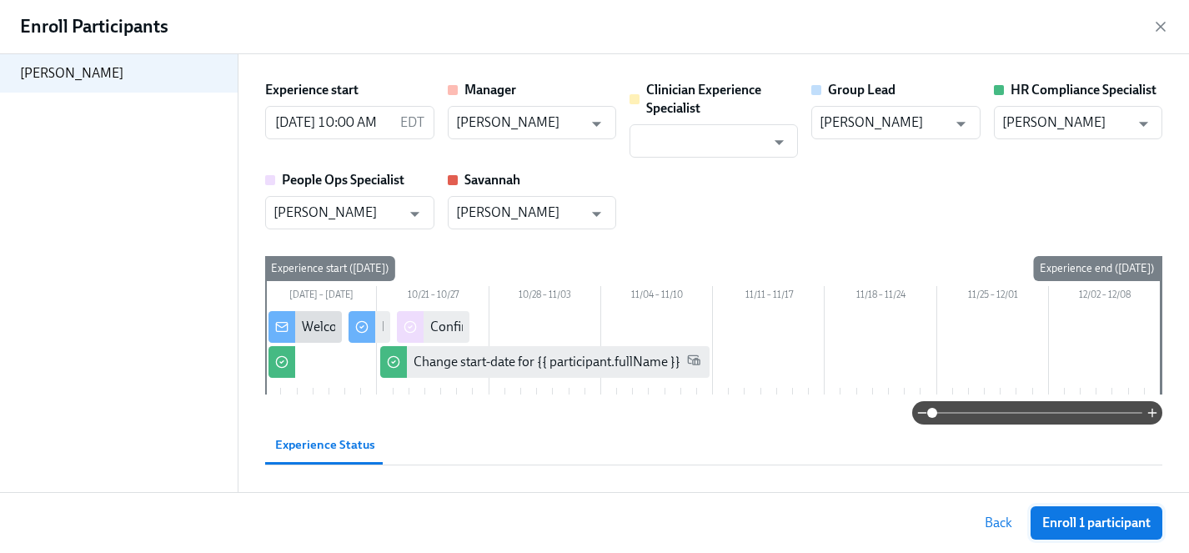
click at [1099, 524] on span "Enroll 1 participant" at bounding box center [1096, 522] width 108 height 17
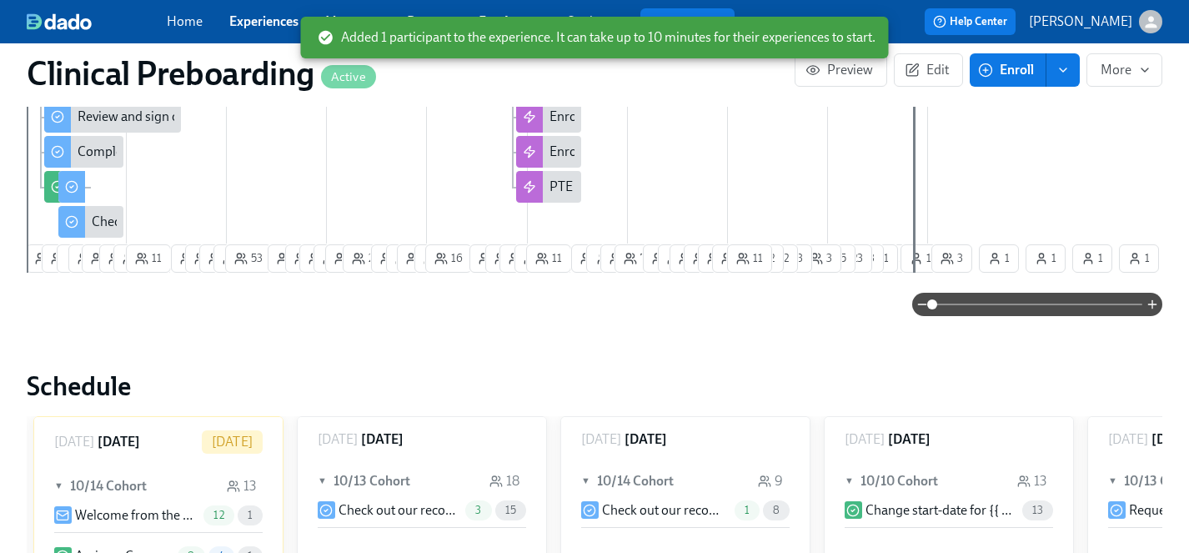
scroll to position [0, 20712]
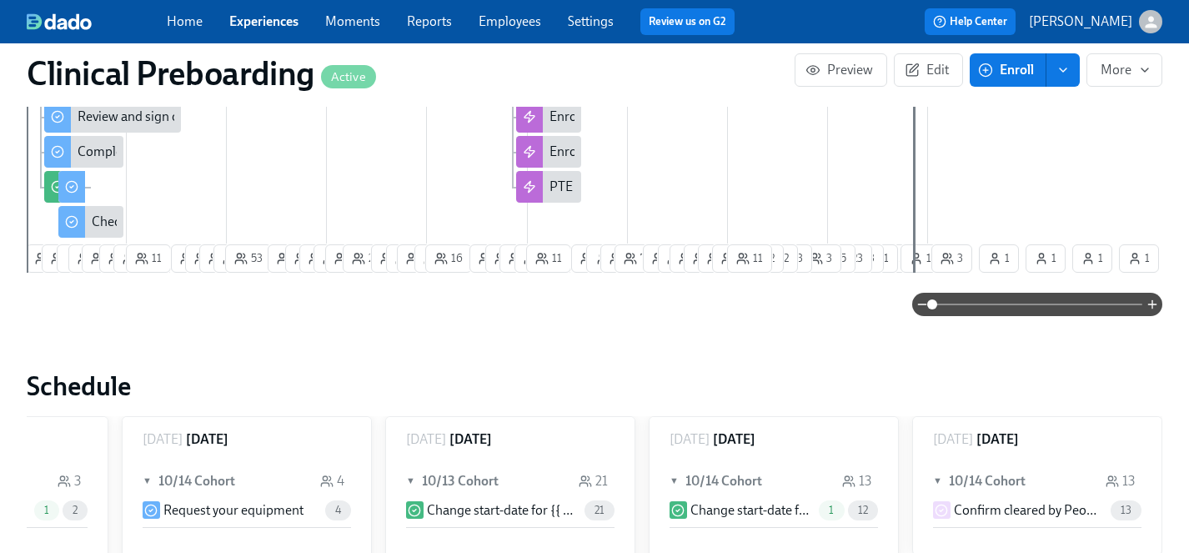
click at [503, 18] on link "Employees" at bounding box center [509, 21] width 63 height 16
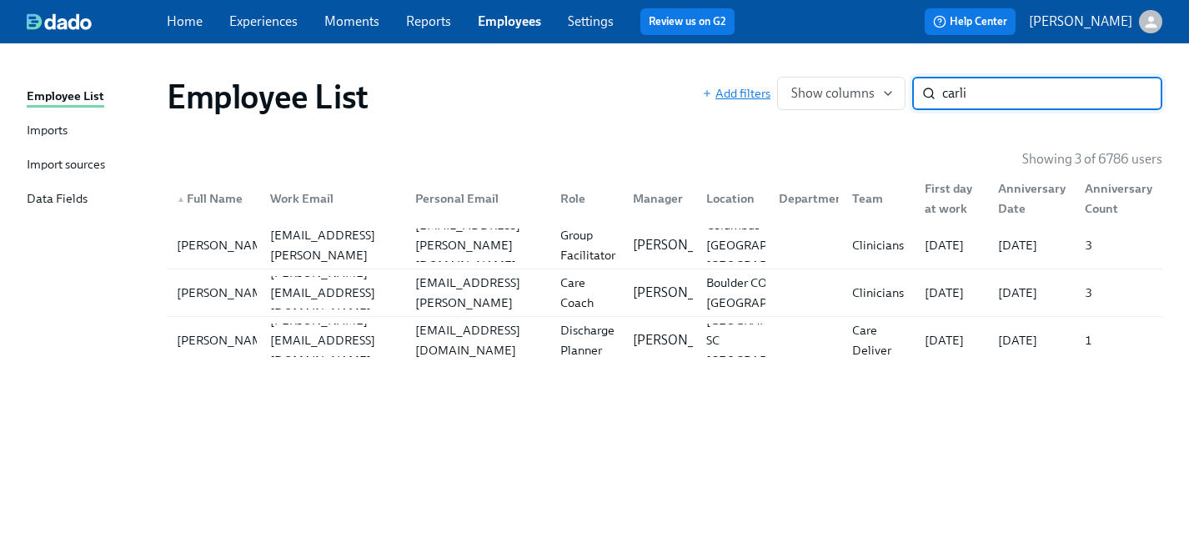
drag, startPoint x: 993, startPoint y: 91, endPoint x: 705, endPoint y: 88, distance: 287.6
click at [705, 88] on div "Add filters Show columns carli ​" at bounding box center [932, 93] width 460 height 33
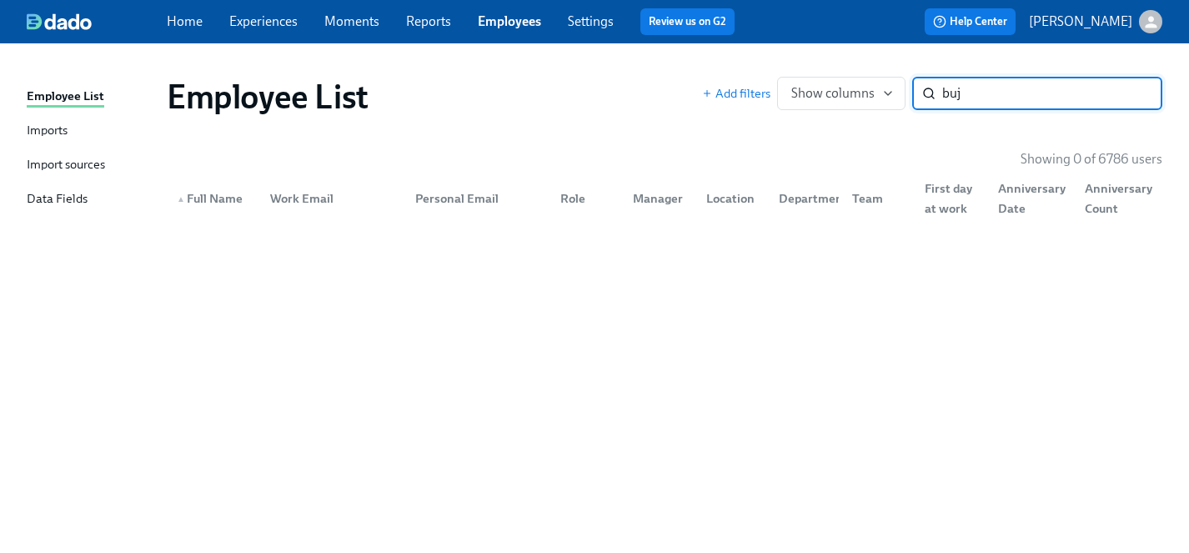
type input "buj"
click at [1136, 92] on input "buj" at bounding box center [1052, 93] width 220 height 33
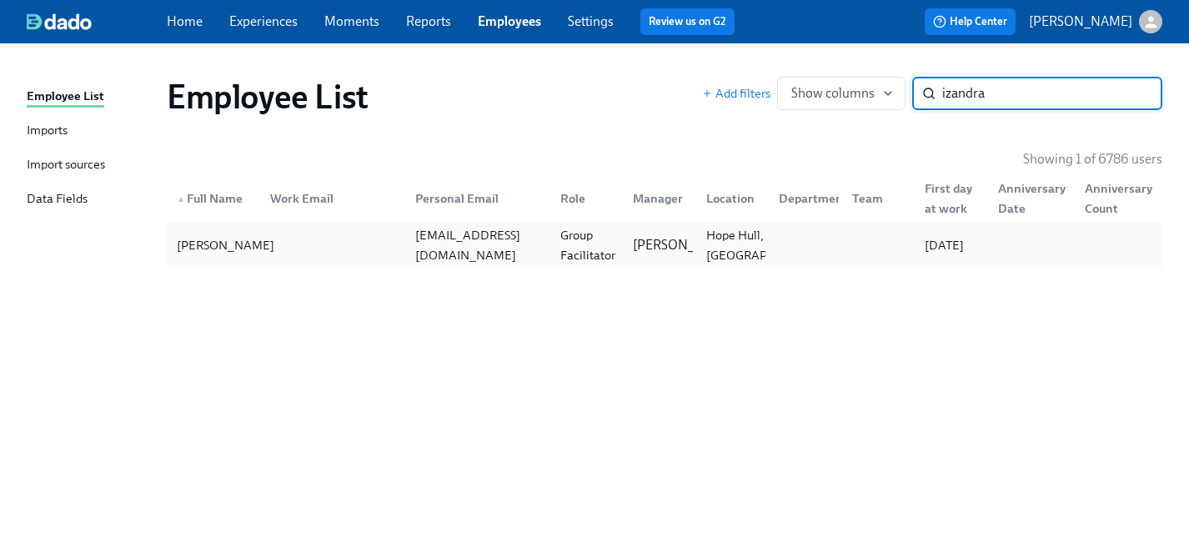
type input "izandra"
click at [183, 248] on div "Izandra Rudolph" at bounding box center [225, 245] width 111 height 20
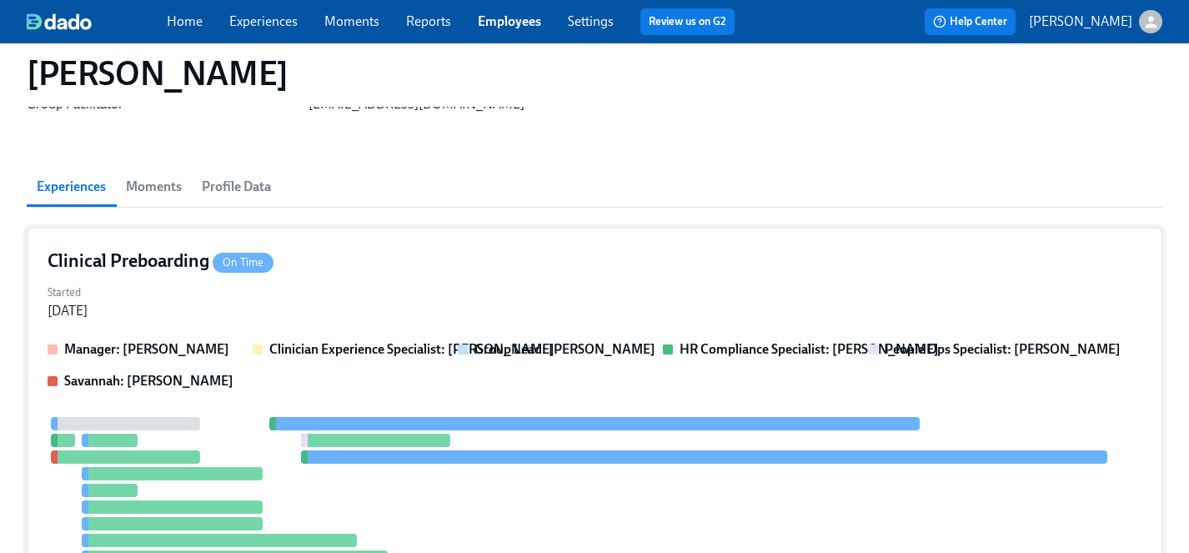
scroll to position [133, 0]
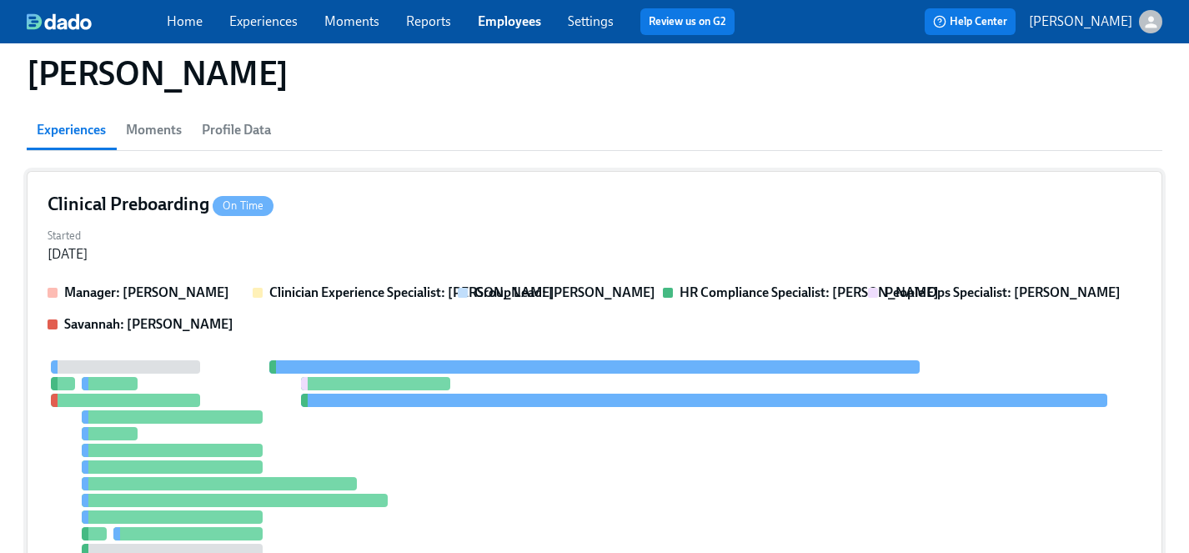
click at [462, 446] on div at bounding box center [595, 466] width 1094 height 213
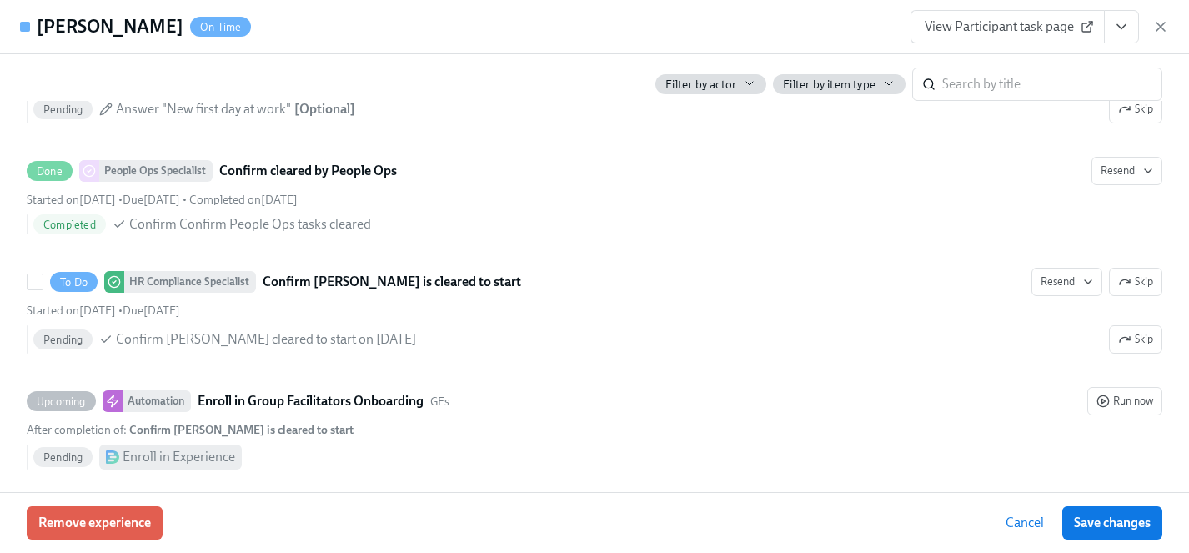
scroll to position [3263, 0]
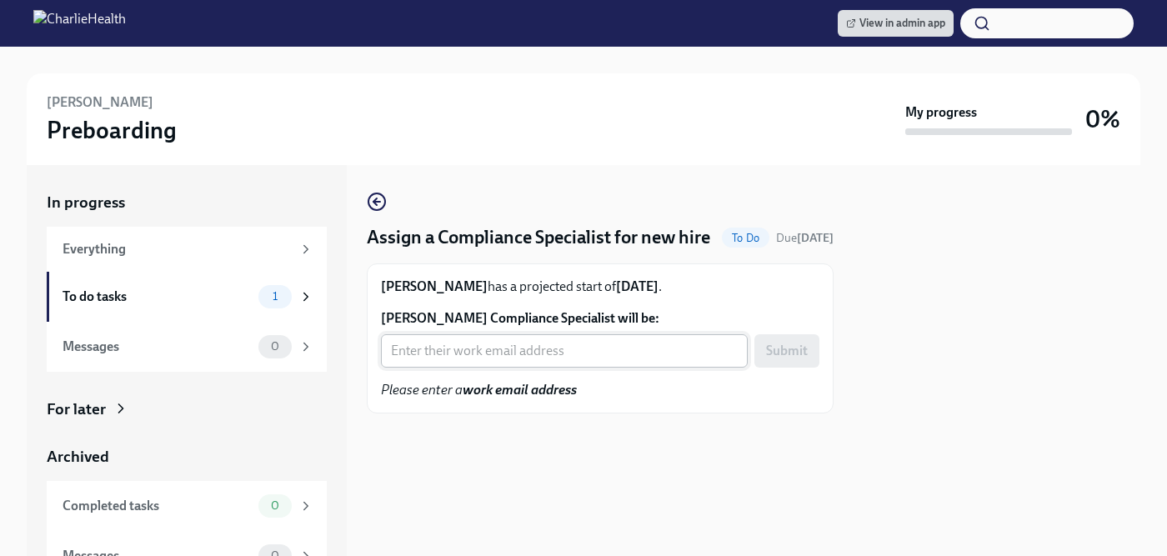
click at [503, 368] on input "[PERSON_NAME] Compliance Specialist will be:" at bounding box center [564, 350] width 367 height 33
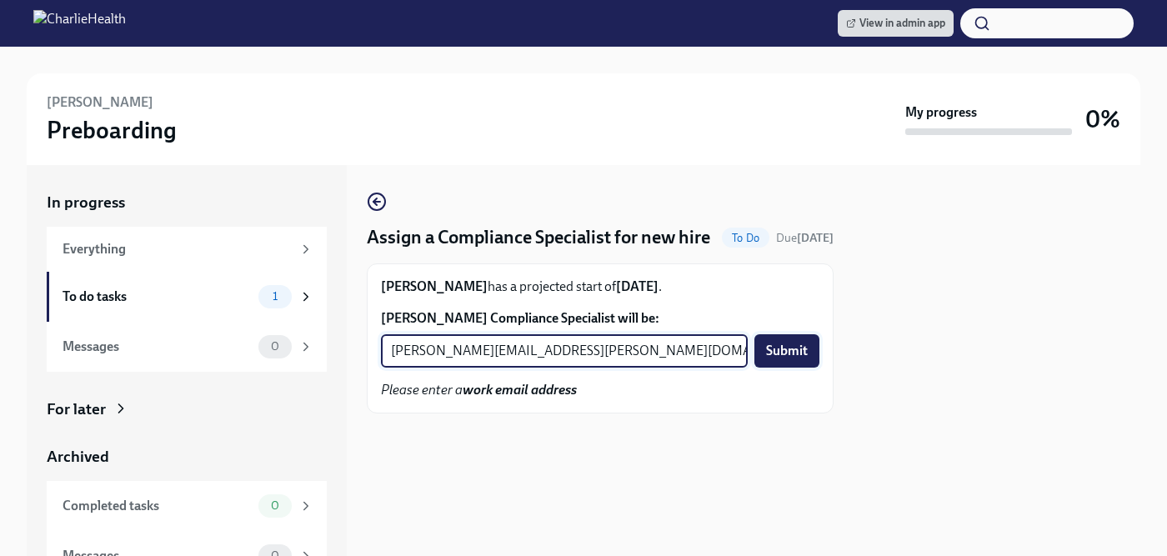
type input "[PERSON_NAME][EMAIL_ADDRESS][PERSON_NAME][DOMAIN_NAME]"
click at [782, 359] on span "Submit" at bounding box center [787, 351] width 42 height 17
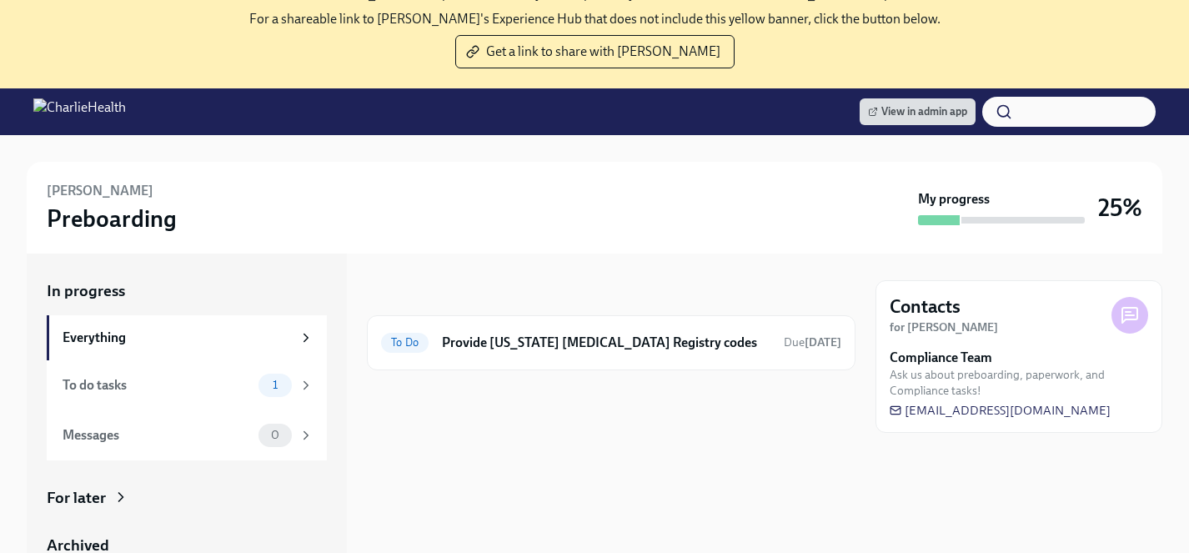
scroll to position [188, 0]
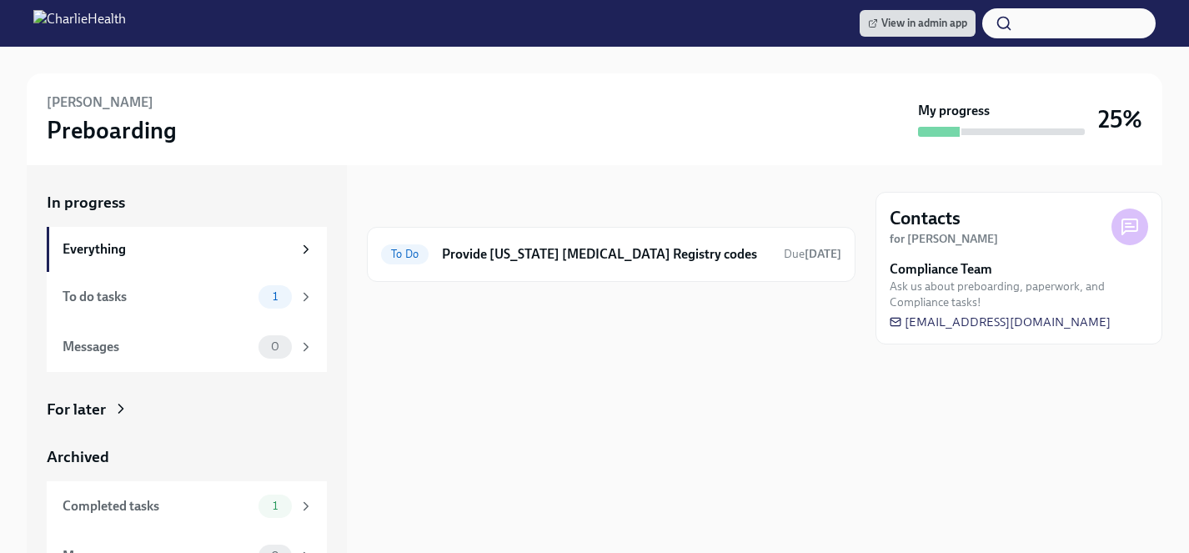
click at [88, 413] on div "For later" at bounding box center [76, 409] width 59 height 22
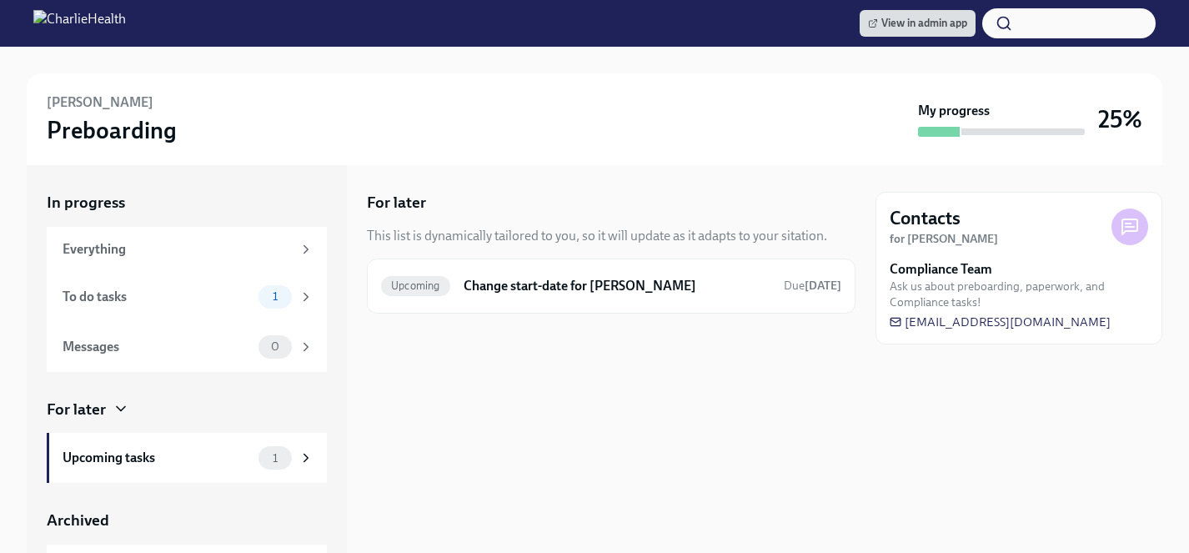
scroll to position [7, 0]
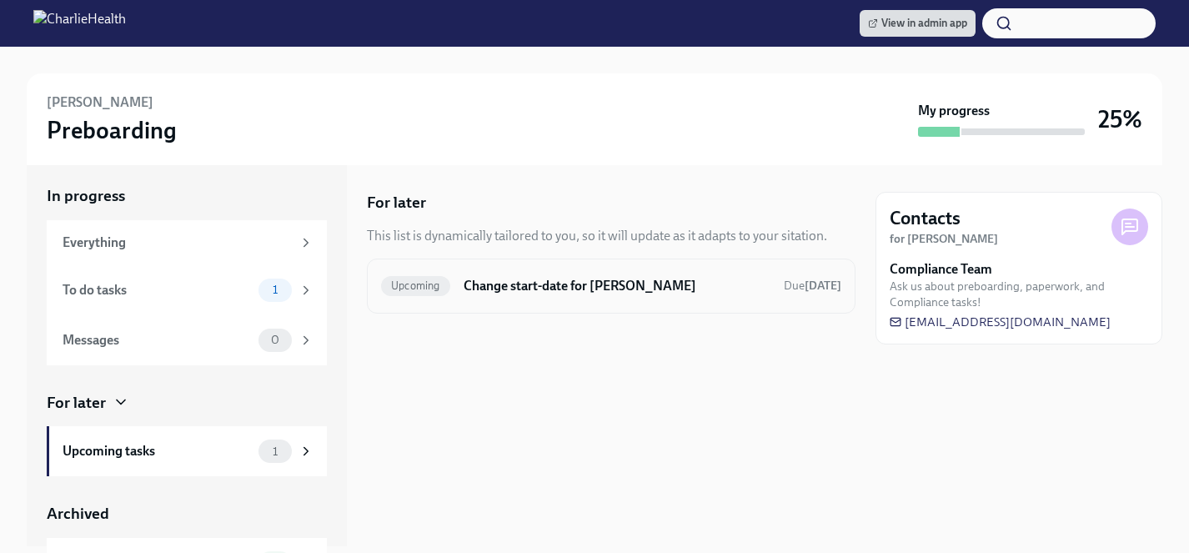
click at [574, 293] on h6 "Change start-date for Alexzandria Whatley" at bounding box center [616, 286] width 307 height 18
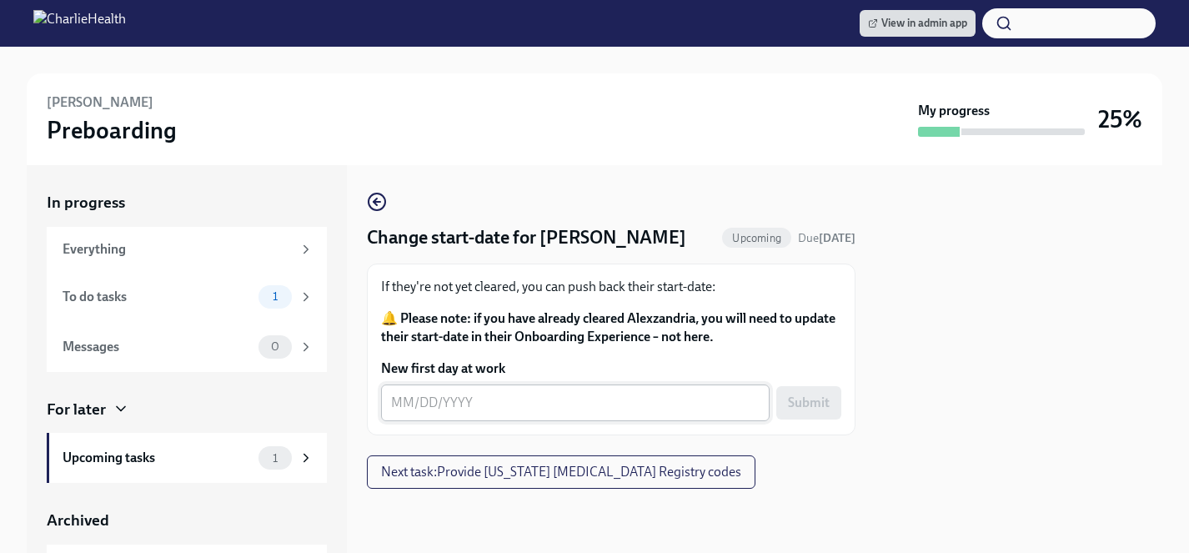
click at [469, 413] on textarea "New first day at work" at bounding box center [575, 403] width 368 height 20
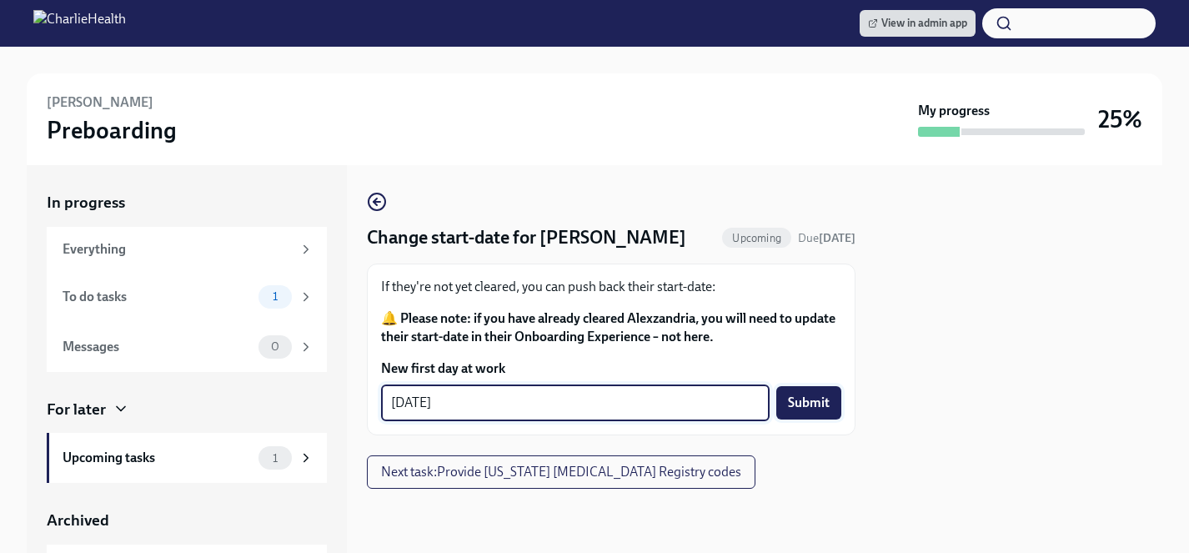
type textarea "11/03/2025"
click at [803, 411] on span "Submit" at bounding box center [809, 402] width 42 height 17
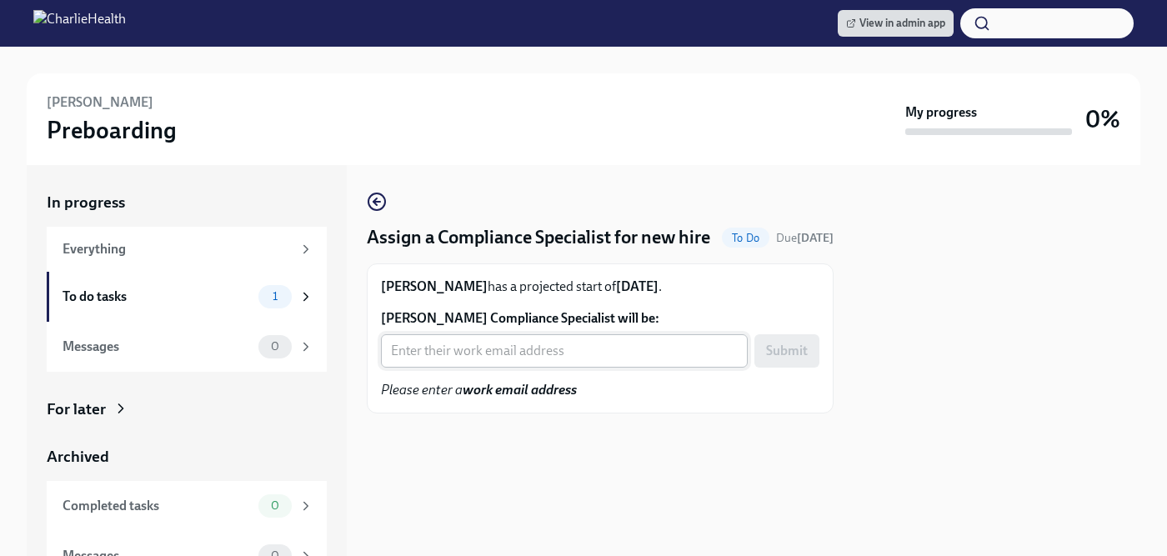
click at [458, 358] on input "[PERSON_NAME] Compliance Specialist will be:" at bounding box center [564, 350] width 367 height 33
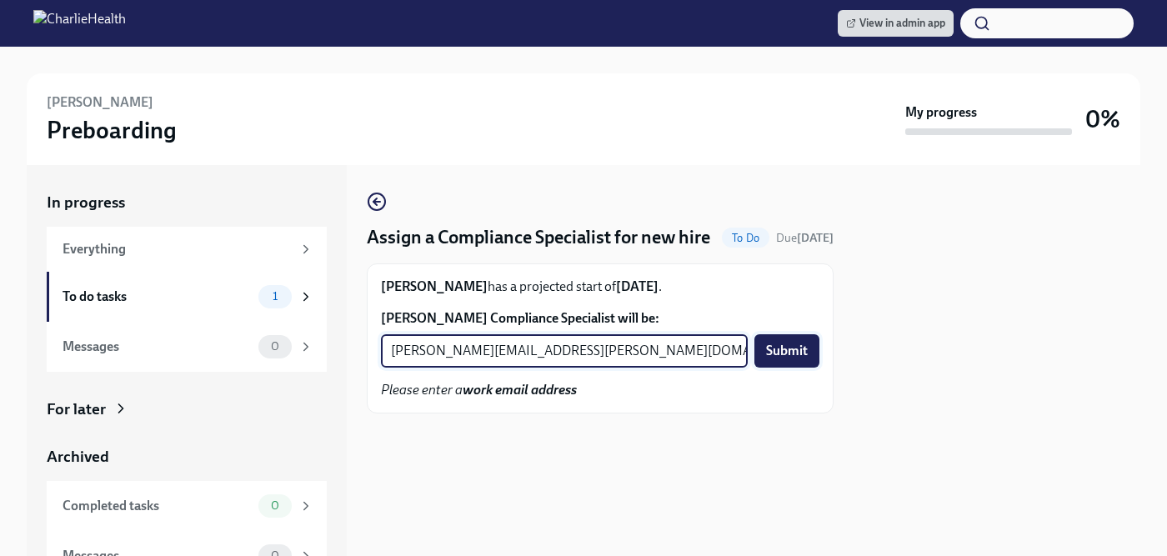
type input "[PERSON_NAME][EMAIL_ADDRESS][PERSON_NAME][DOMAIN_NAME]"
click at [797, 355] on span "Submit" at bounding box center [787, 351] width 42 height 17
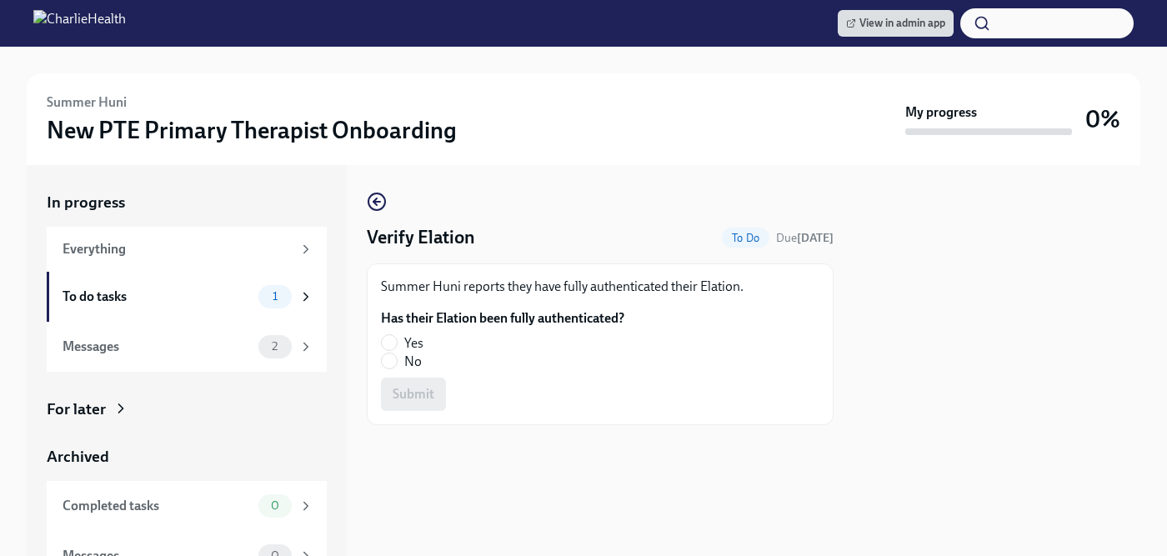
click at [414, 337] on span "Yes" at bounding box center [413, 343] width 19 height 18
click at [397, 337] on input "Yes" at bounding box center [389, 342] width 15 height 15
radio input "true"
click at [413, 398] on span "Submit" at bounding box center [414, 394] width 42 height 17
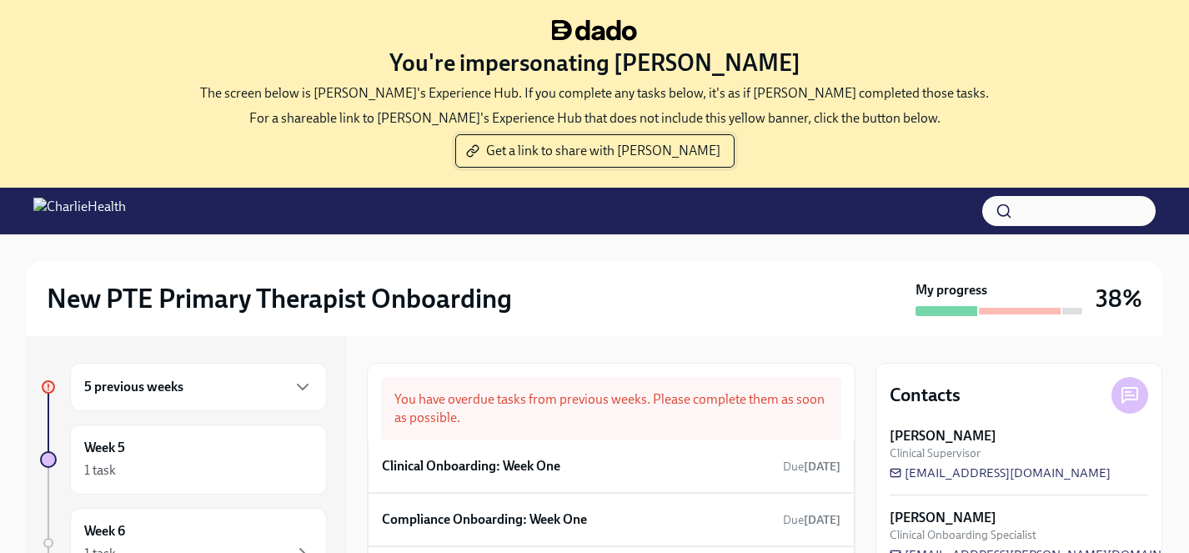
click at [570, 149] on span "Get a link to share with [PERSON_NAME]" at bounding box center [594, 151] width 251 height 17
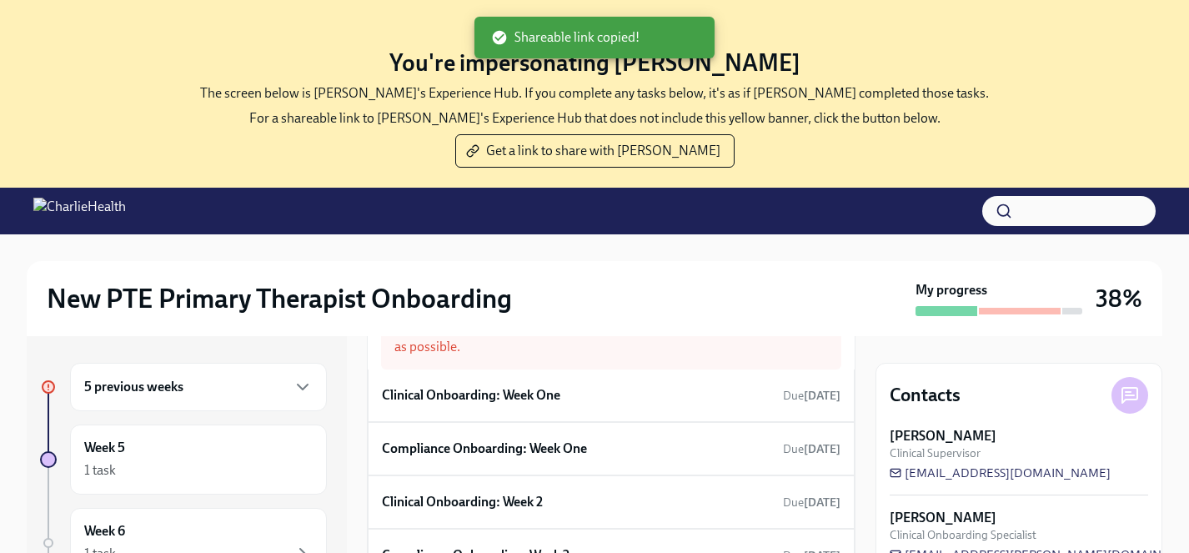
scroll to position [58, 0]
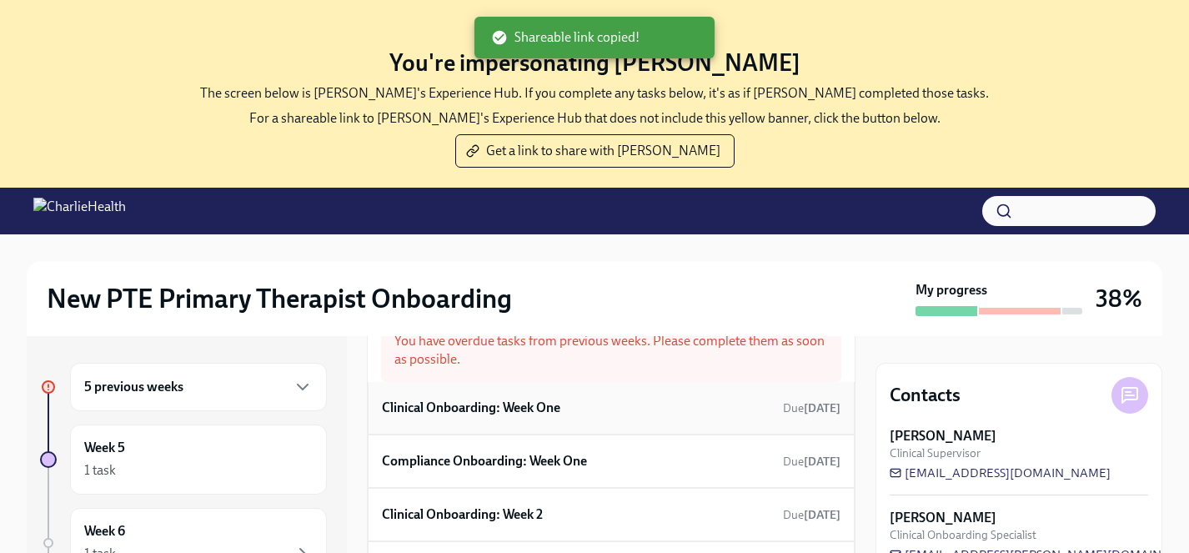
click at [498, 409] on h6 "Clinical Onboarding: Week One" at bounding box center [471, 407] width 178 height 18
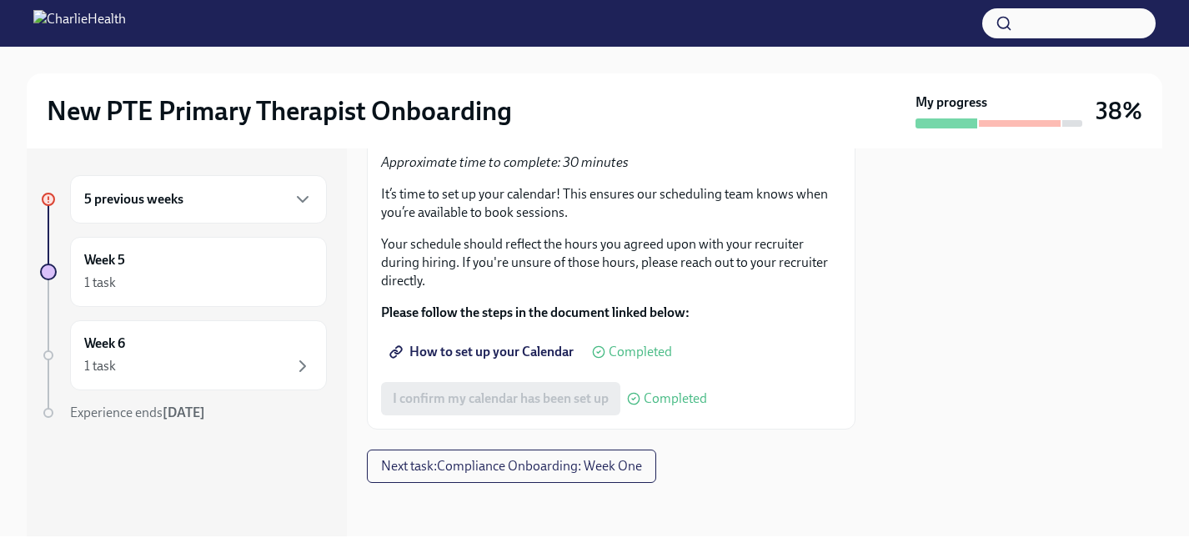
scroll to position [3914, 0]
click at [533, 465] on span "Next task : Compliance Onboarding: Week One" at bounding box center [511, 466] width 261 height 17
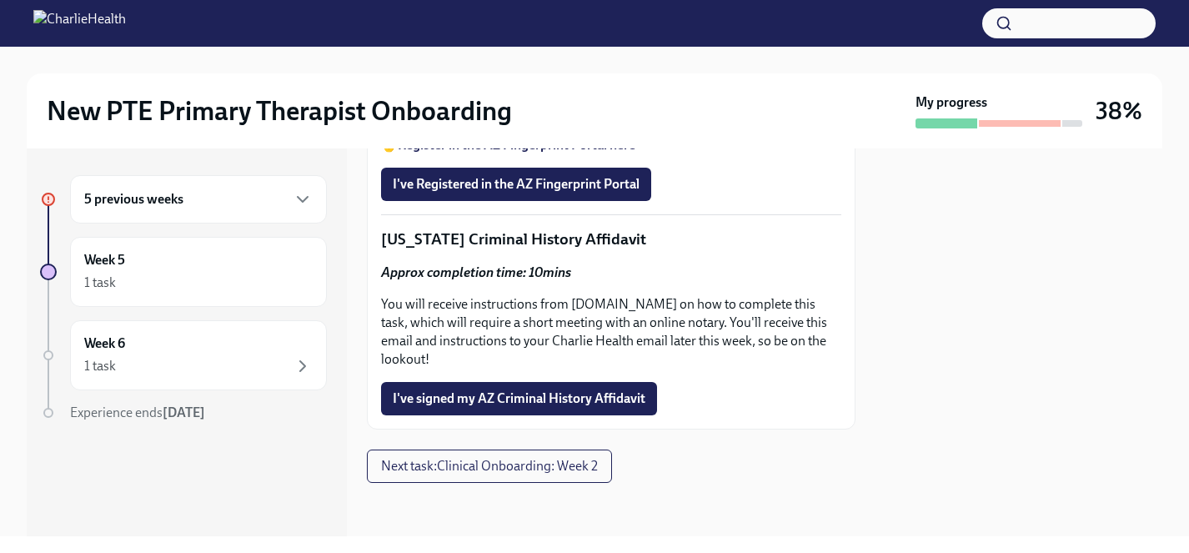
scroll to position [1438, 0]
click at [717, 386] on div "I've signed my AZ Criminal History Affidavit" at bounding box center [611, 398] width 460 height 33
click at [603, 395] on span "I've signed my AZ Criminal History Affidavit" at bounding box center [519, 398] width 253 height 17
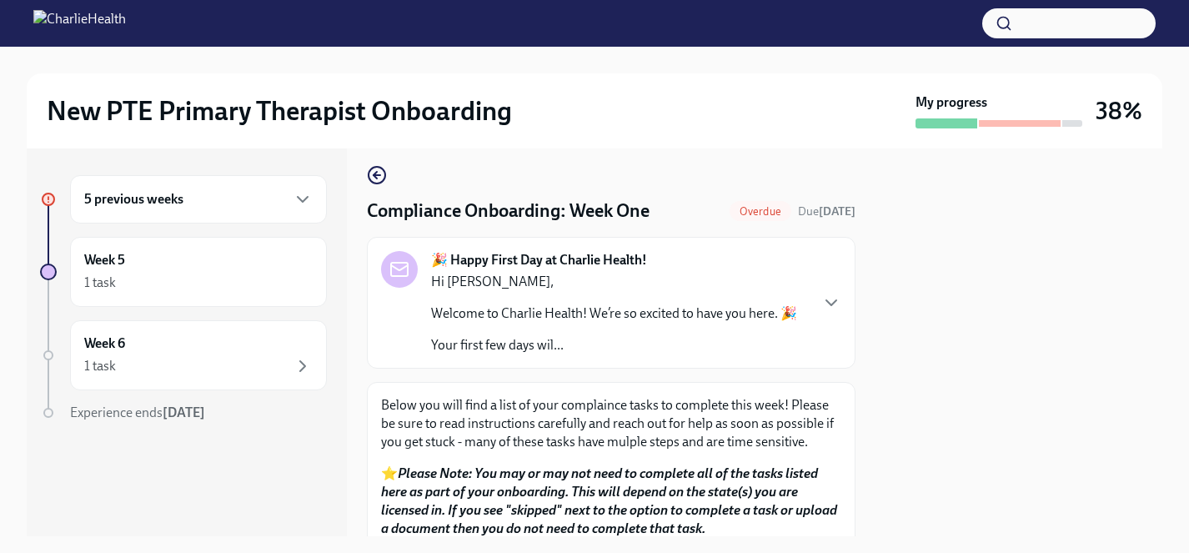
scroll to position [0, 0]
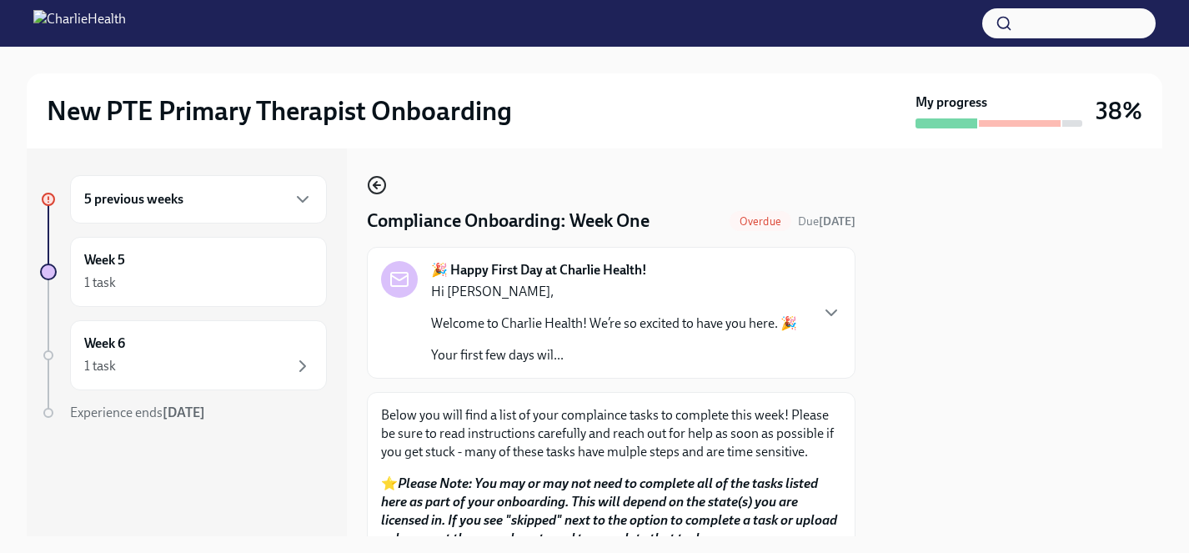
click at [378, 188] on icon "button" at bounding box center [377, 185] width 20 height 20
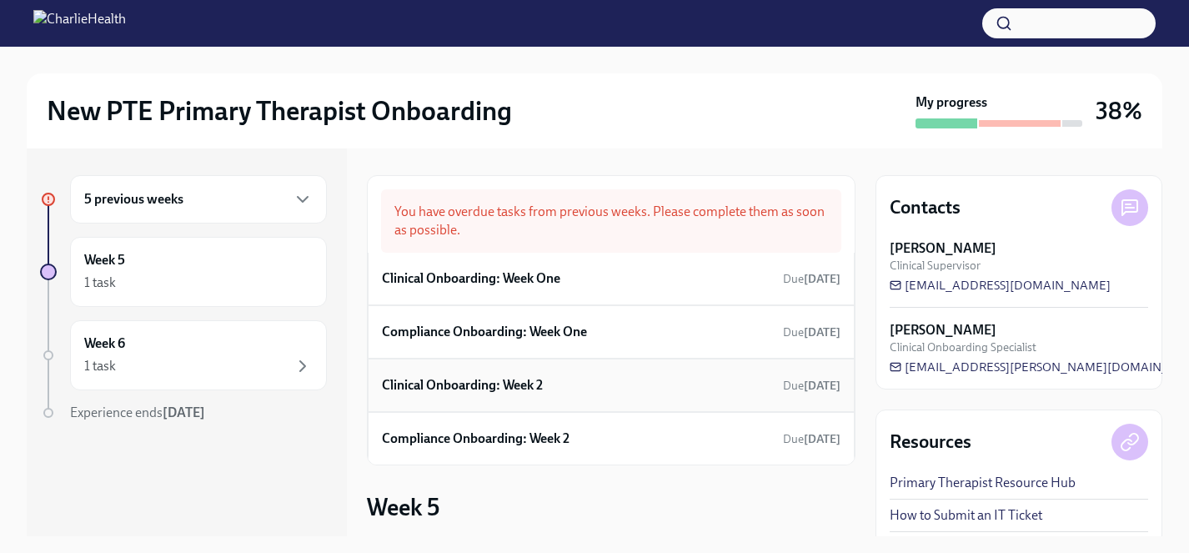
click at [505, 376] on h6 "Clinical Onboarding: Week 2" at bounding box center [462, 385] width 161 height 18
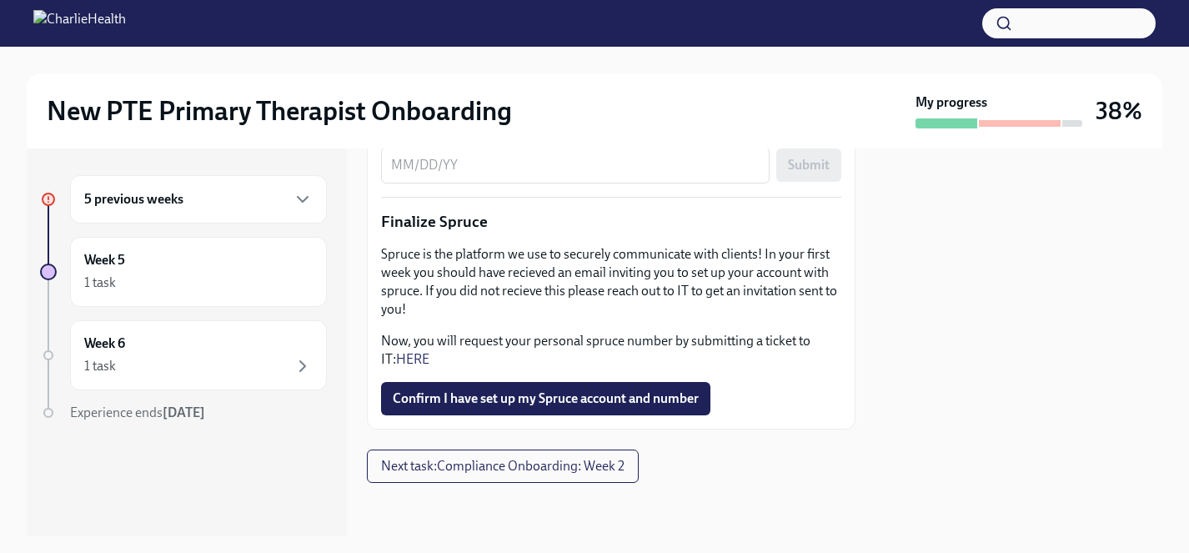
scroll to position [2189, 0]
click at [506, 467] on span "Next task : Compliance Onboarding: Week 2" at bounding box center [502, 466] width 243 height 17
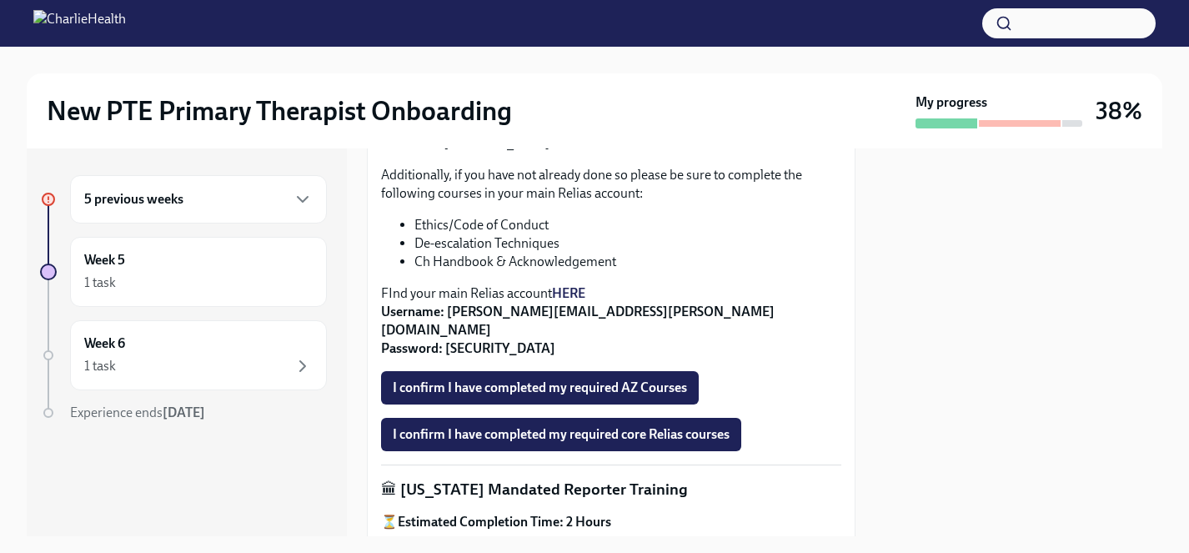
scroll to position [710, 0]
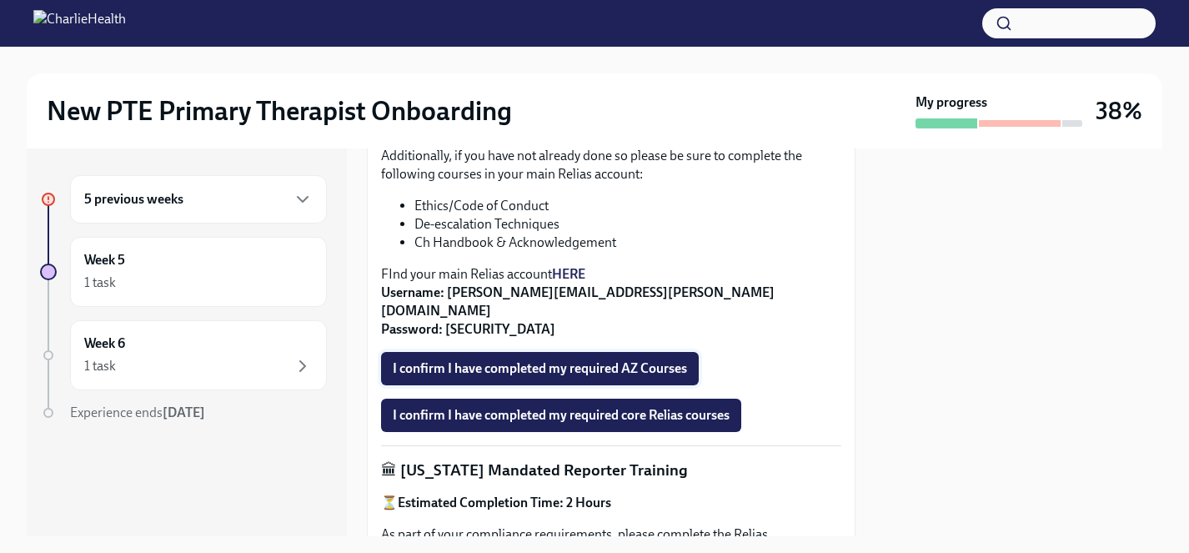
click at [643, 360] on span "I confirm I have completed my required AZ Courses" at bounding box center [540, 368] width 294 height 17
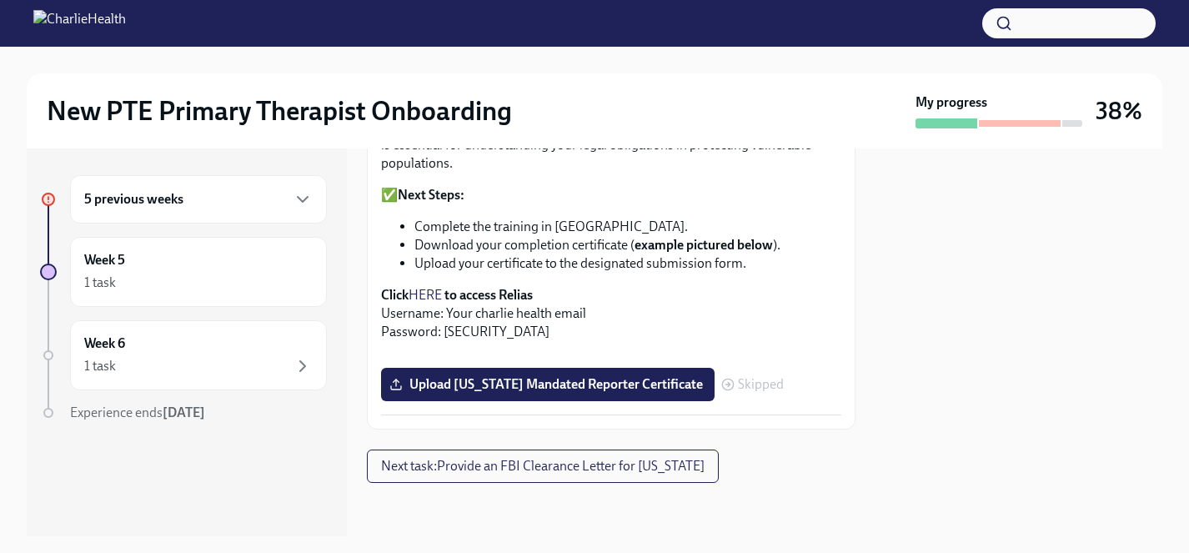
scroll to position [1384, 0]
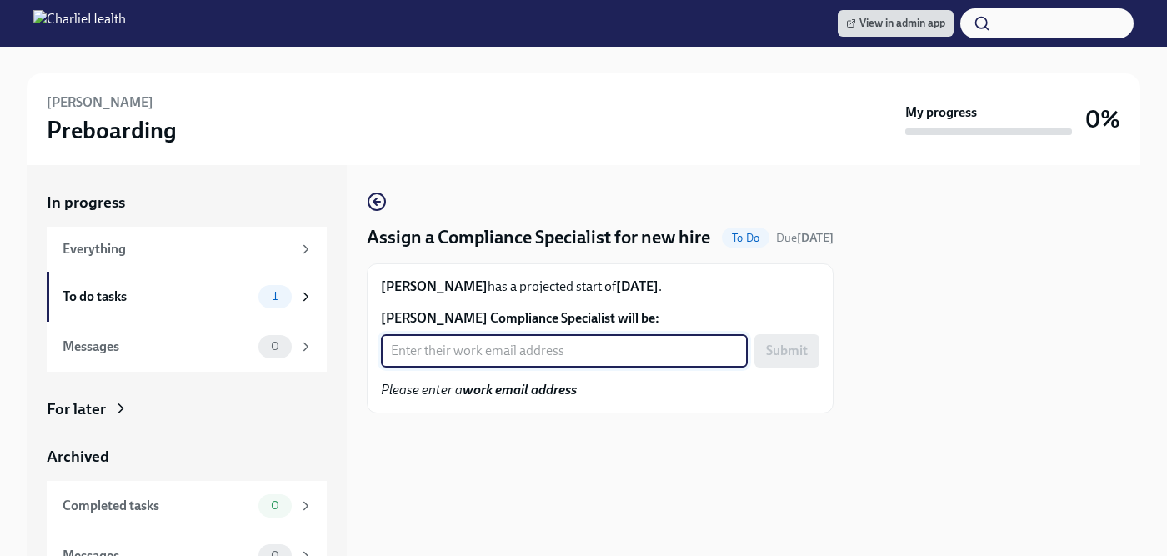
click at [514, 368] on input "[PERSON_NAME] Compliance Specialist will be:" at bounding box center [564, 350] width 367 height 33
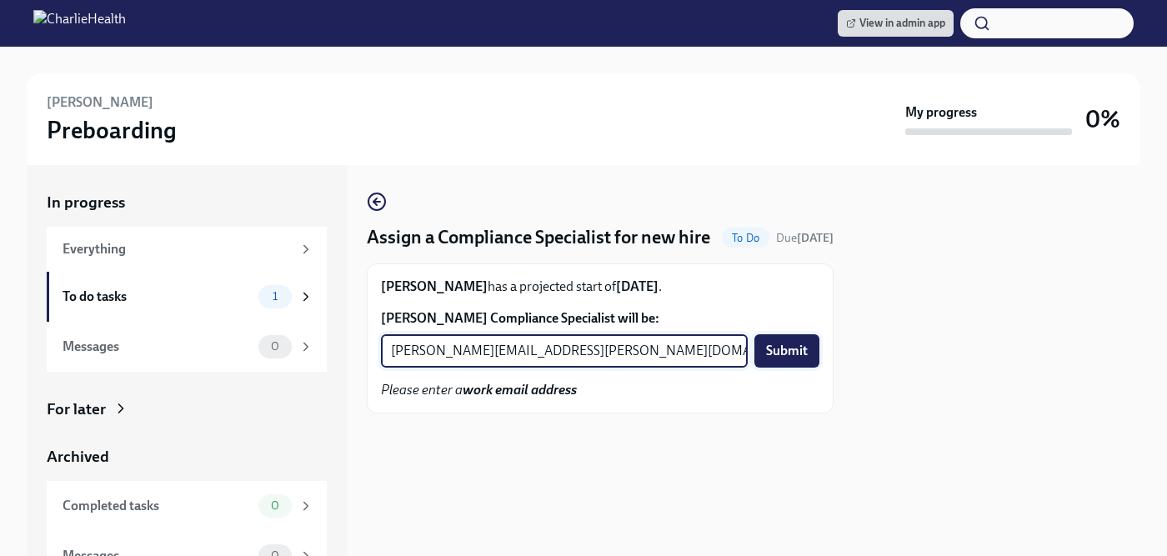
type input "[PERSON_NAME][EMAIL_ADDRESS][PERSON_NAME][DOMAIN_NAME]"
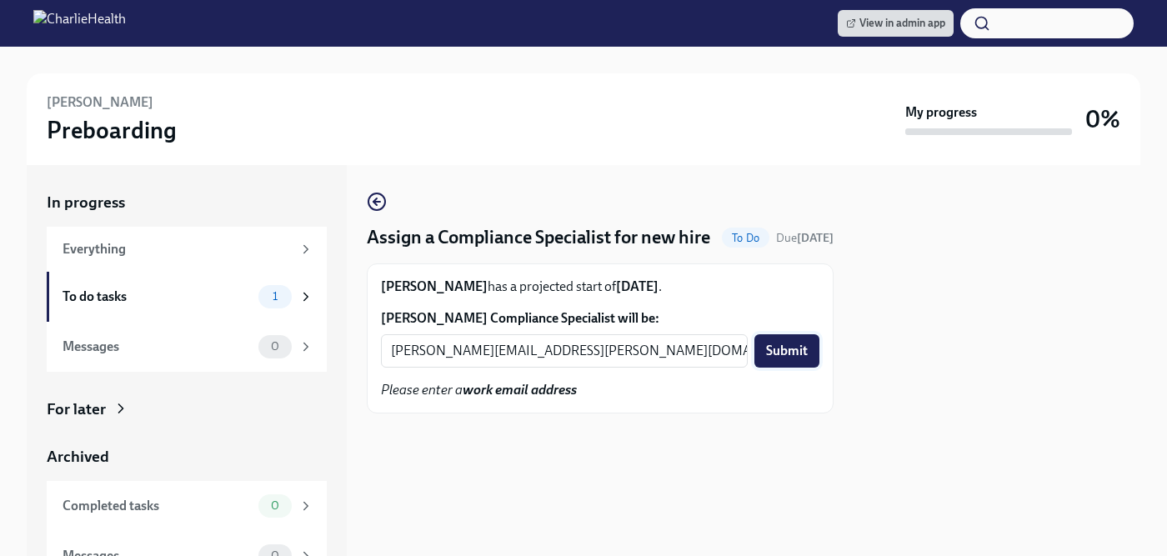
click at [802, 359] on span "Submit" at bounding box center [787, 351] width 42 height 17
